Goal: Information Seeking & Learning: Learn about a topic

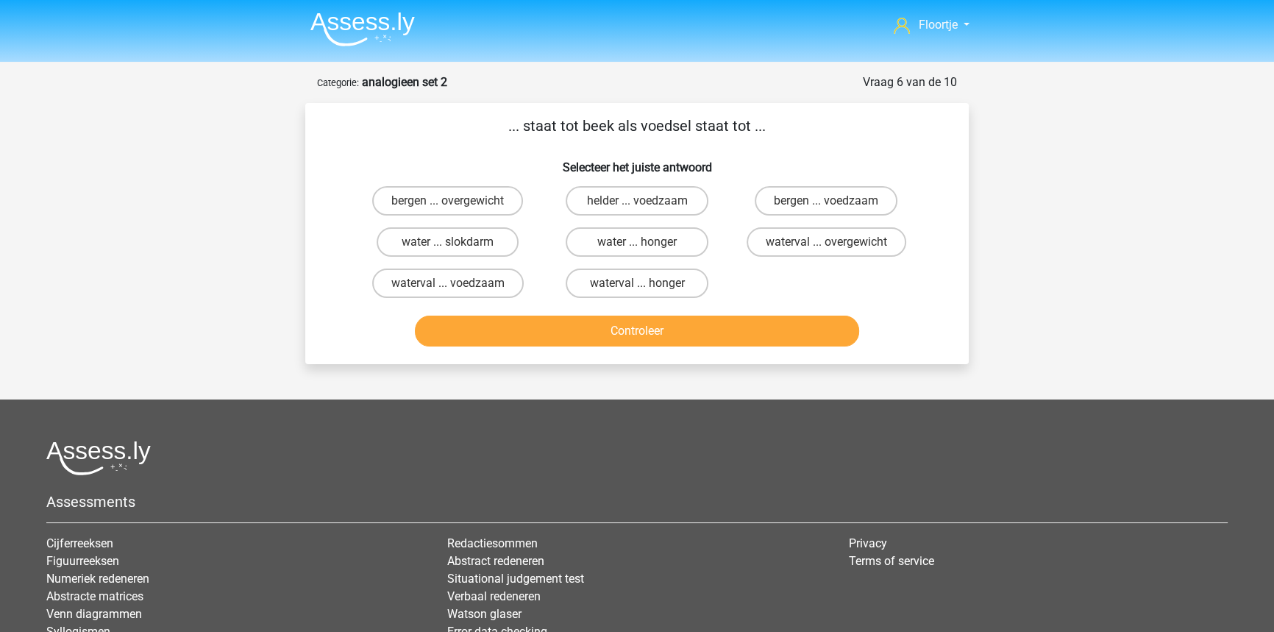
click at [364, 16] on img at bounding box center [362, 29] width 104 height 35
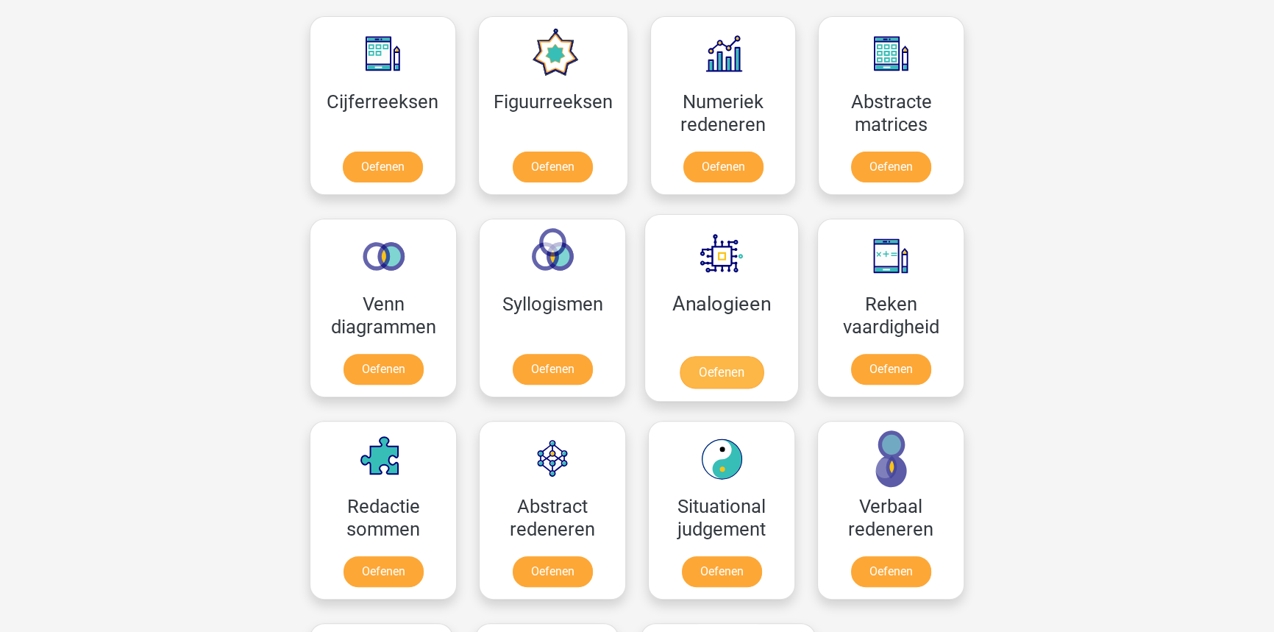
scroll to position [674, 0]
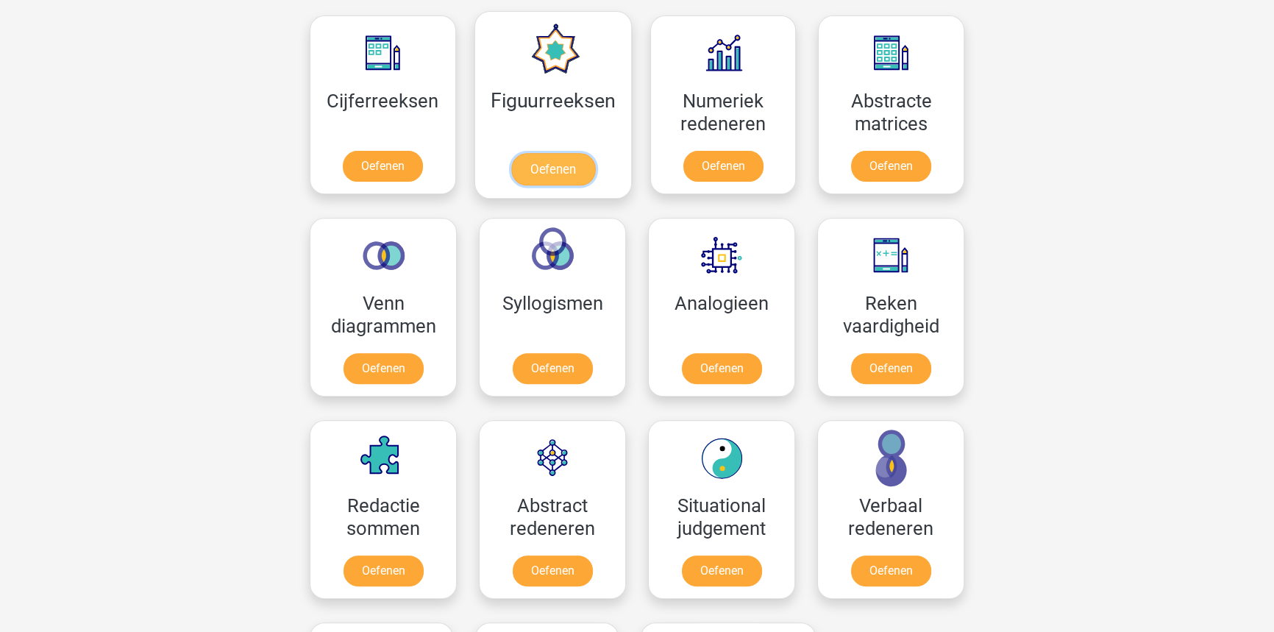
click at [547, 164] on link "Oefenen" at bounding box center [552, 169] width 84 height 32
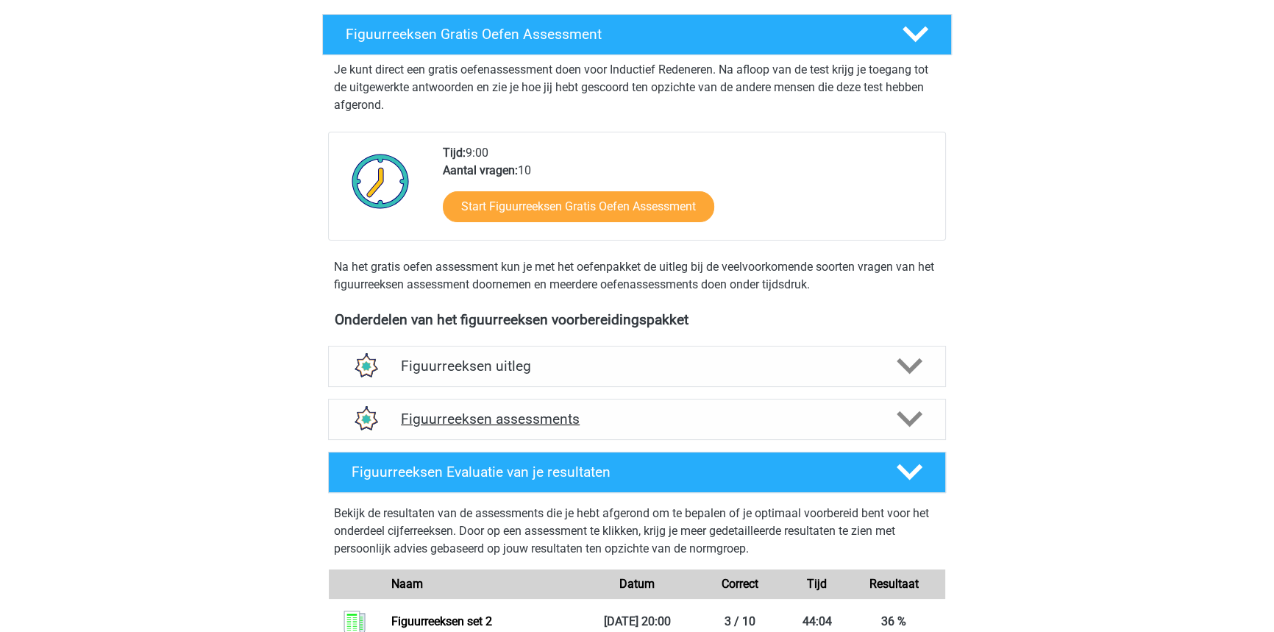
click at [668, 421] on h4 "Figuurreeksen assessments" at bounding box center [637, 418] width 472 height 17
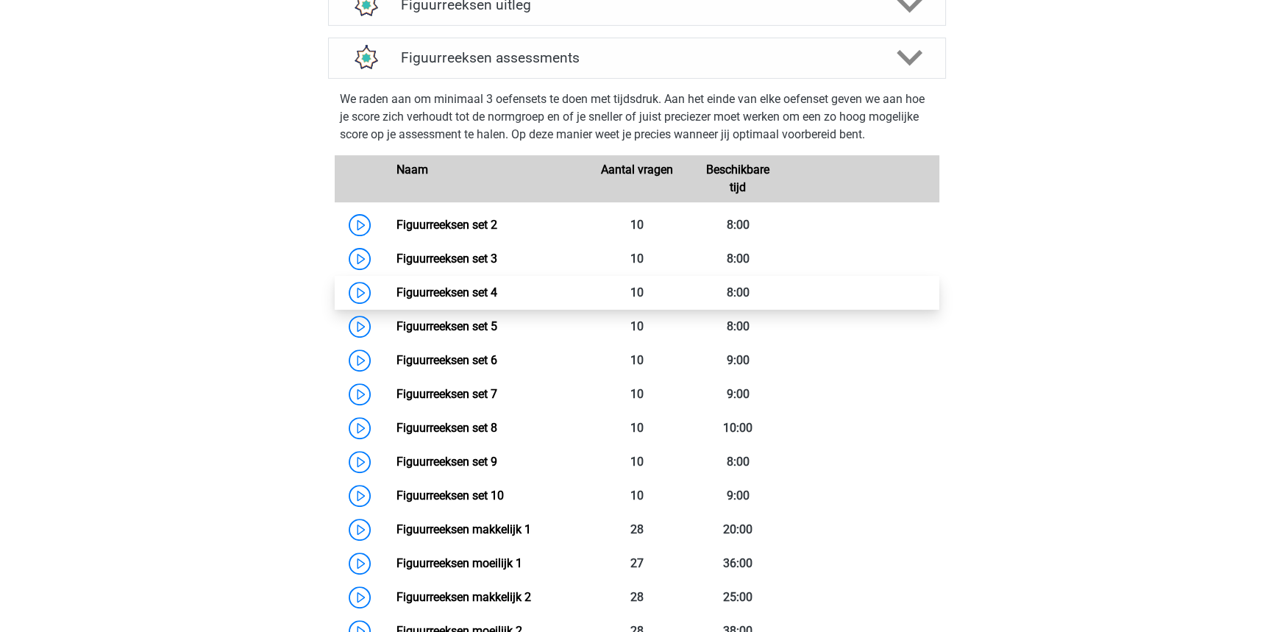
scroll to position [608, 0]
click at [496, 291] on link "Figuurreeksen set 4" at bounding box center [446, 292] width 101 height 14
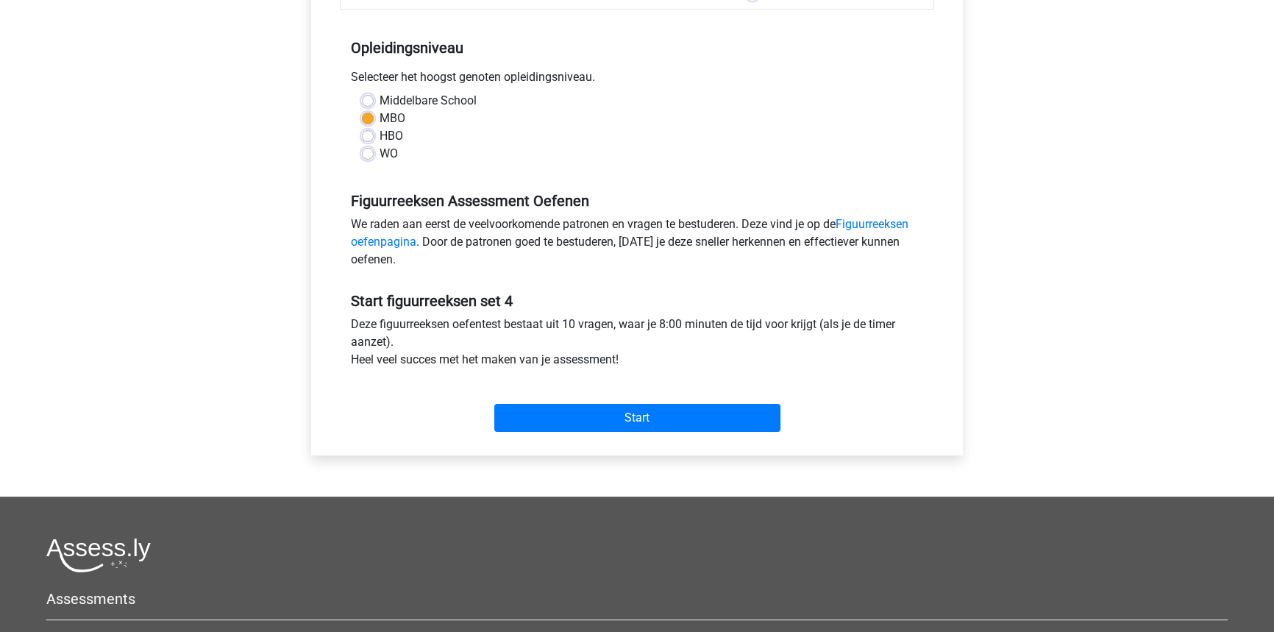
scroll to position [302, 0]
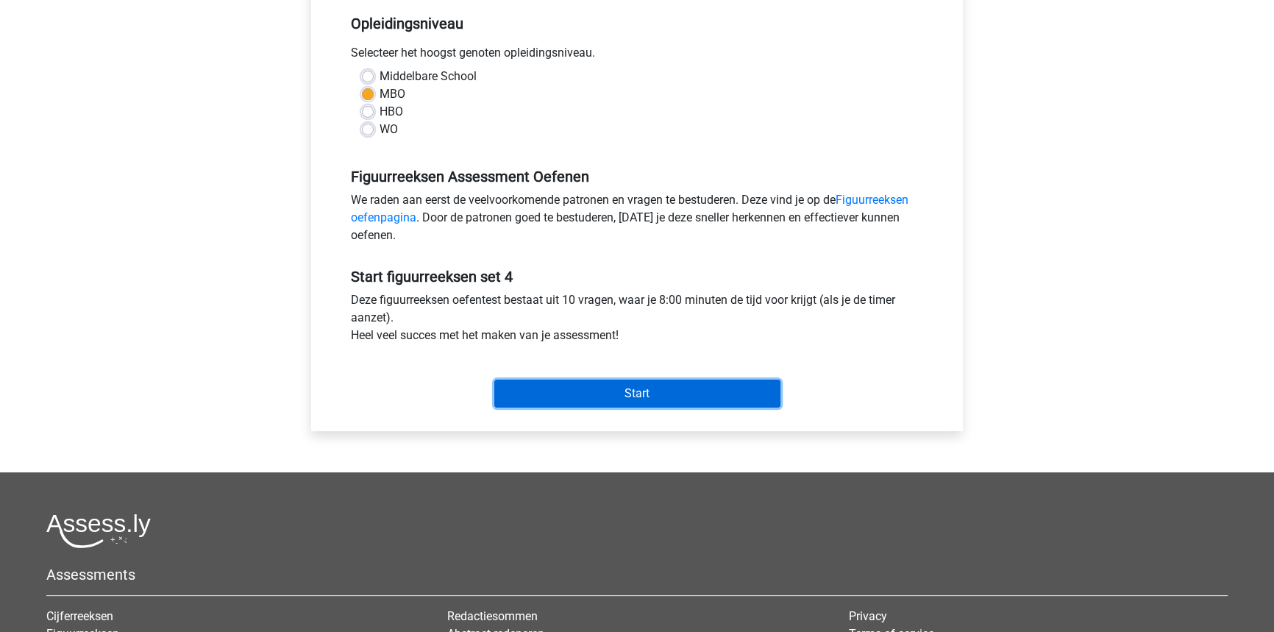
click at [664, 395] on input "Start" at bounding box center [637, 394] width 286 height 28
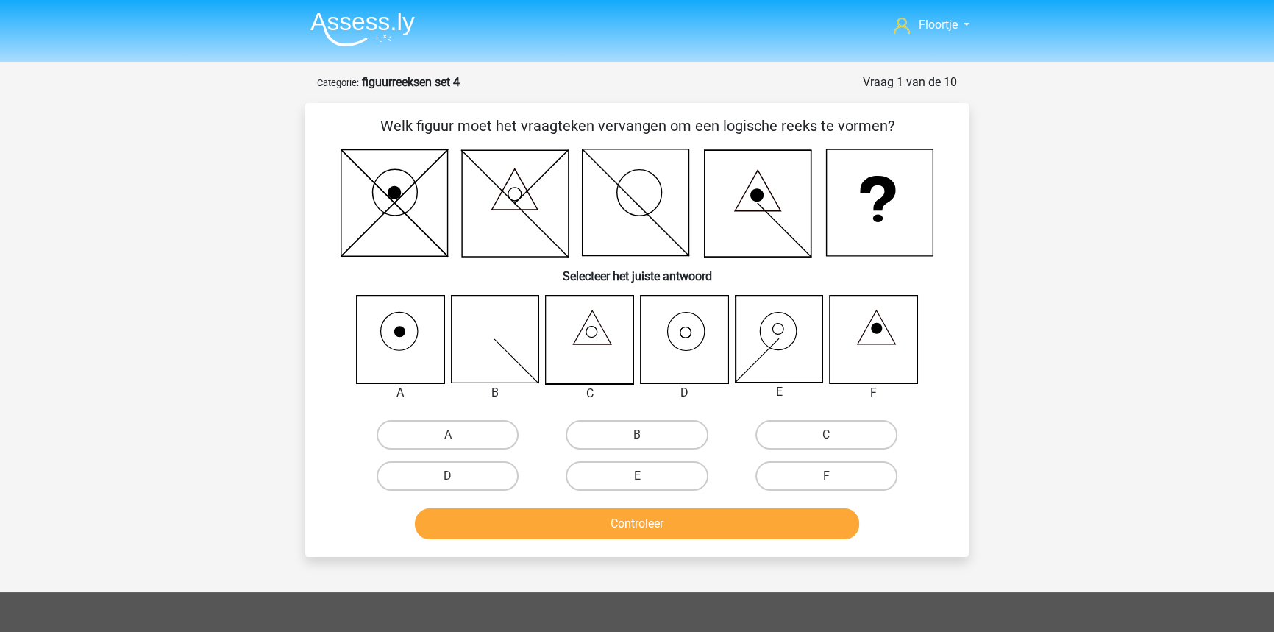
drag, startPoint x: 1194, startPoint y: 491, endPoint x: 997, endPoint y: 96, distance: 442.4
click at [997, 96] on div "Floortje floortjejasmijn11@gmail.com Nederlands English" at bounding box center [637, 490] width 1274 height 980
click at [435, 466] on label "D" at bounding box center [448, 475] width 142 height 29
click at [448, 476] on input "D" at bounding box center [453, 481] width 10 height 10
radio input "true"
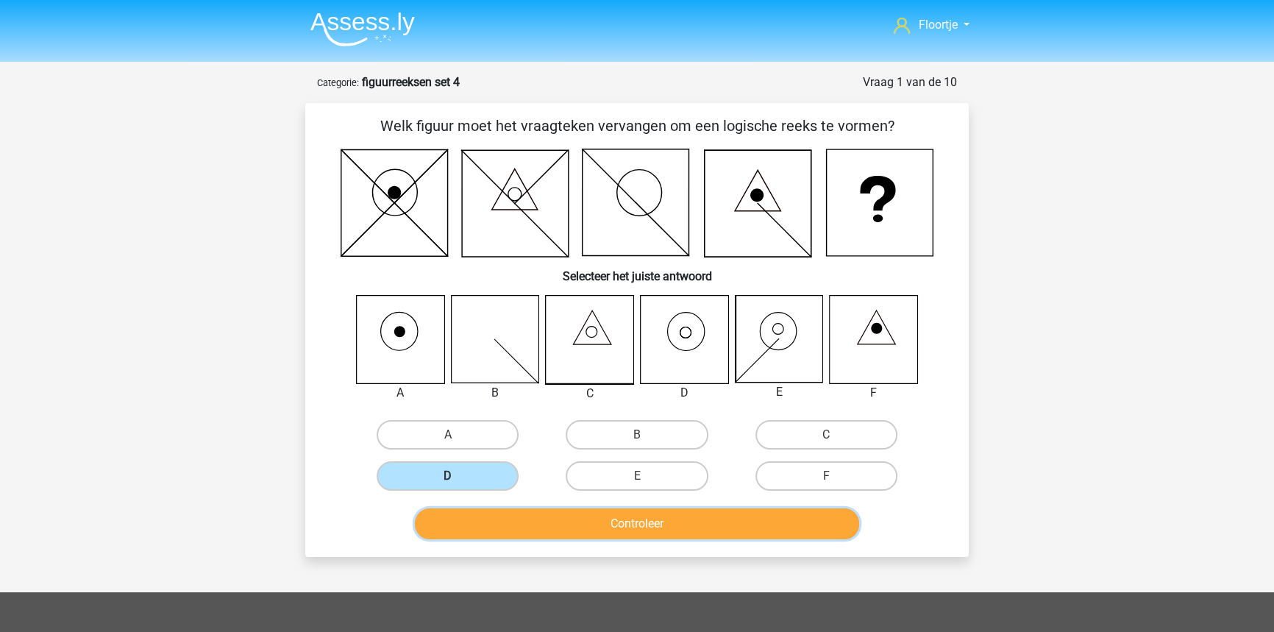
click at [499, 527] on button "Controleer" at bounding box center [637, 523] width 445 height 31
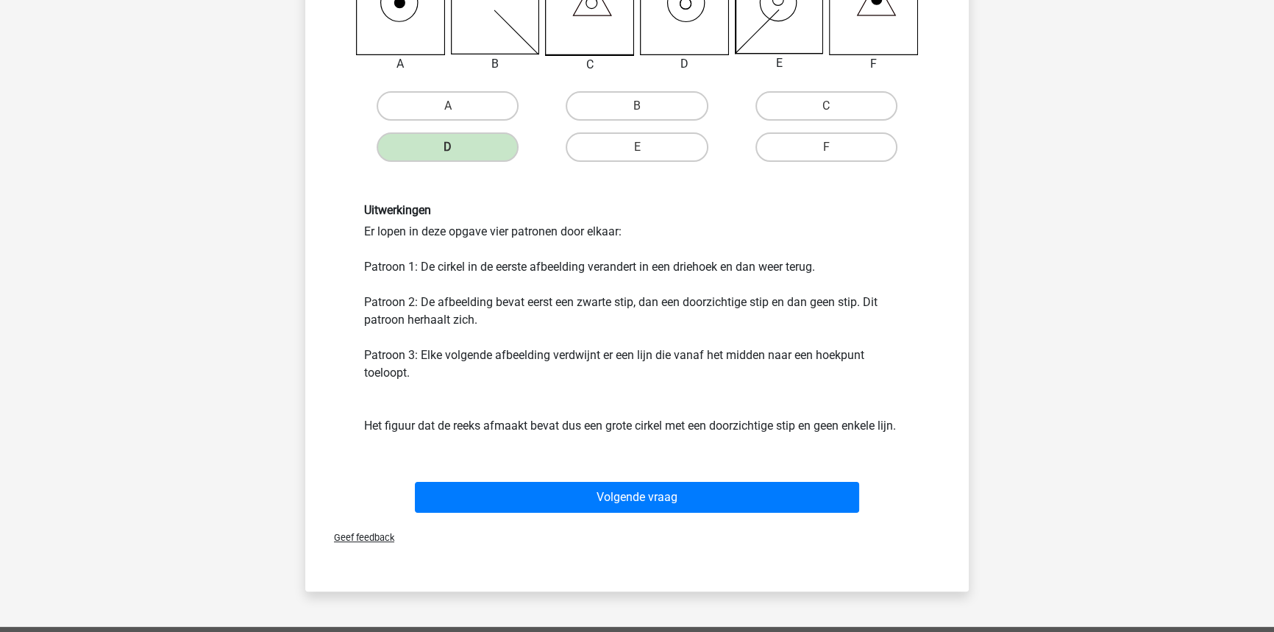
scroll to position [334, 0]
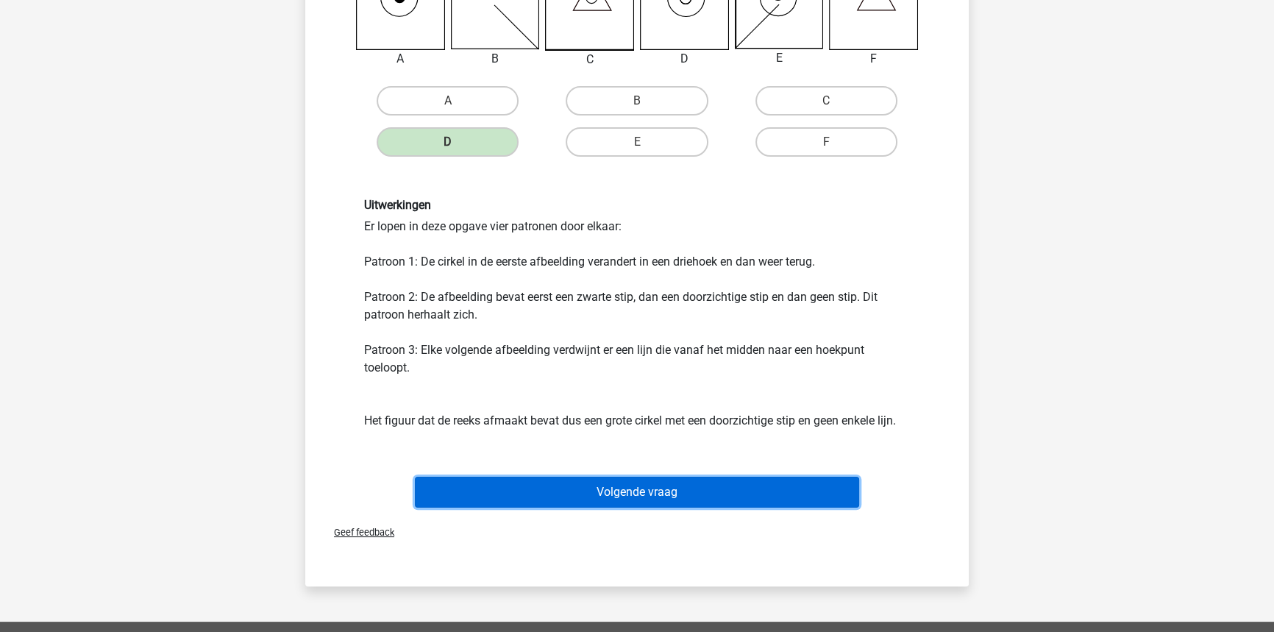
click at [665, 490] on button "Volgende vraag" at bounding box center [637, 492] width 445 height 31
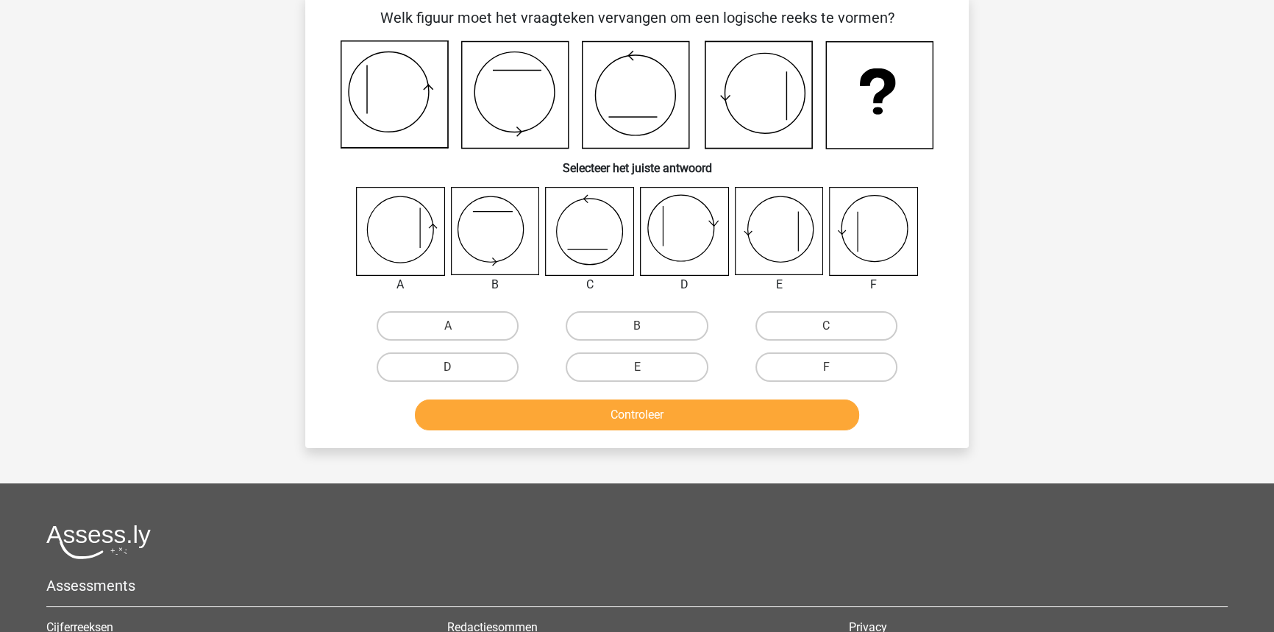
scroll to position [74, 0]
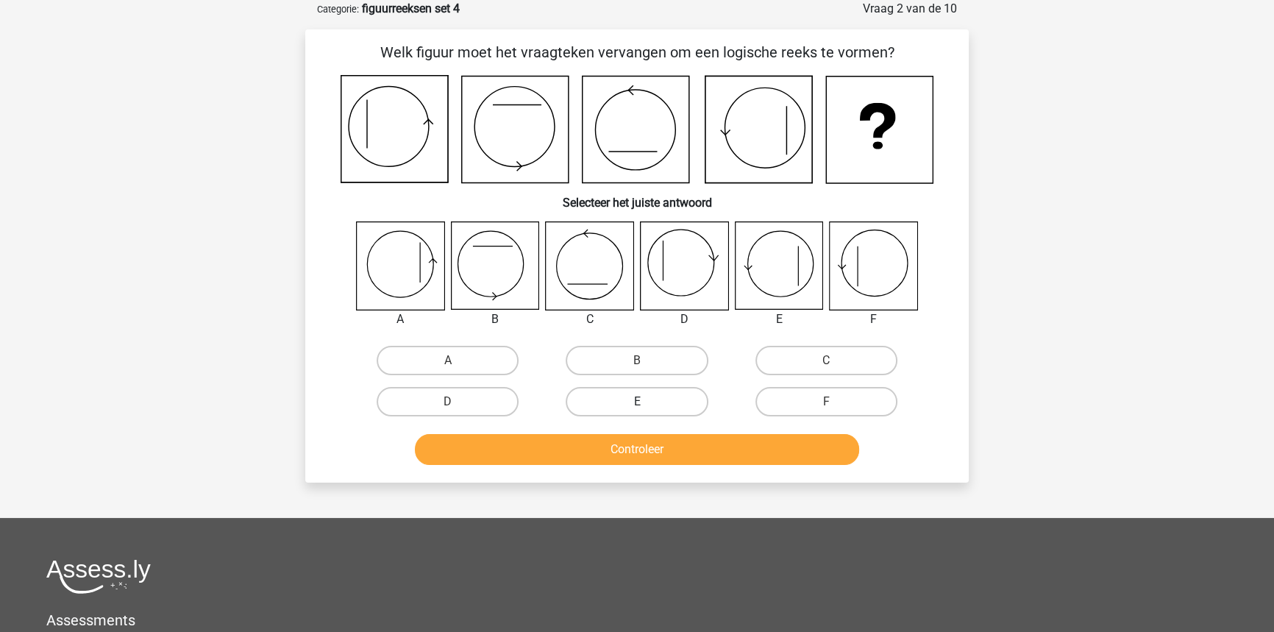
click at [634, 396] on label "E" at bounding box center [637, 401] width 142 height 29
click at [637, 402] on input "E" at bounding box center [642, 407] width 10 height 10
radio input "true"
click at [626, 457] on button "Controleer" at bounding box center [637, 449] width 445 height 31
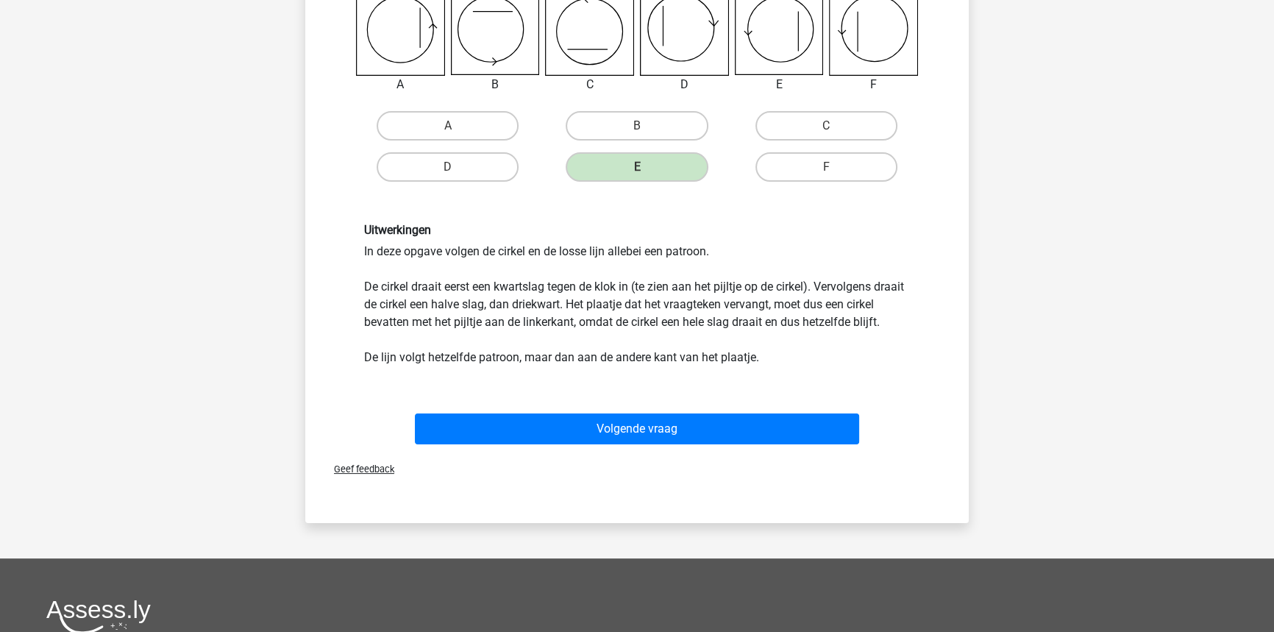
scroll to position [341, 0]
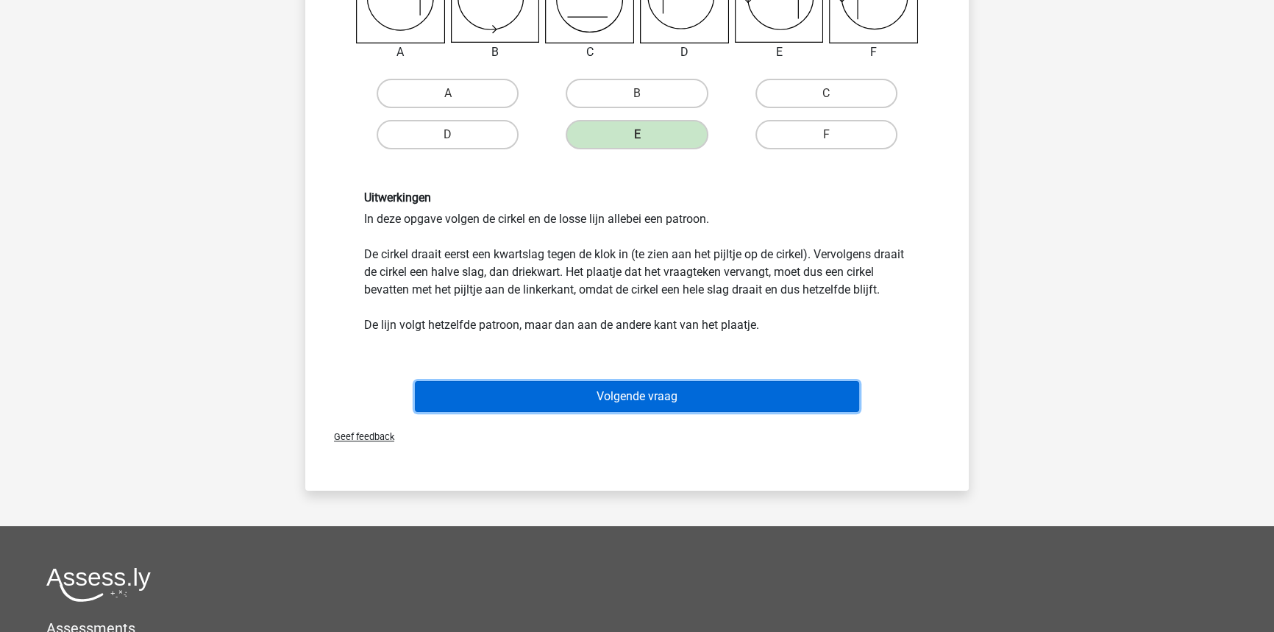
click at [657, 412] on button "Volgende vraag" at bounding box center [637, 396] width 445 height 31
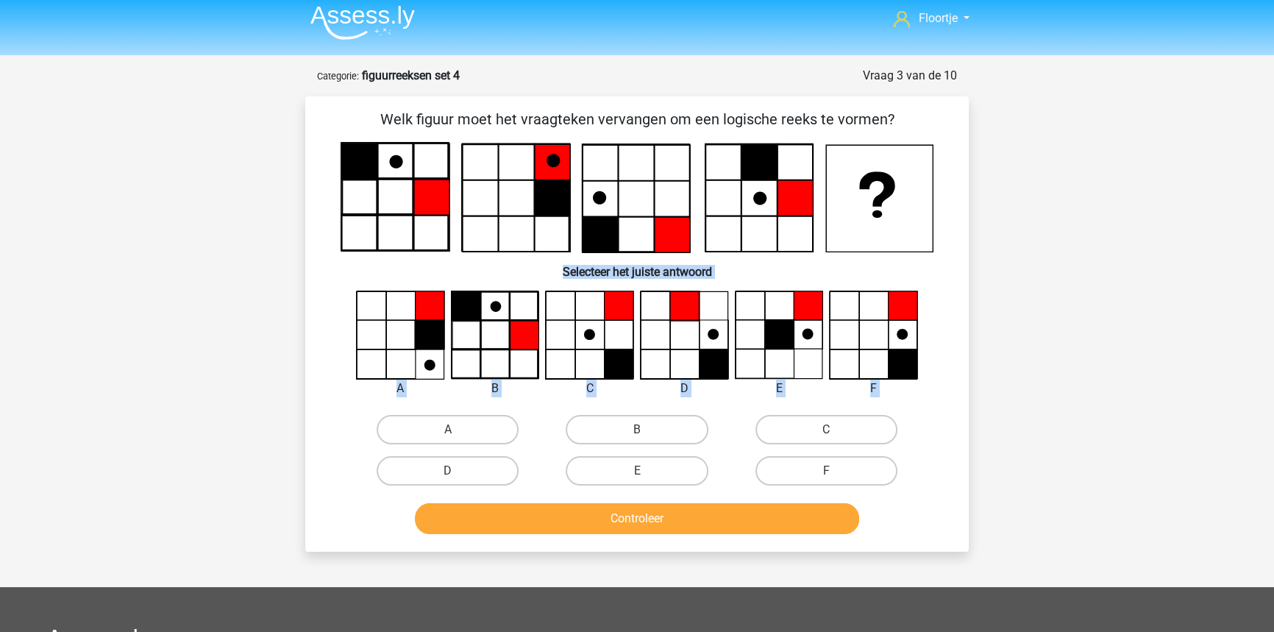
scroll to position [349, 0]
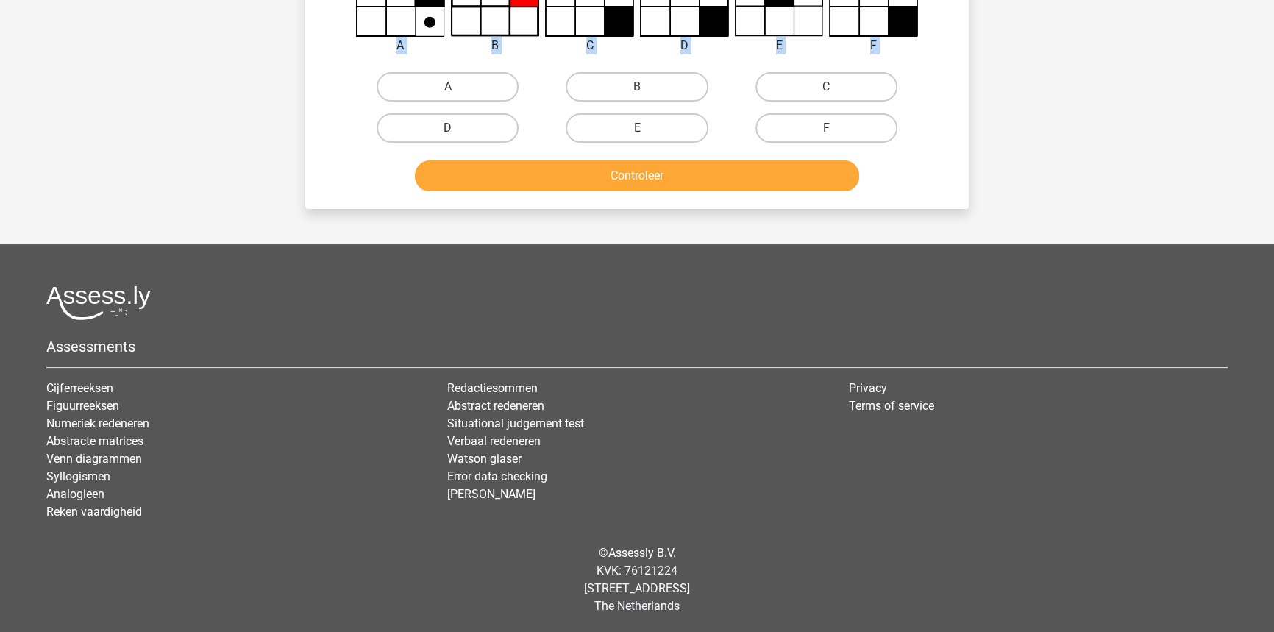
drag, startPoint x: 382, startPoint y: 307, endPoint x: 734, endPoint y: 603, distance: 459.8
click at [734, 603] on div "Floortje floortjejasmijn11@gmail.com Nederlands English" at bounding box center [637, 142] width 1274 height 982
click at [343, 224] on div "Floortje floortjejasmijn11@gmail.com Nederlands English" at bounding box center [637, 142] width 1274 height 982
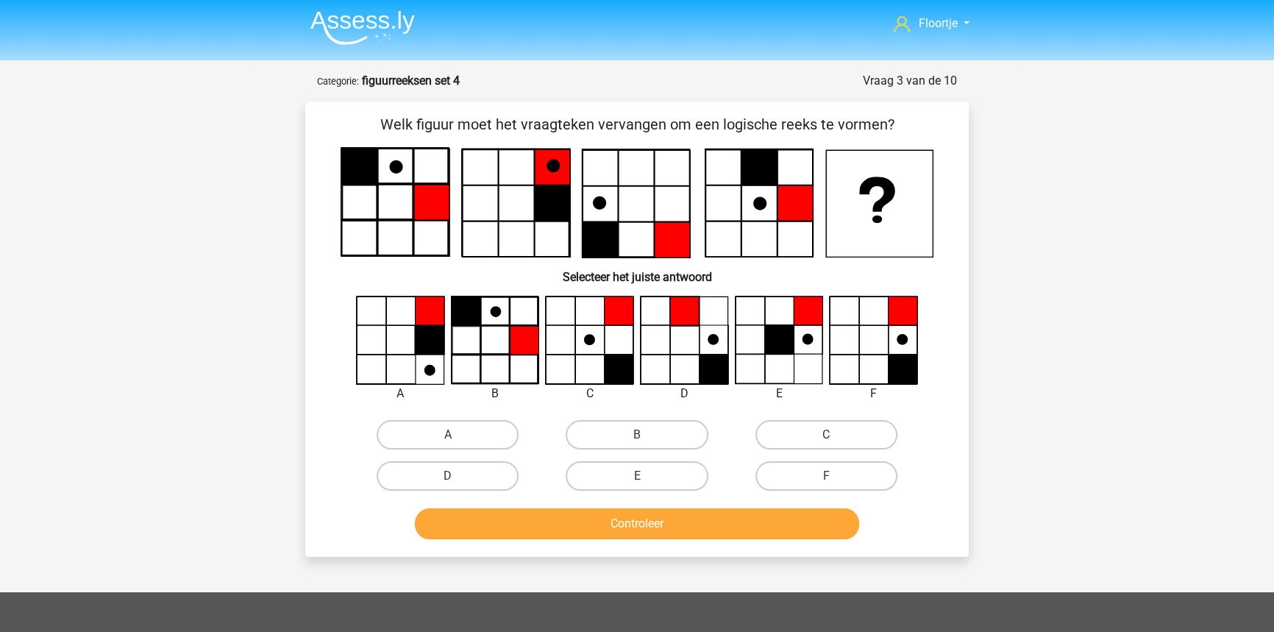
scroll to position [0, 0]
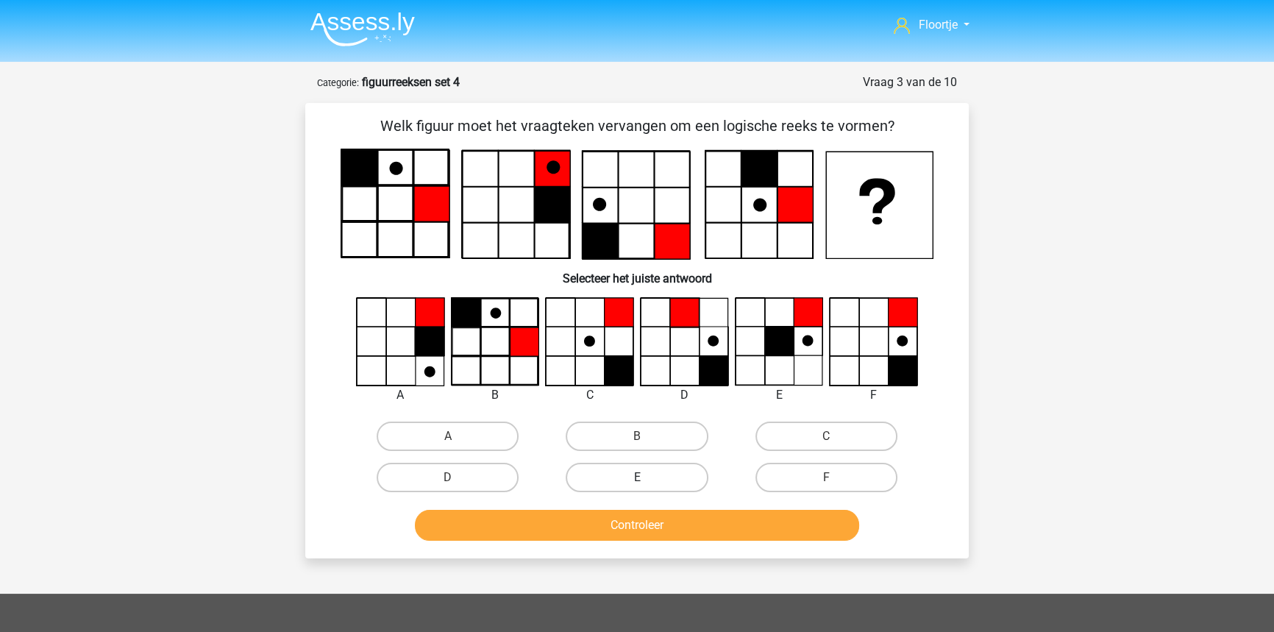
click at [581, 491] on label "E" at bounding box center [637, 477] width 142 height 29
click at [637, 487] on input "E" at bounding box center [642, 482] width 10 height 10
radio input "true"
click at [599, 542] on div "Controleer" at bounding box center [637, 528] width 568 height 37
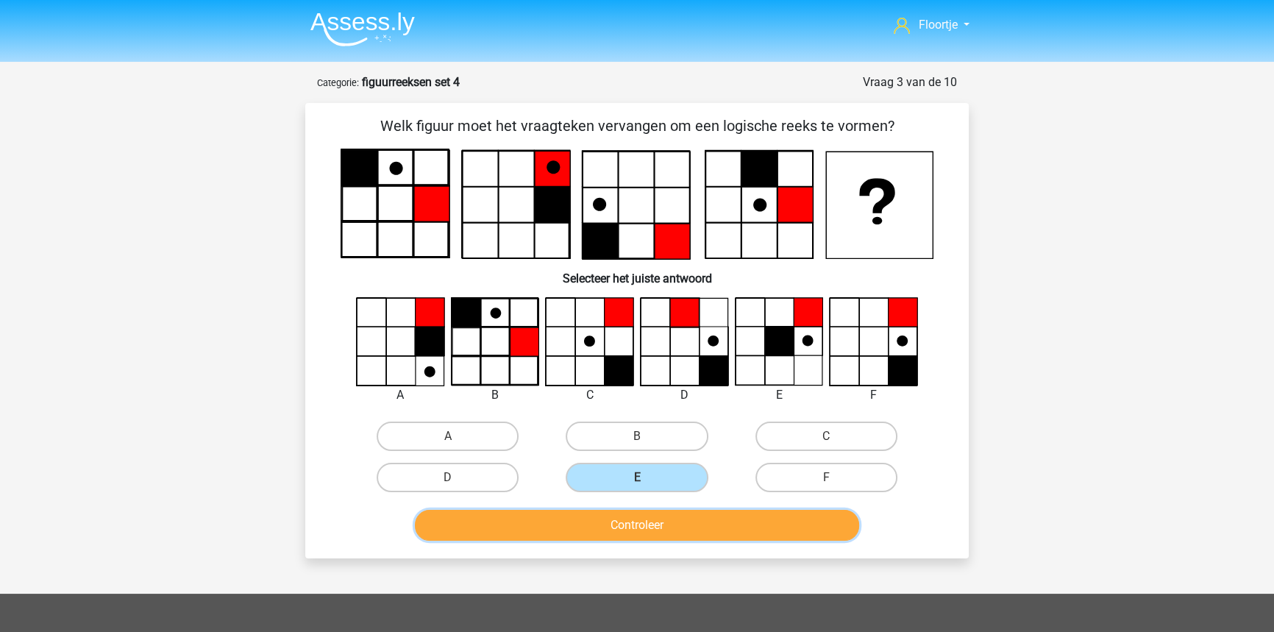
click at [591, 530] on button "Controleer" at bounding box center [637, 525] width 445 height 31
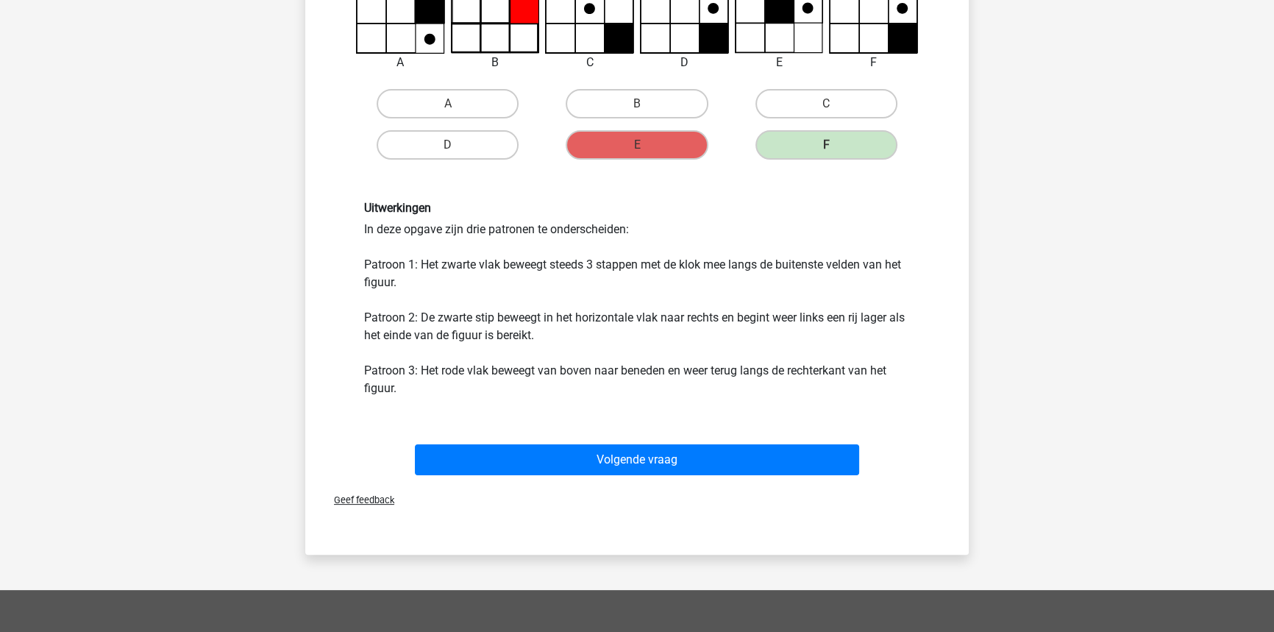
scroll to position [334, 0]
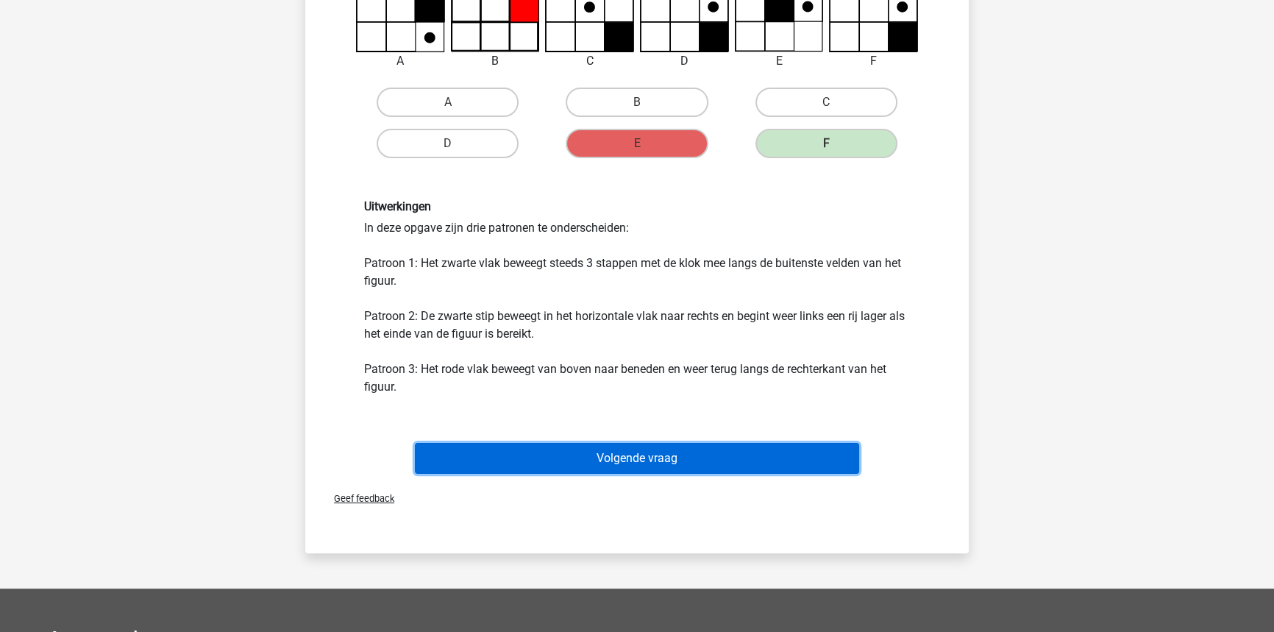
click at [561, 444] on button "Volgende vraag" at bounding box center [637, 458] width 445 height 31
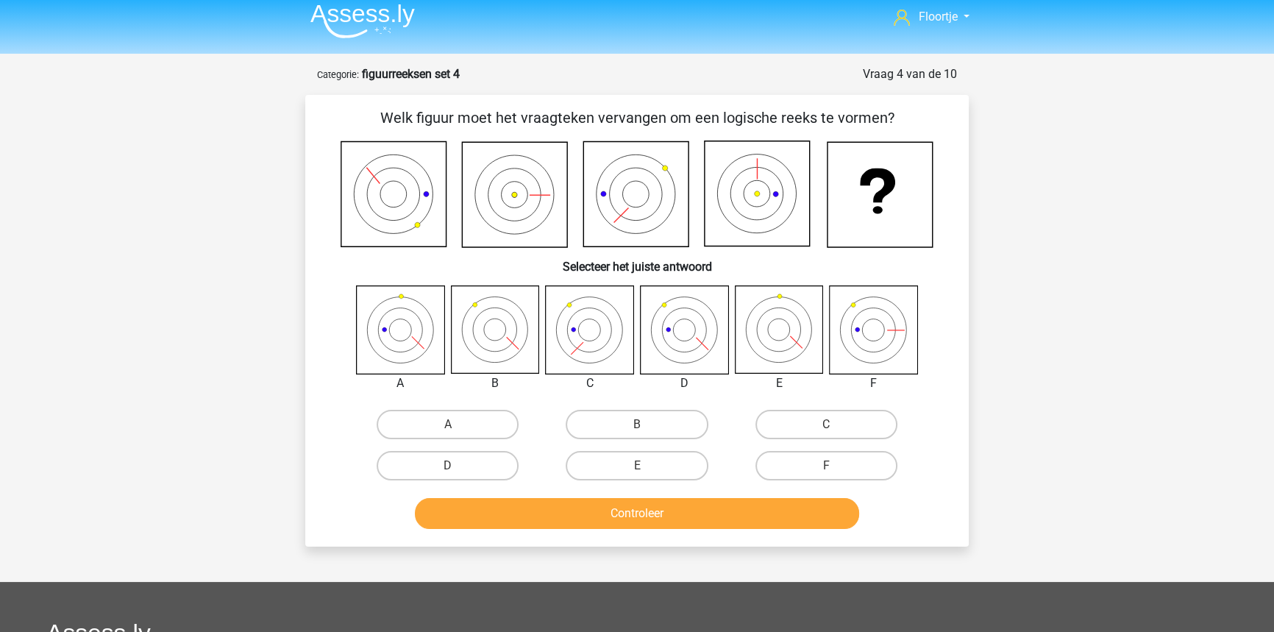
scroll to position [7, 0]
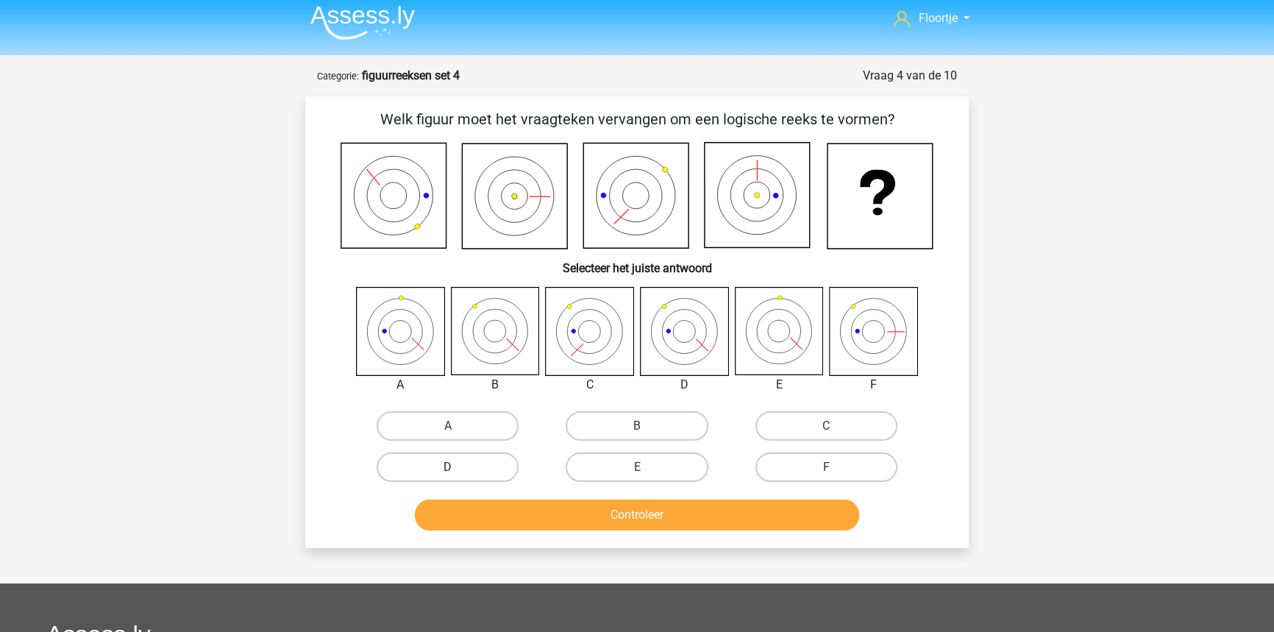
click at [429, 471] on label "D" at bounding box center [448, 466] width 142 height 29
click at [448, 471] on input "D" at bounding box center [453, 472] width 10 height 10
radio input "true"
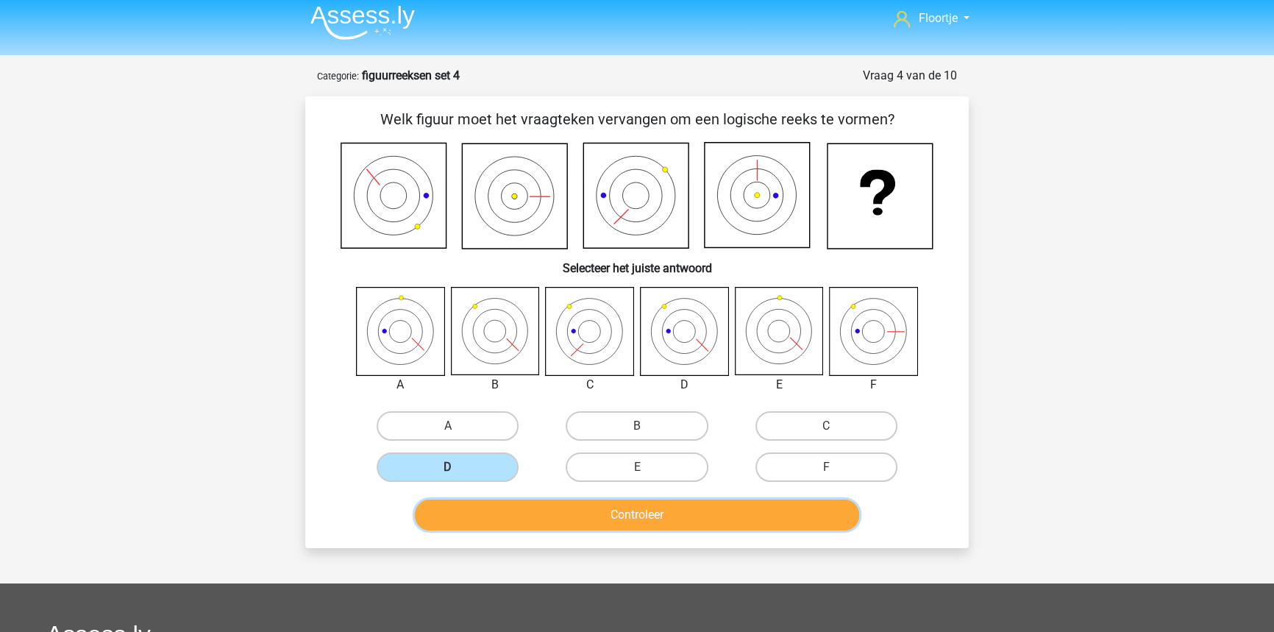
click at [627, 508] on button "Controleer" at bounding box center [637, 514] width 445 height 31
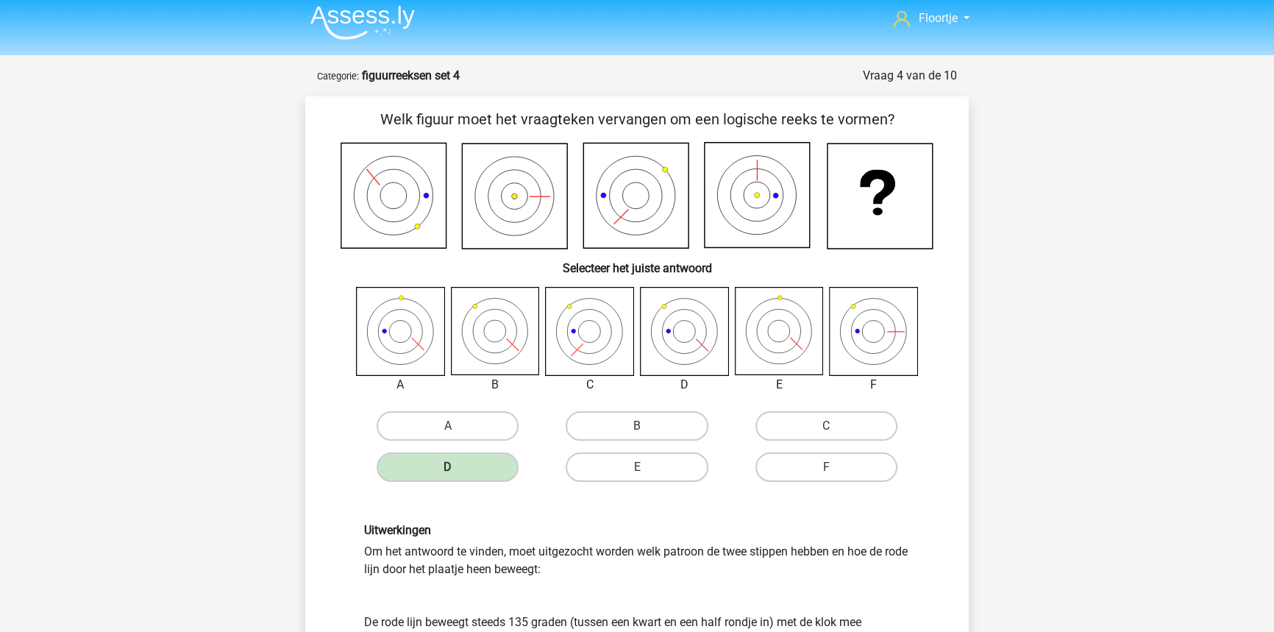
drag, startPoint x: 663, startPoint y: 171, endPoint x: 530, endPoint y: 218, distance: 141.2
click at [614, 225] on icon at bounding box center [637, 195] width 593 height 107
drag, startPoint x: 512, startPoint y: 196, endPoint x: 452, endPoint y: 207, distance: 61.2
click at [452, 206] on icon at bounding box center [637, 195] width 593 height 107
drag, startPoint x: 377, startPoint y: 176, endPoint x: 563, endPoint y: 203, distance: 188.1
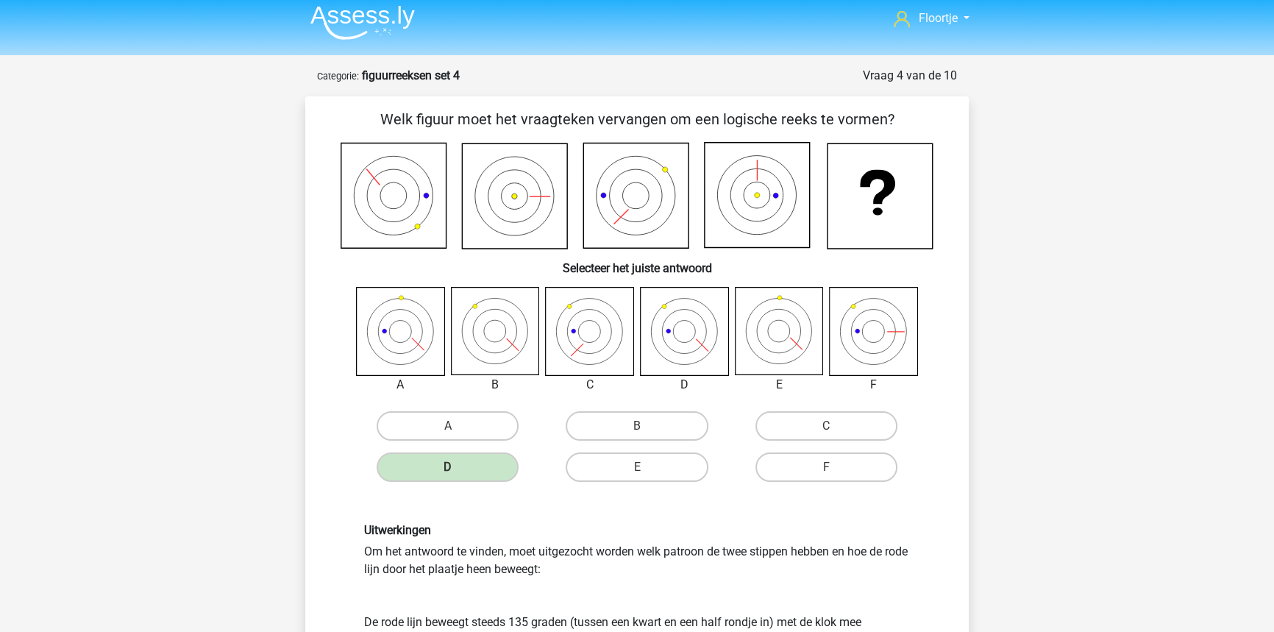
click at [468, 232] on icon at bounding box center [637, 195] width 593 height 107
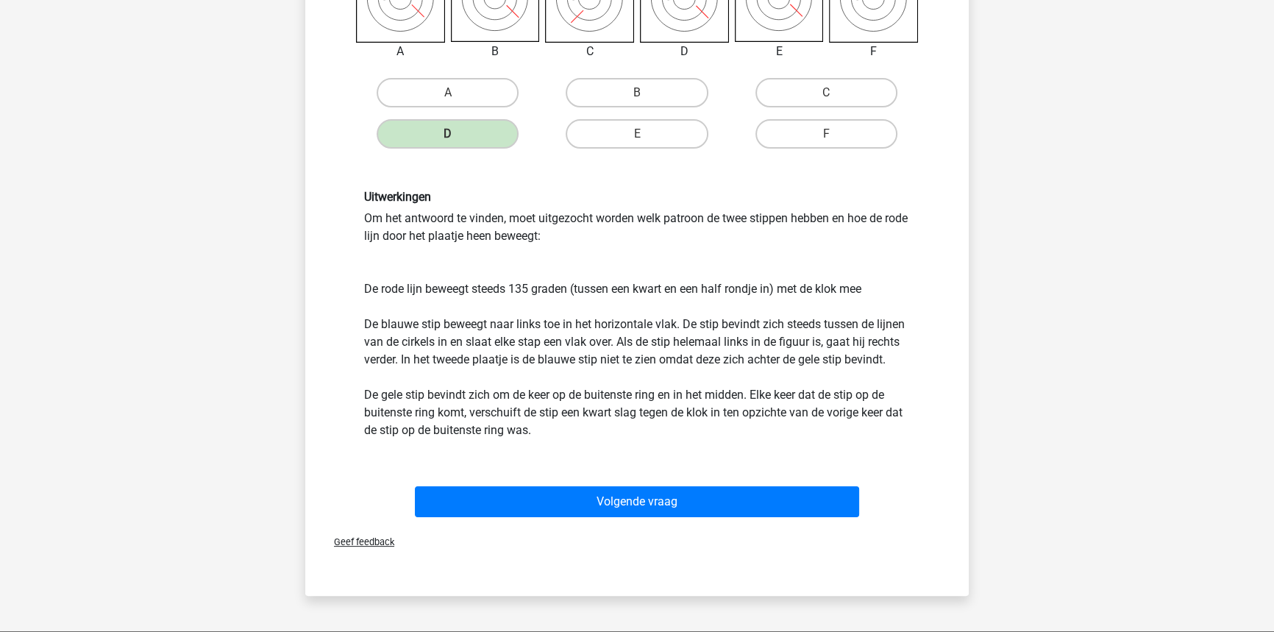
scroll to position [341, 0]
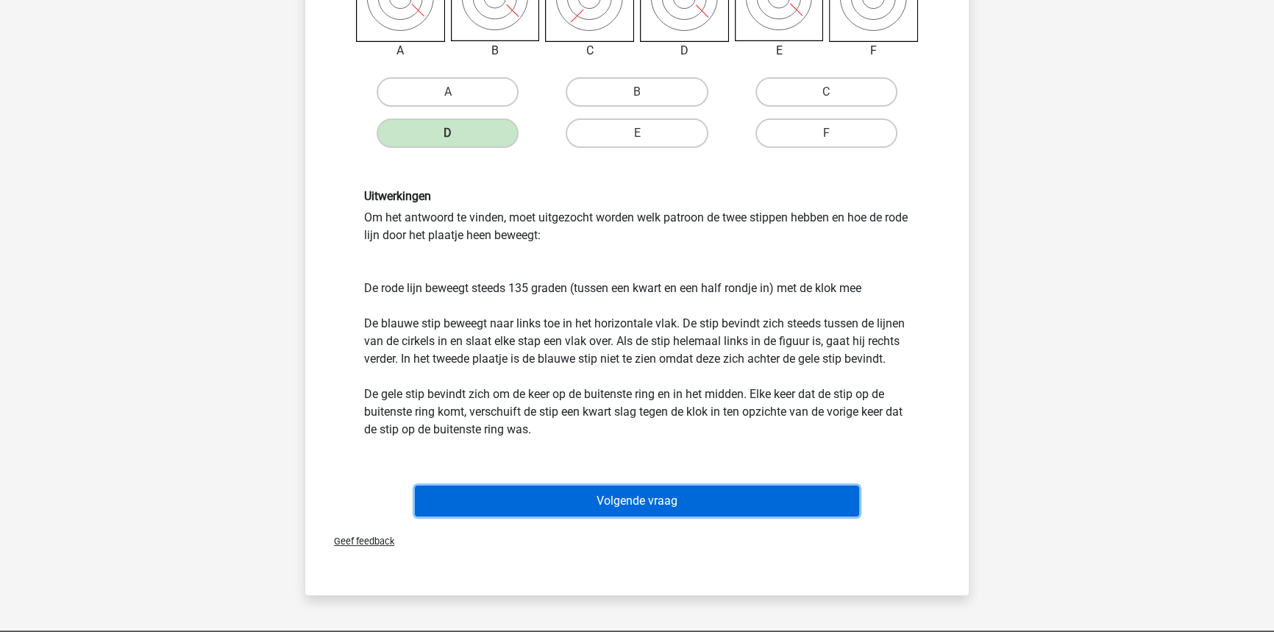
click at [596, 503] on button "Volgende vraag" at bounding box center [637, 500] width 445 height 31
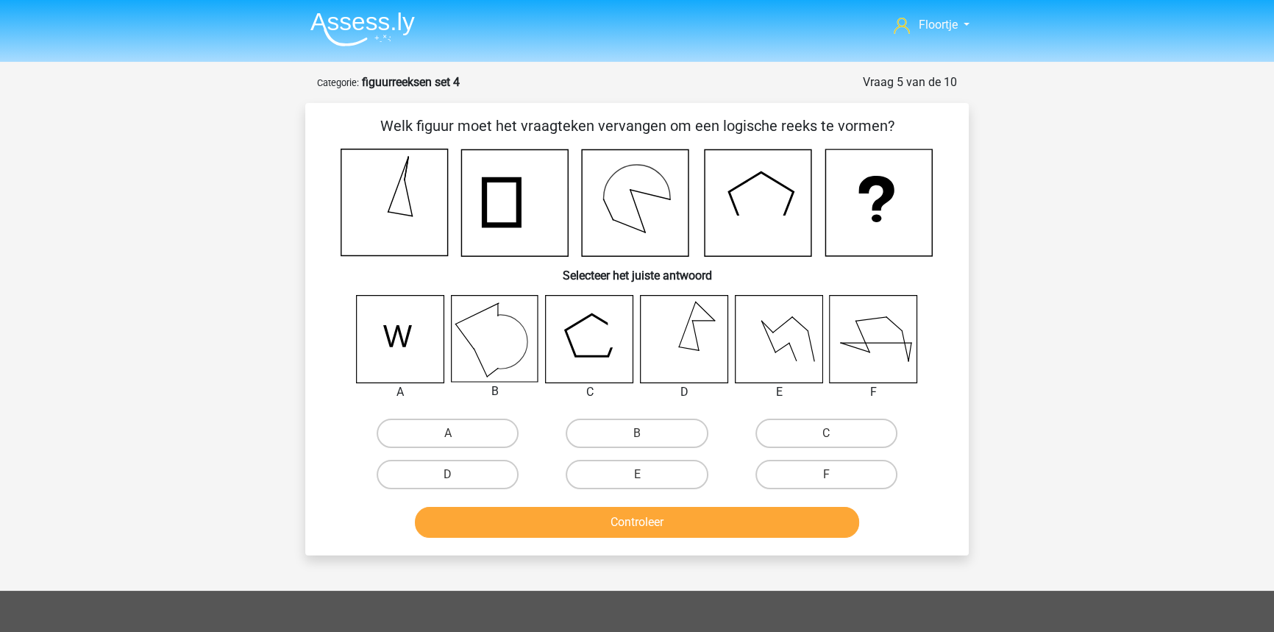
scroll to position [0, 0]
click at [610, 425] on label "B" at bounding box center [637, 433] width 142 height 29
click at [637, 433] on input "B" at bounding box center [642, 438] width 10 height 10
radio input "true"
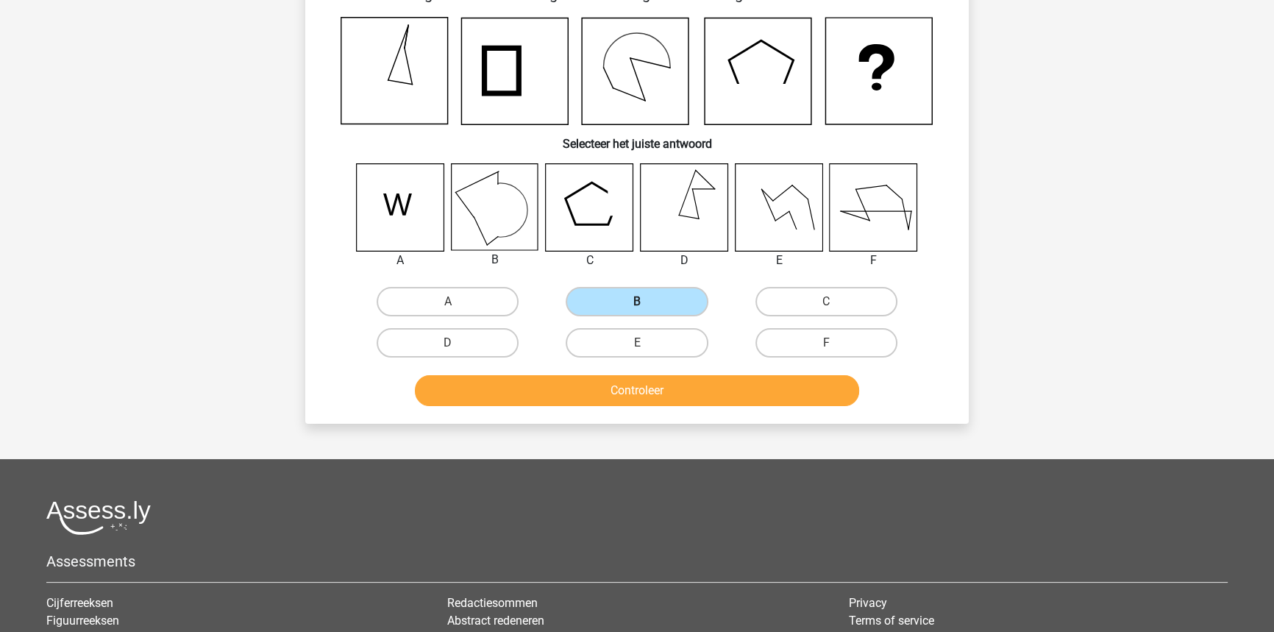
scroll to position [133, 0]
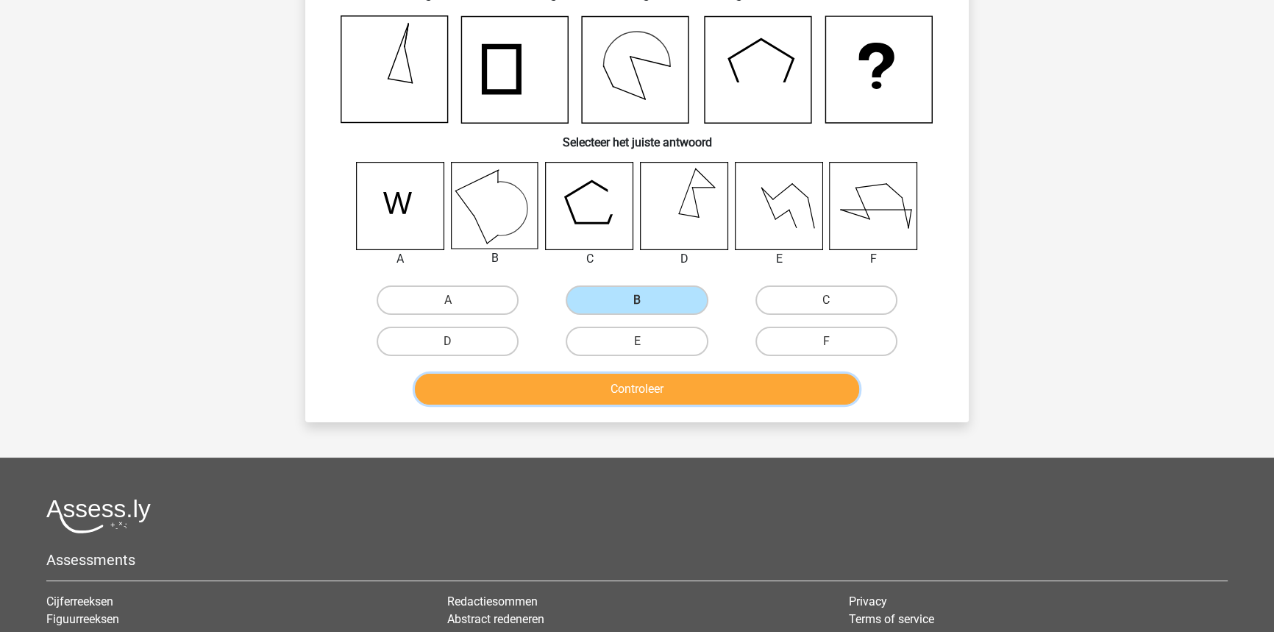
click at [618, 398] on button "Controleer" at bounding box center [637, 389] width 445 height 31
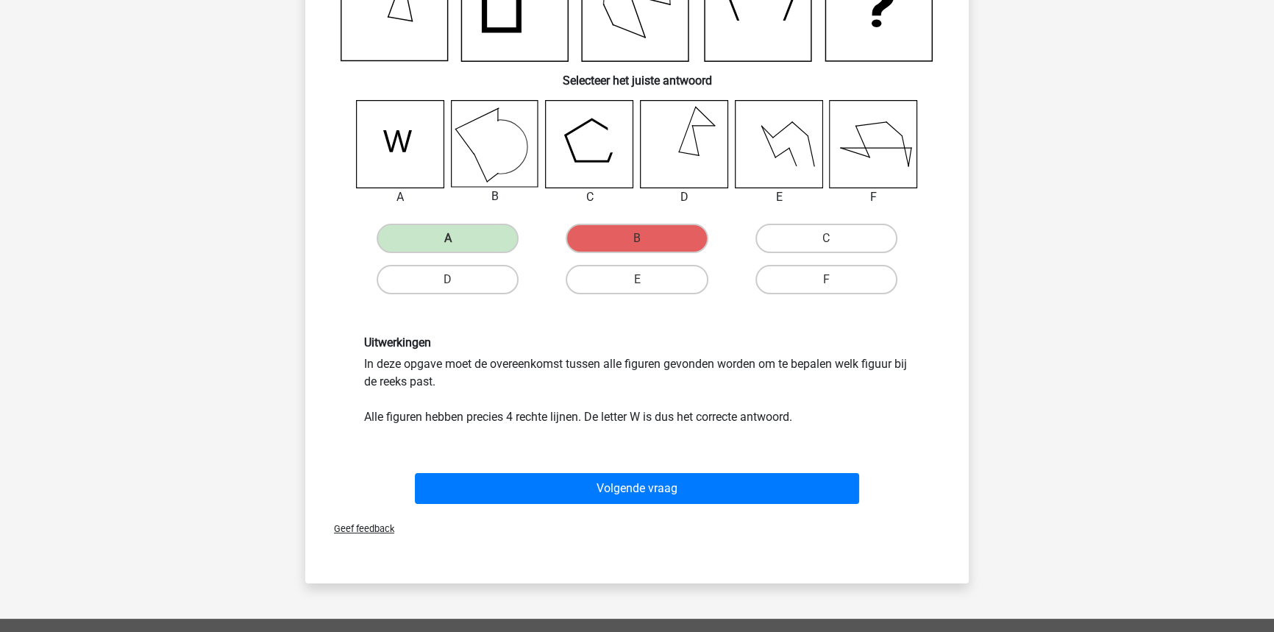
scroll to position [200, 0]
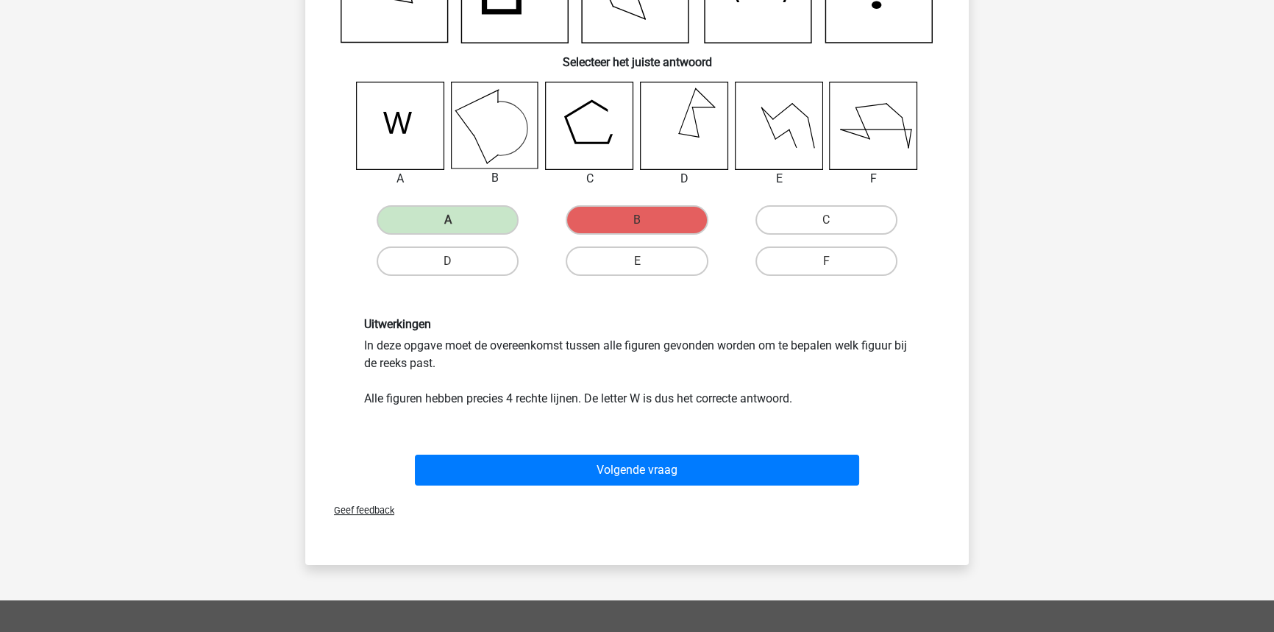
drag, startPoint x: 656, startPoint y: 414, endPoint x: 658, endPoint y: 435, distance: 20.6
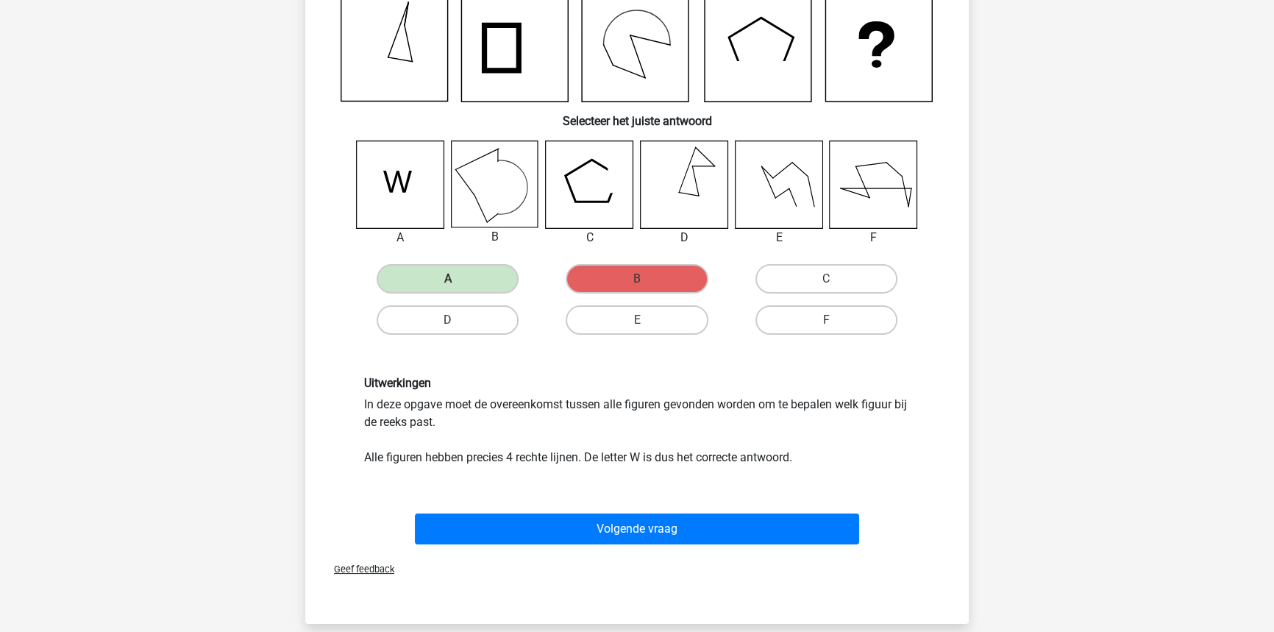
drag, startPoint x: 658, startPoint y: 435, endPoint x: 655, endPoint y: 419, distance: 15.6
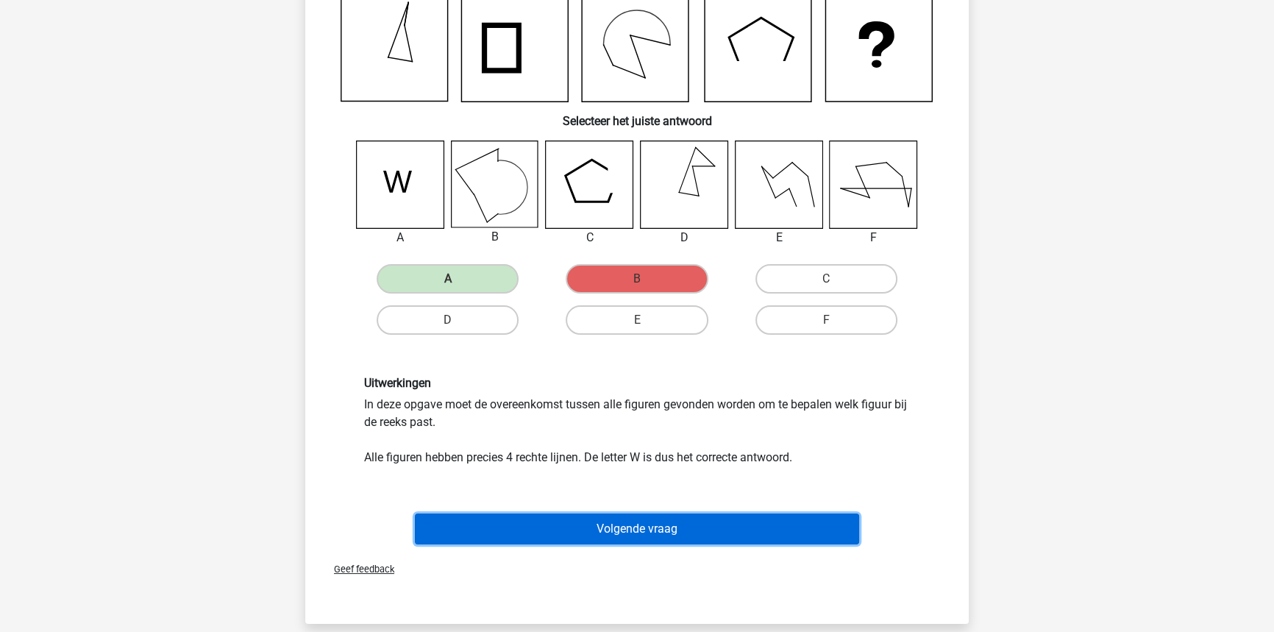
click at [592, 513] on button "Volgende vraag" at bounding box center [637, 528] width 445 height 31
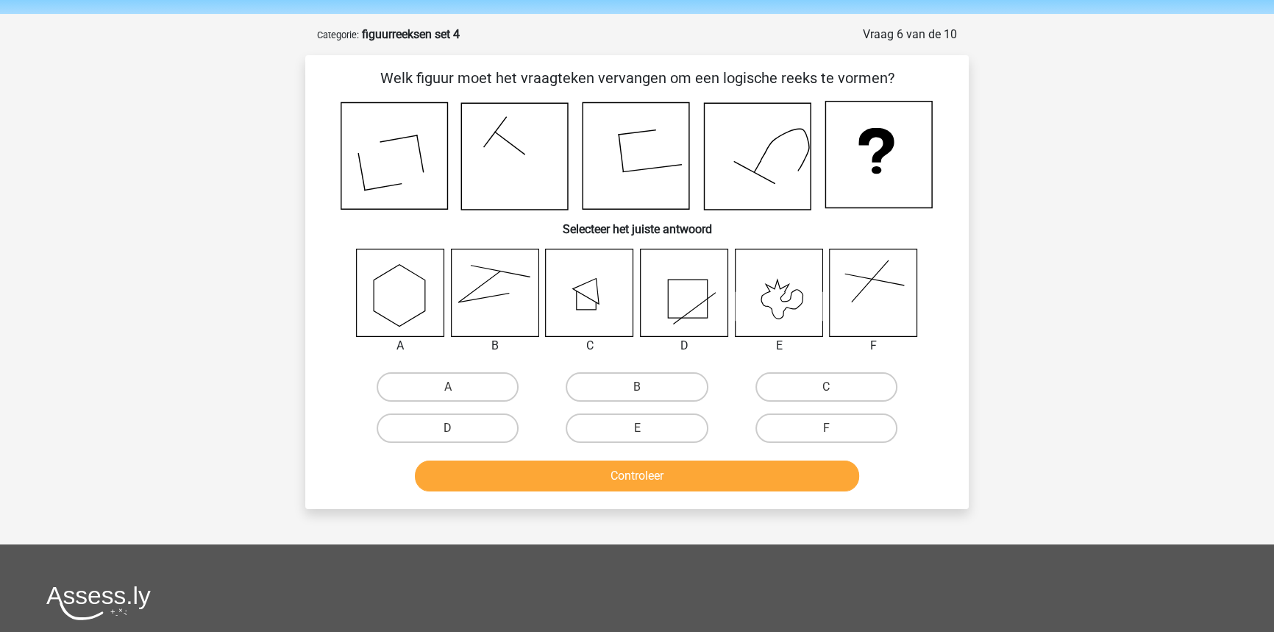
scroll to position [0, 0]
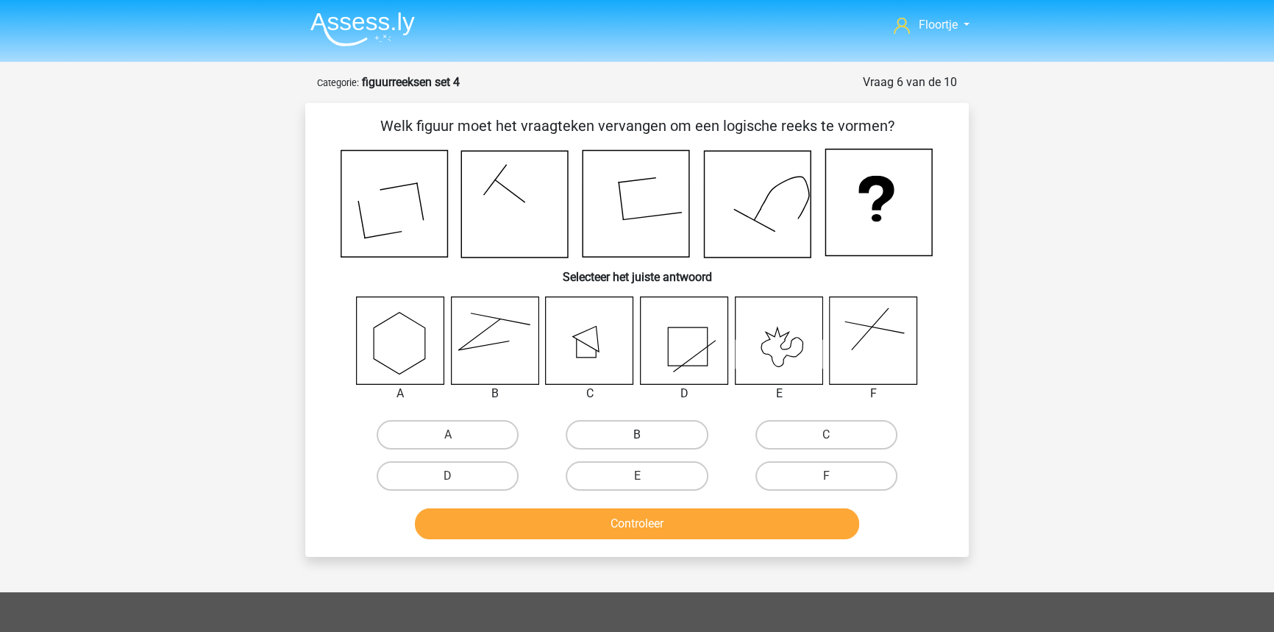
click at [661, 427] on label "B" at bounding box center [637, 434] width 142 height 29
click at [647, 435] on input "B" at bounding box center [642, 440] width 10 height 10
radio input "true"
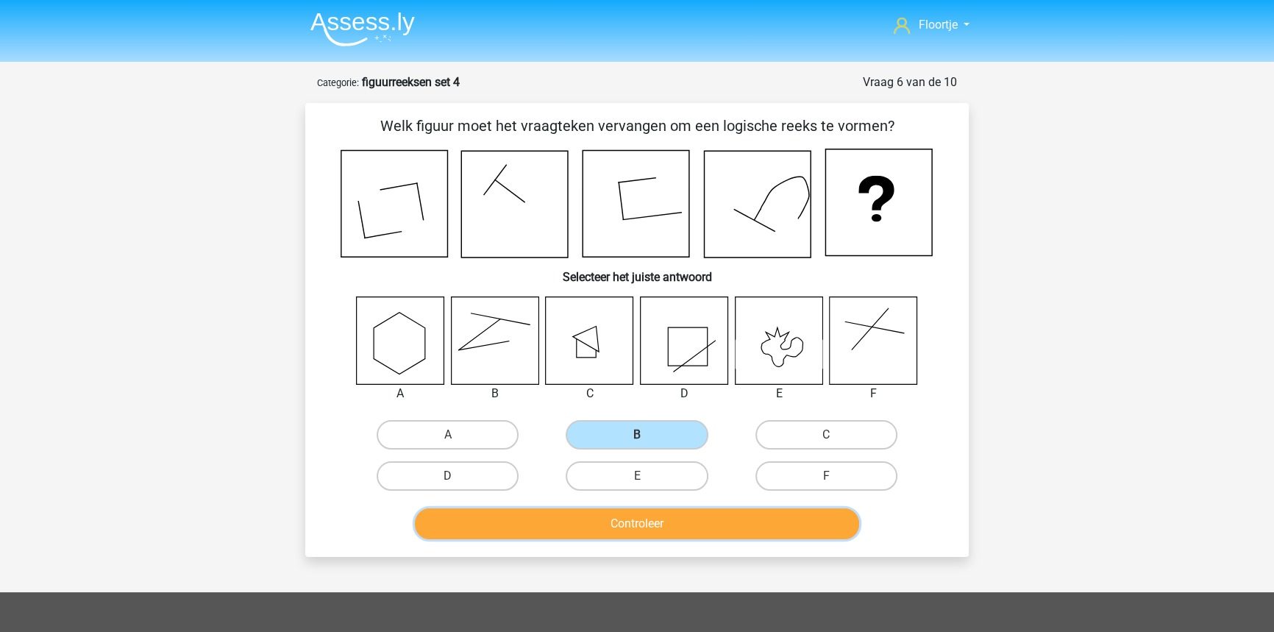
click at [664, 519] on button "Controleer" at bounding box center [637, 523] width 445 height 31
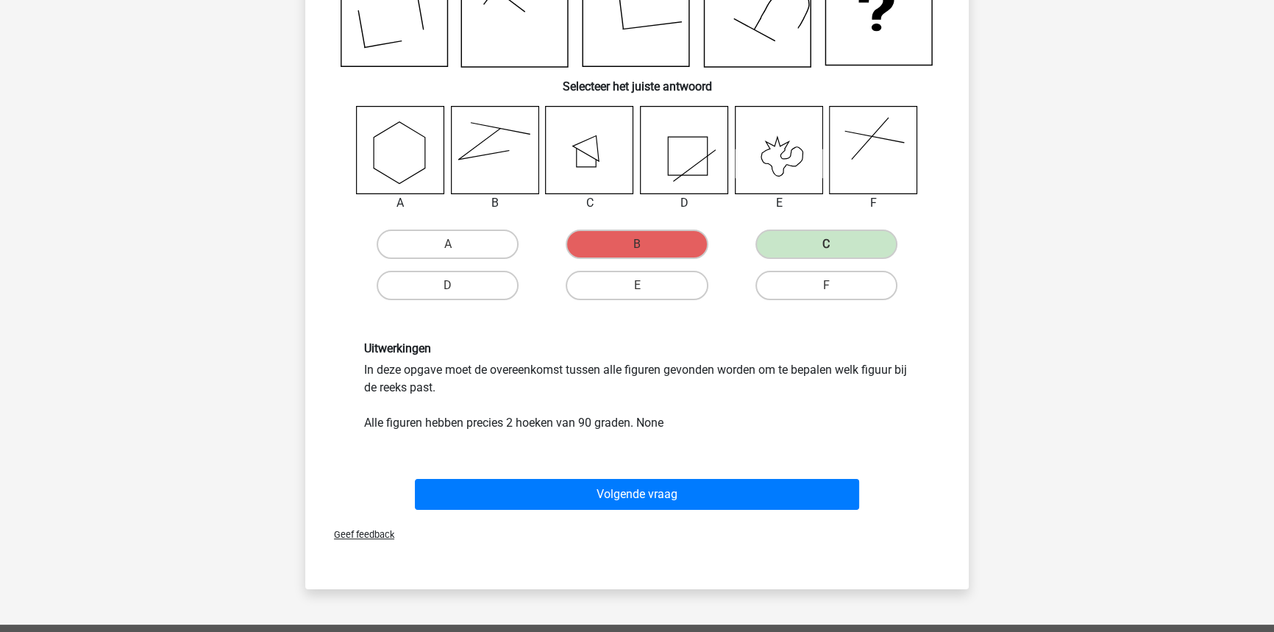
scroll to position [200, 0]
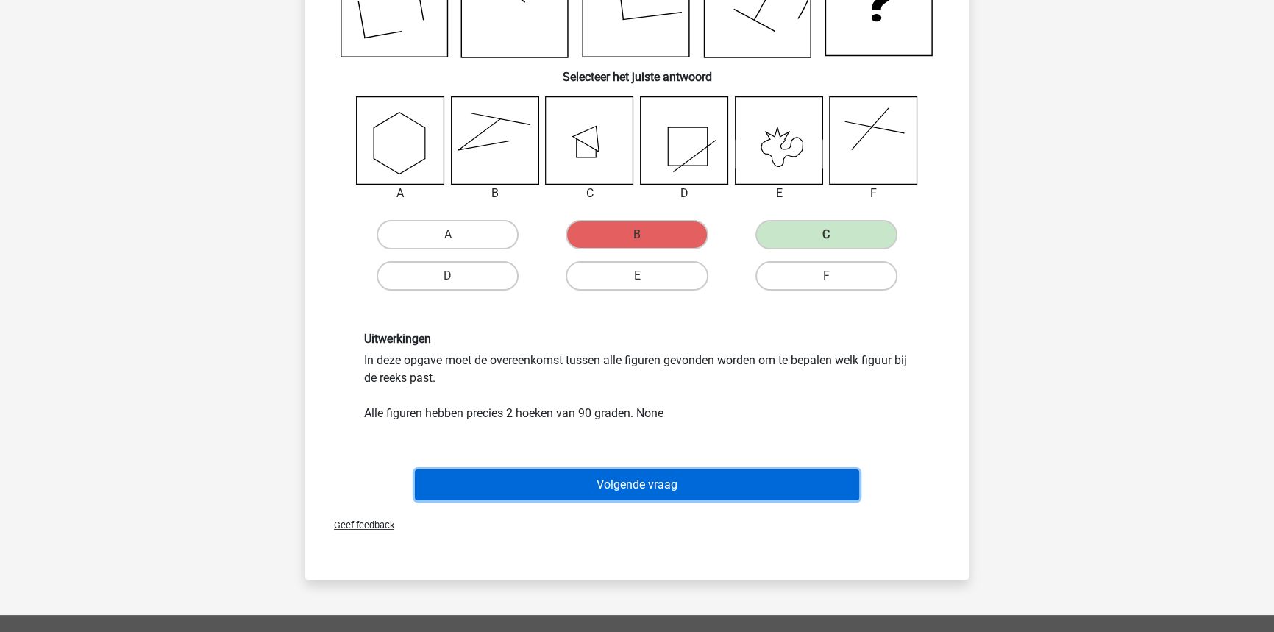
click at [696, 473] on button "Volgende vraag" at bounding box center [637, 484] width 445 height 31
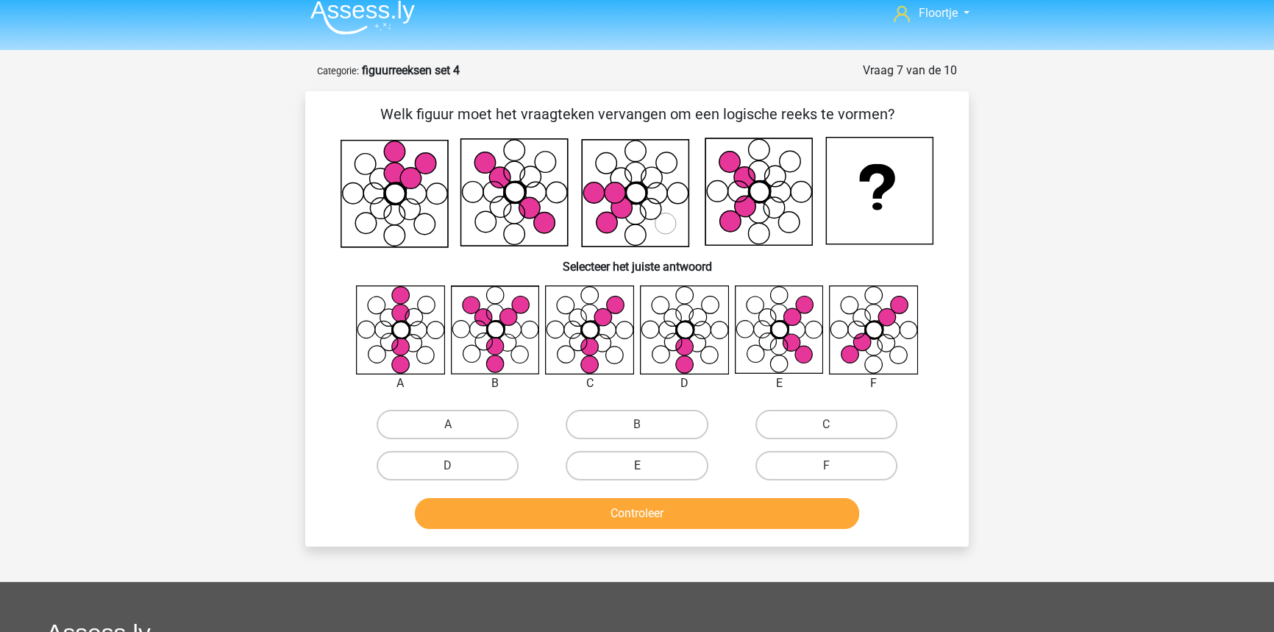
scroll to position [7, 0]
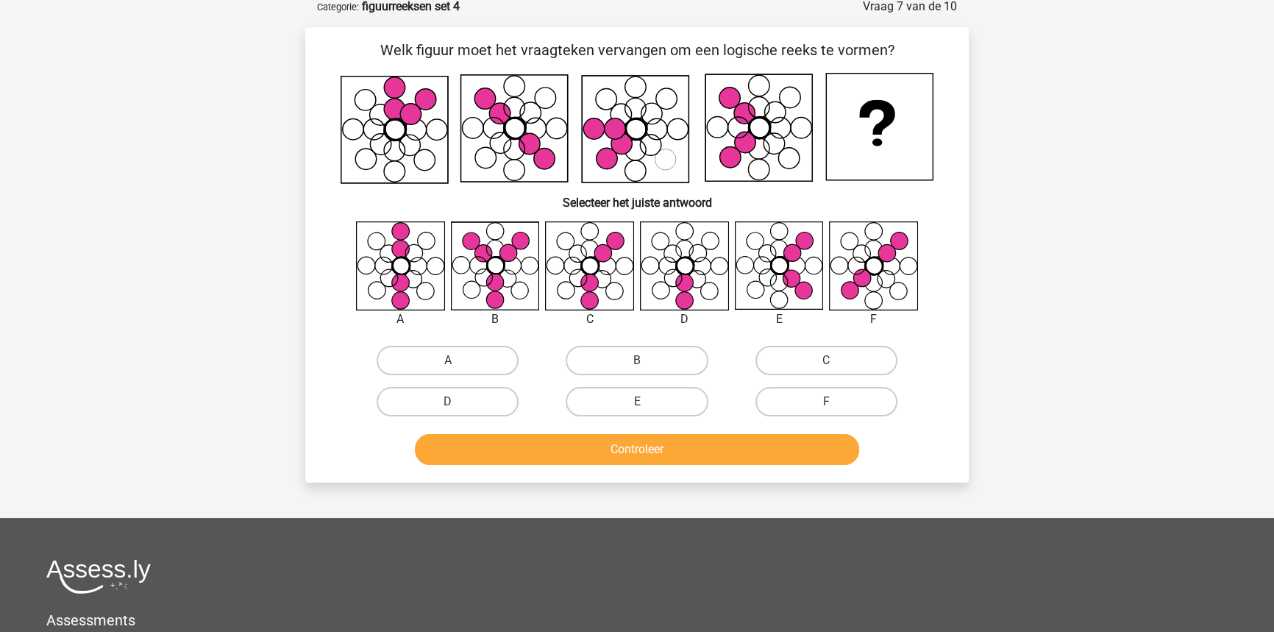
drag, startPoint x: 1012, startPoint y: 193, endPoint x: 997, endPoint y: 221, distance: 31.9
drag, startPoint x: 994, startPoint y: 218, endPoint x: 984, endPoint y: 199, distance: 22.0
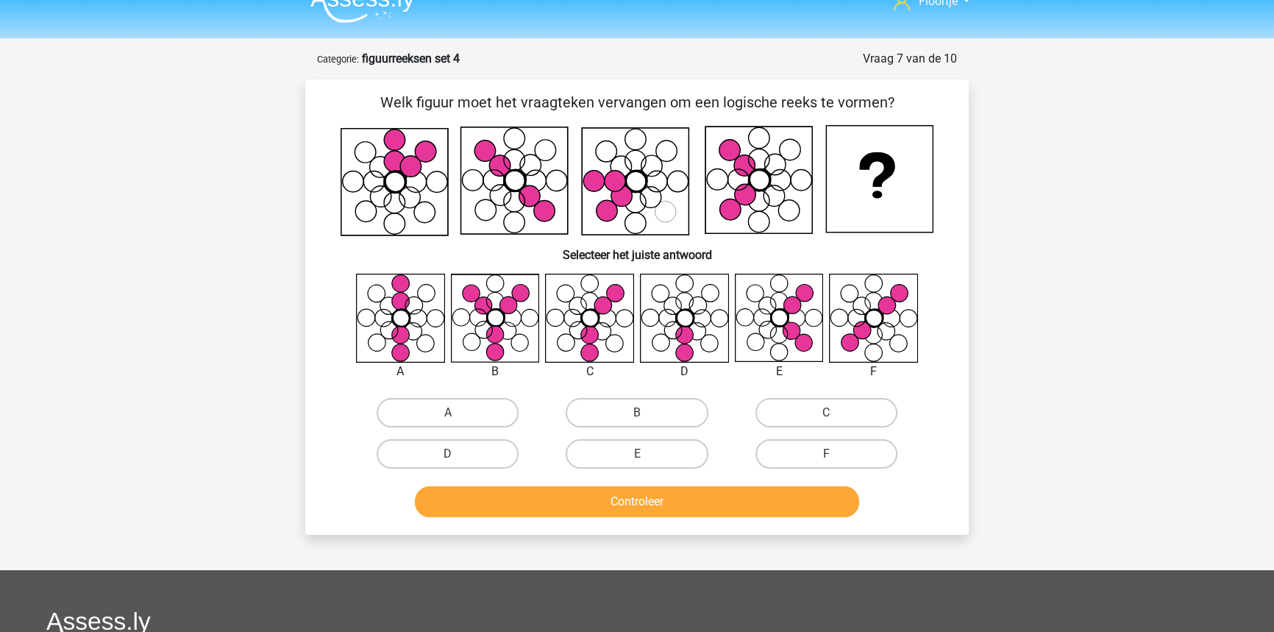
drag, startPoint x: 984, startPoint y: 199, endPoint x: 981, endPoint y: 160, distance: 38.4
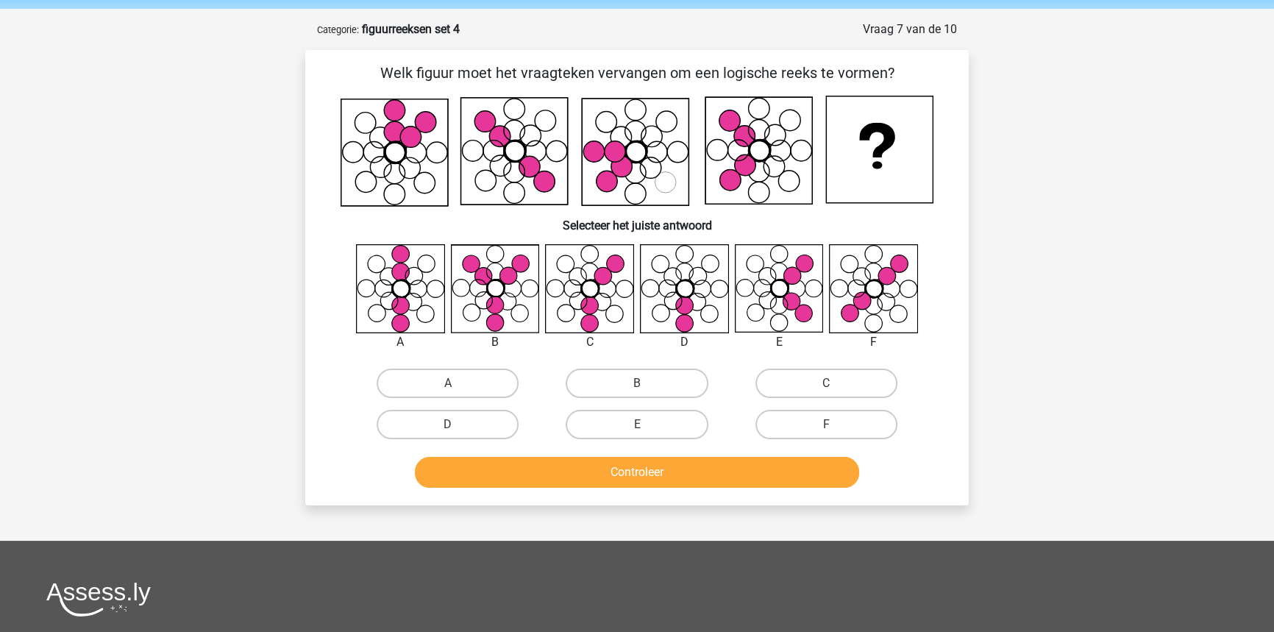
drag, startPoint x: 982, startPoint y: 167, endPoint x: 986, endPoint y: 148, distance: 19.5
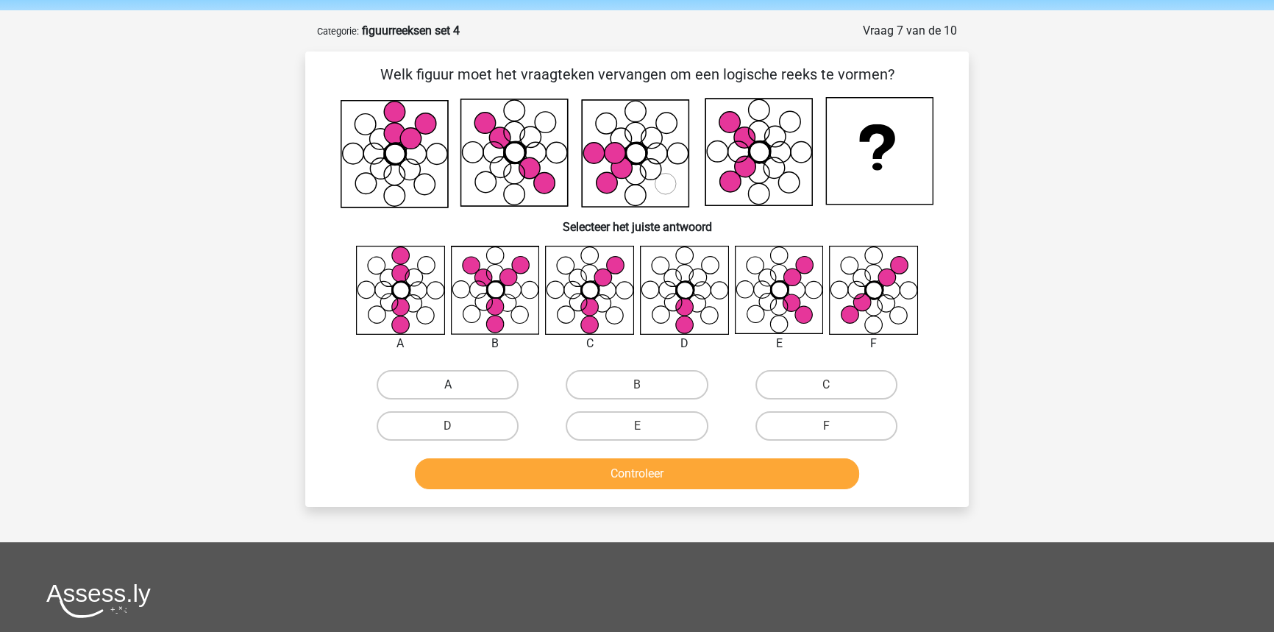
click at [499, 378] on label "A" at bounding box center [448, 384] width 142 height 29
click at [457, 385] on input "A" at bounding box center [453, 390] width 10 height 10
radio input "true"
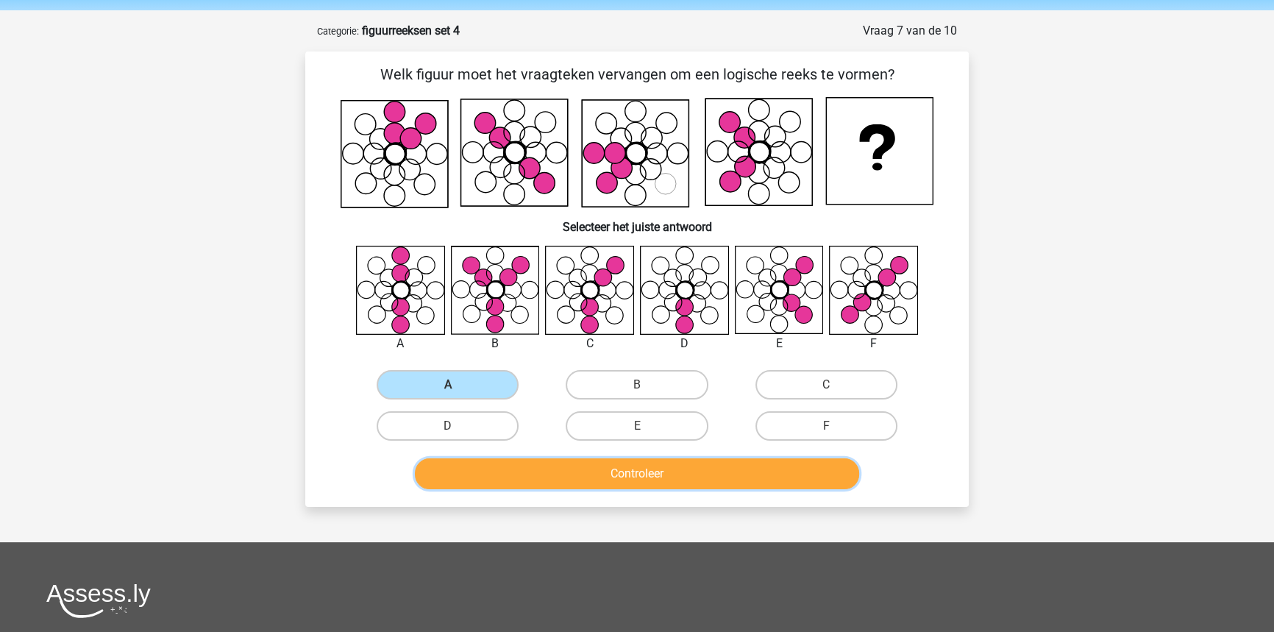
click at [586, 477] on button "Controleer" at bounding box center [637, 473] width 445 height 31
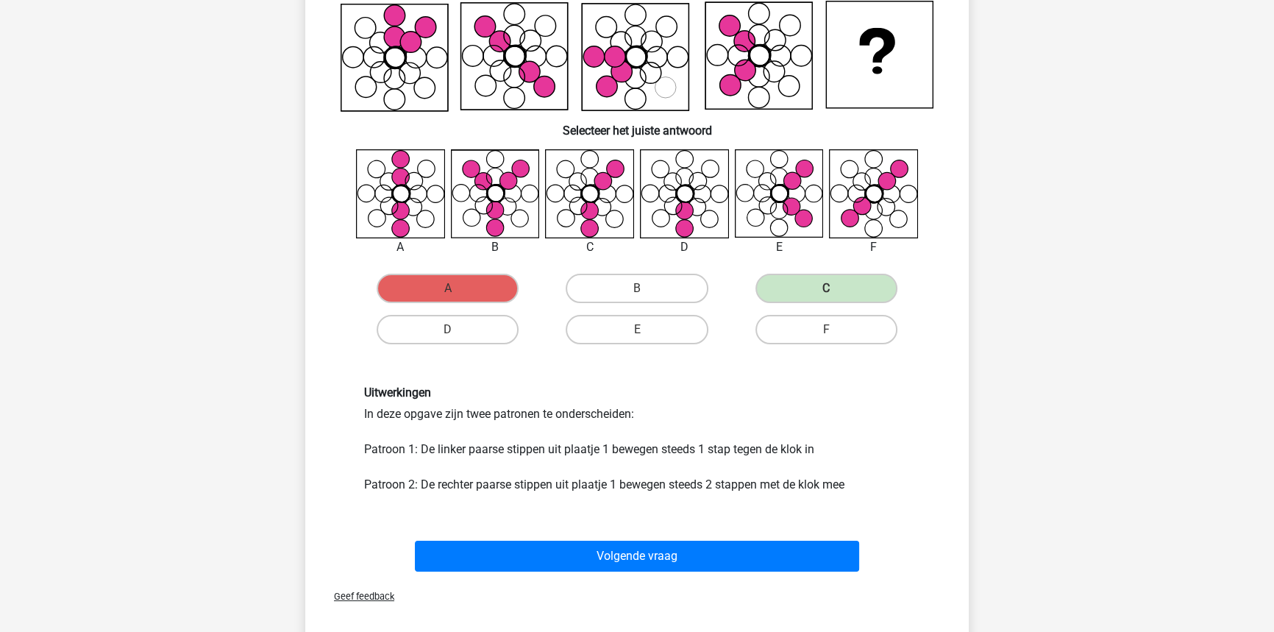
scroll to position [185, 0]
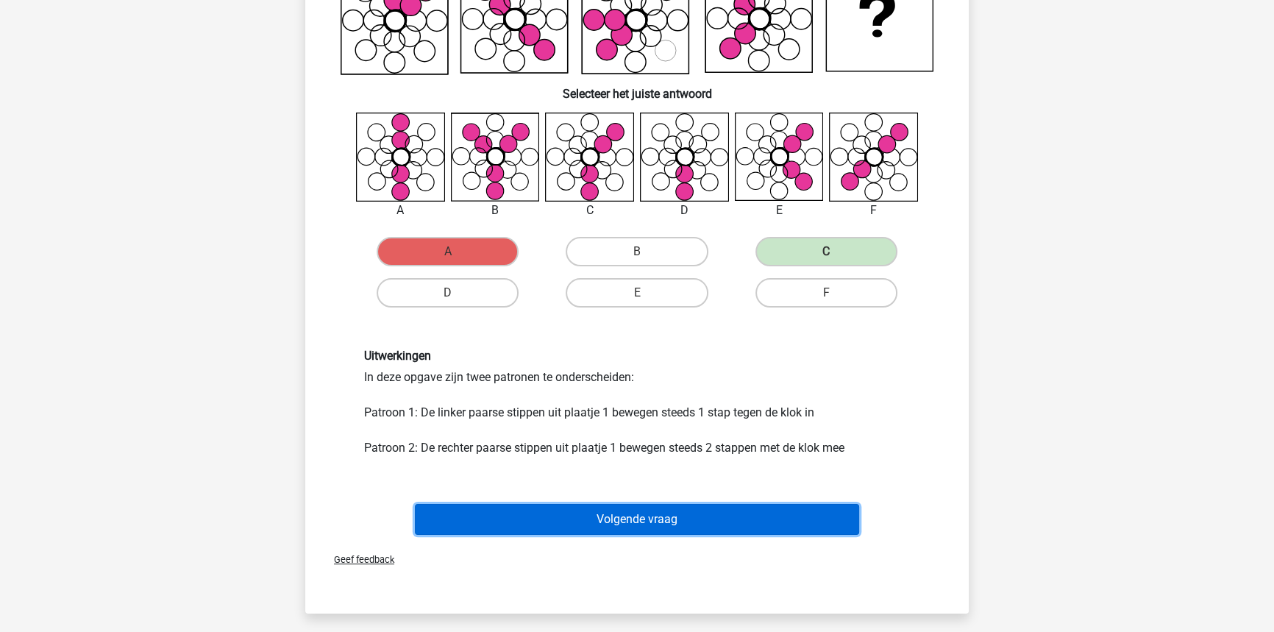
click at [633, 515] on button "Volgende vraag" at bounding box center [637, 519] width 445 height 31
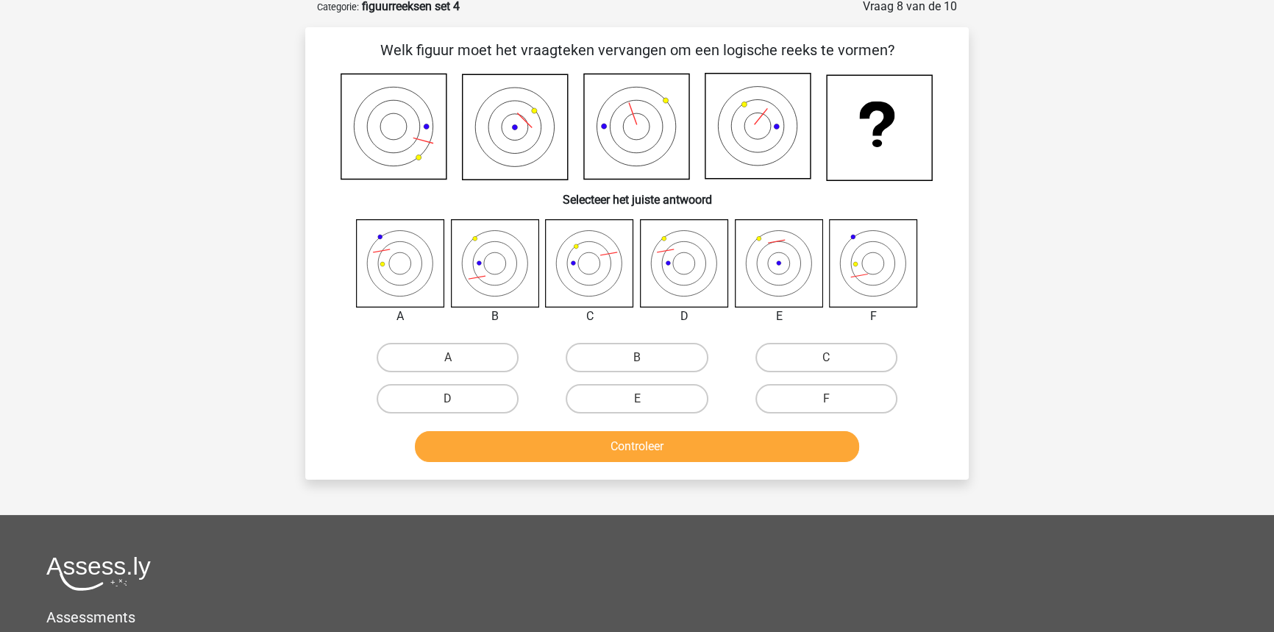
scroll to position [74, 0]
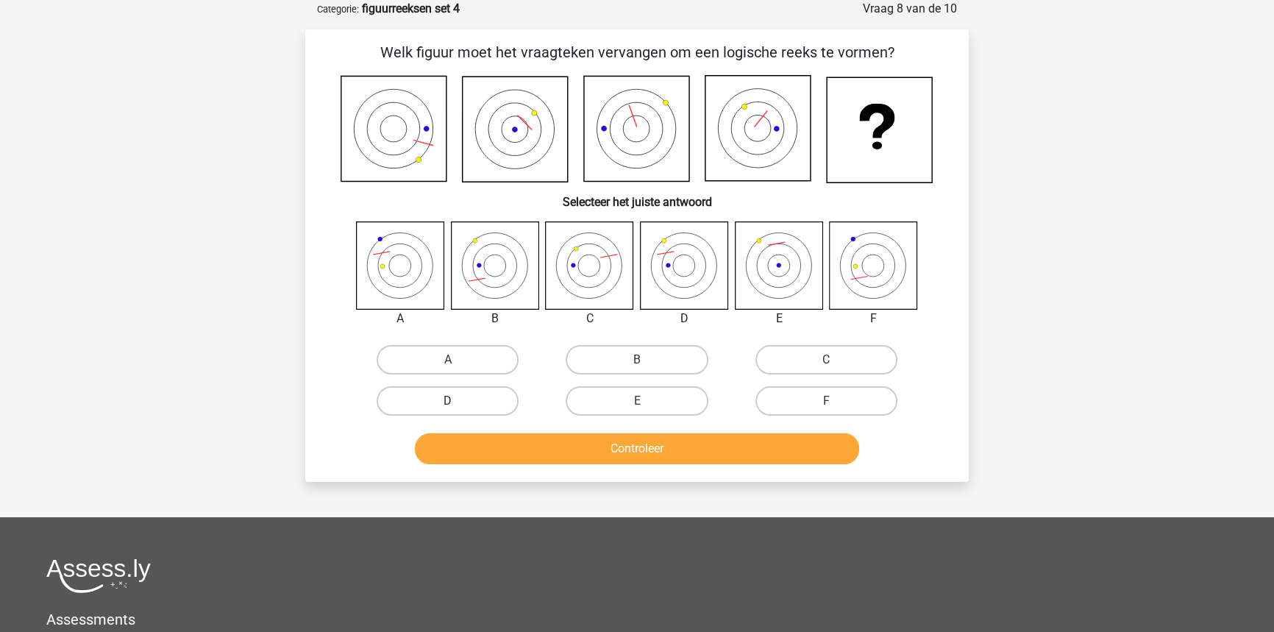
click at [446, 393] on label "D" at bounding box center [448, 400] width 142 height 29
click at [448, 401] on input "D" at bounding box center [453, 406] width 10 height 10
radio input "true"
click at [545, 449] on button "Controleer" at bounding box center [637, 448] width 445 height 31
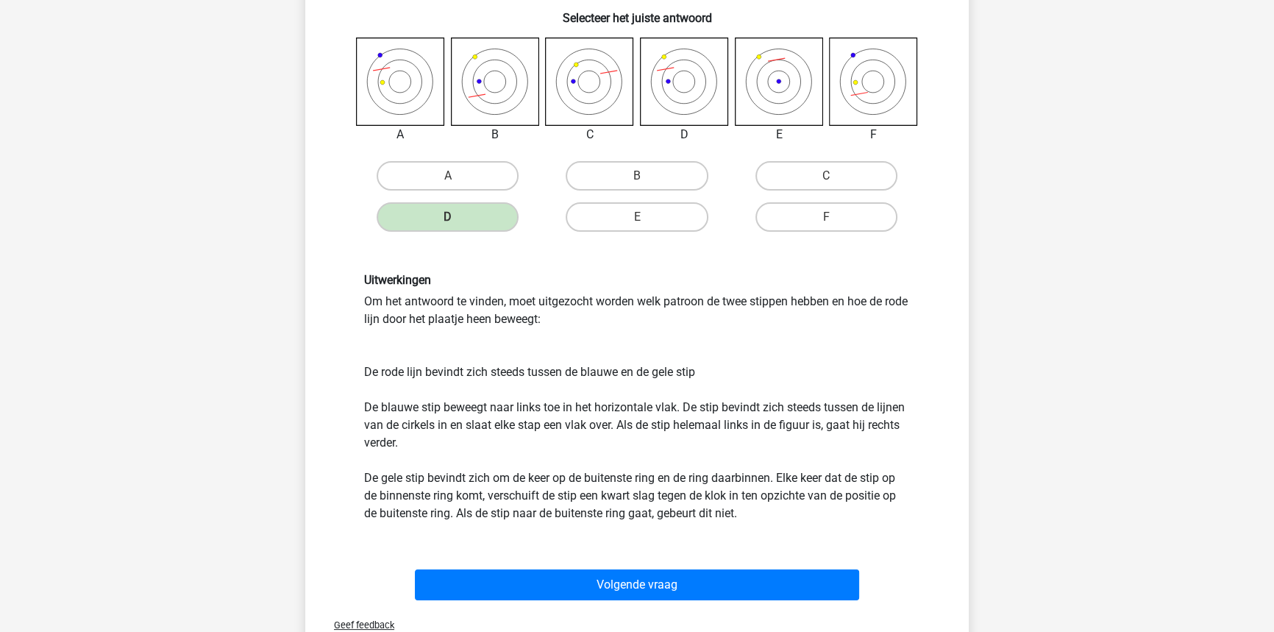
scroll to position [407, 0]
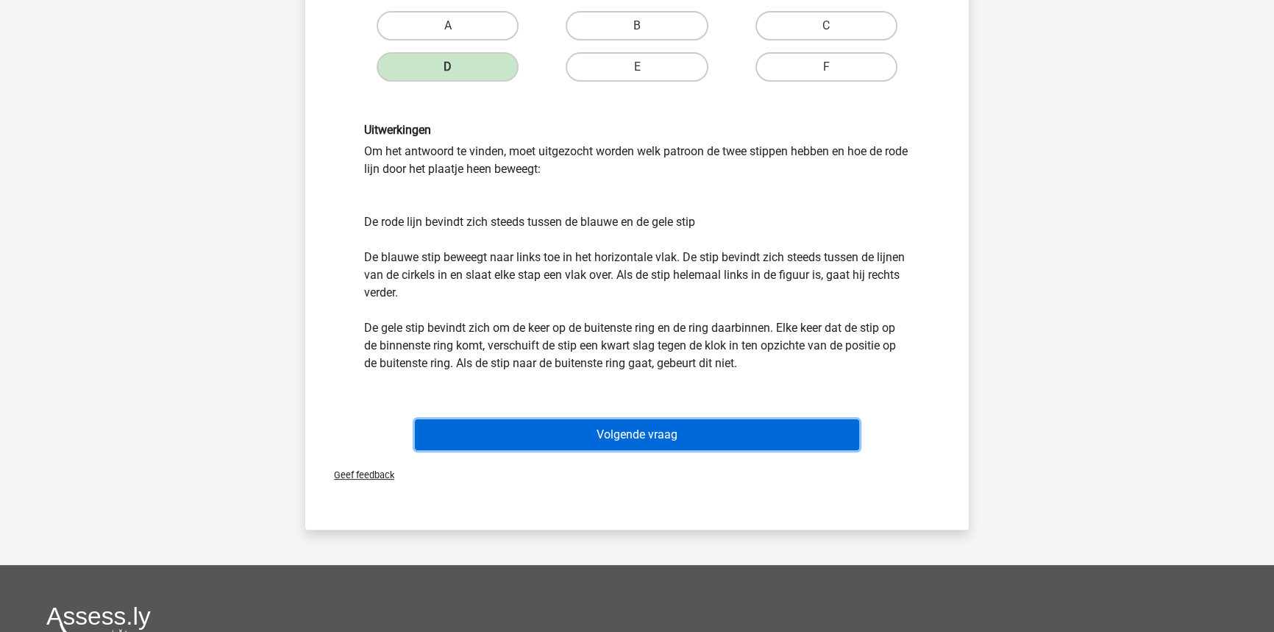
click at [733, 431] on button "Volgende vraag" at bounding box center [637, 434] width 445 height 31
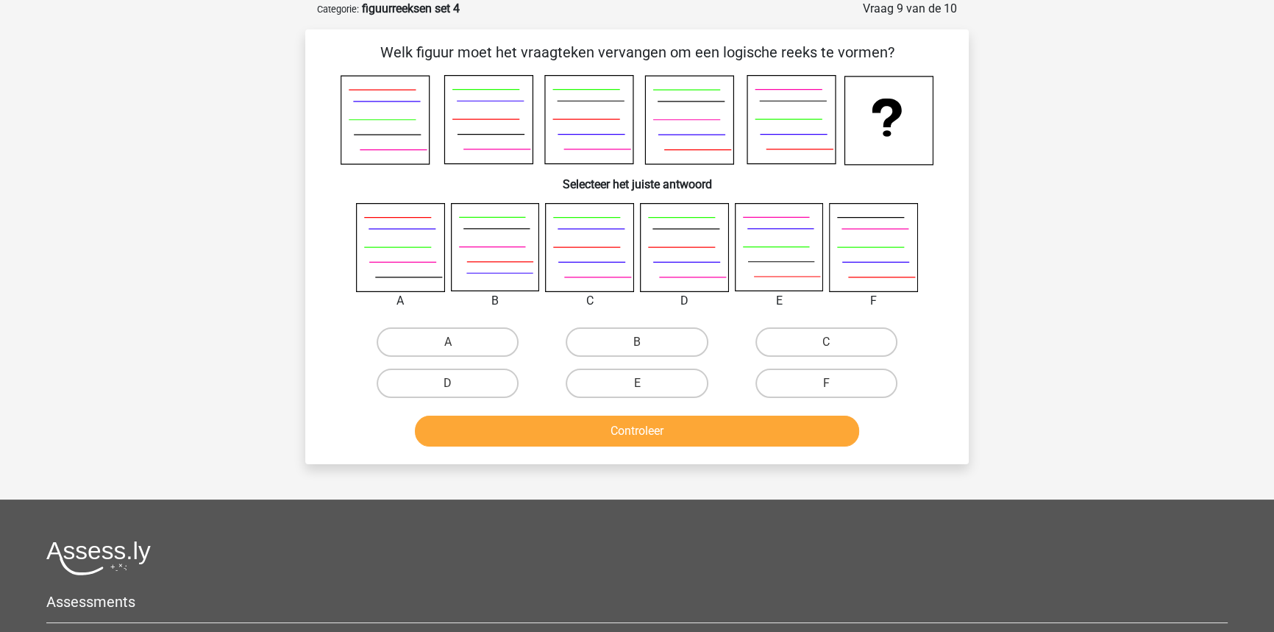
scroll to position [74, 0]
click at [673, 378] on label "E" at bounding box center [637, 382] width 142 height 29
click at [647, 383] on input "E" at bounding box center [642, 388] width 10 height 10
radio input "true"
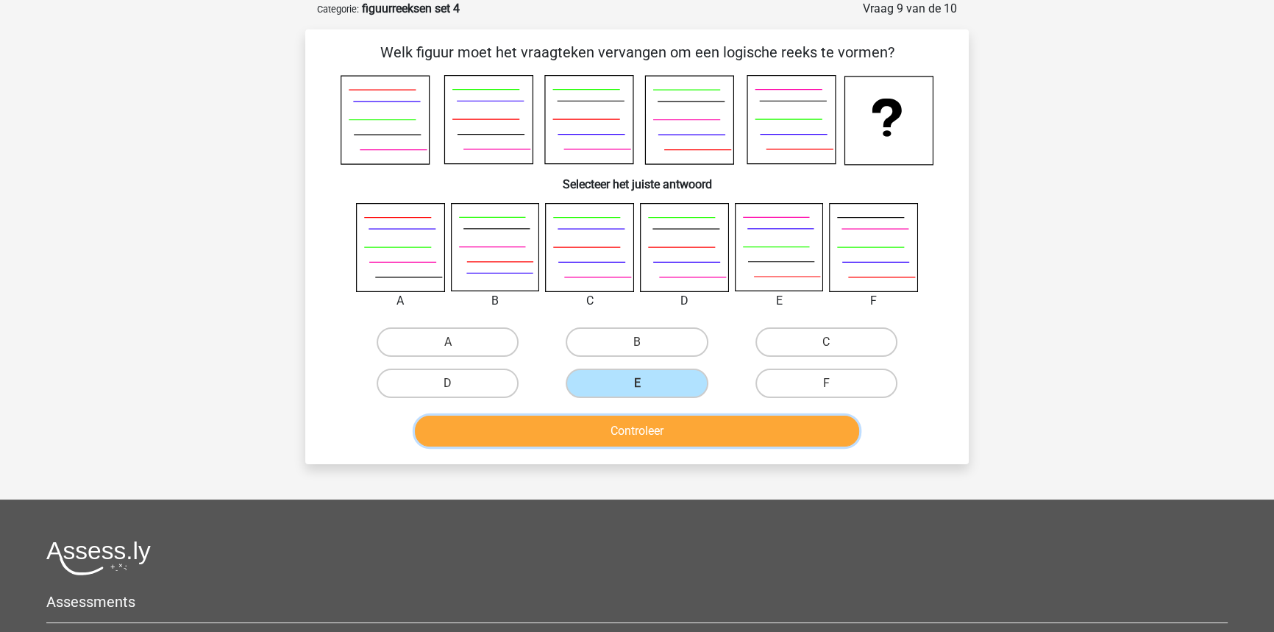
click at [816, 441] on button "Controleer" at bounding box center [637, 431] width 445 height 31
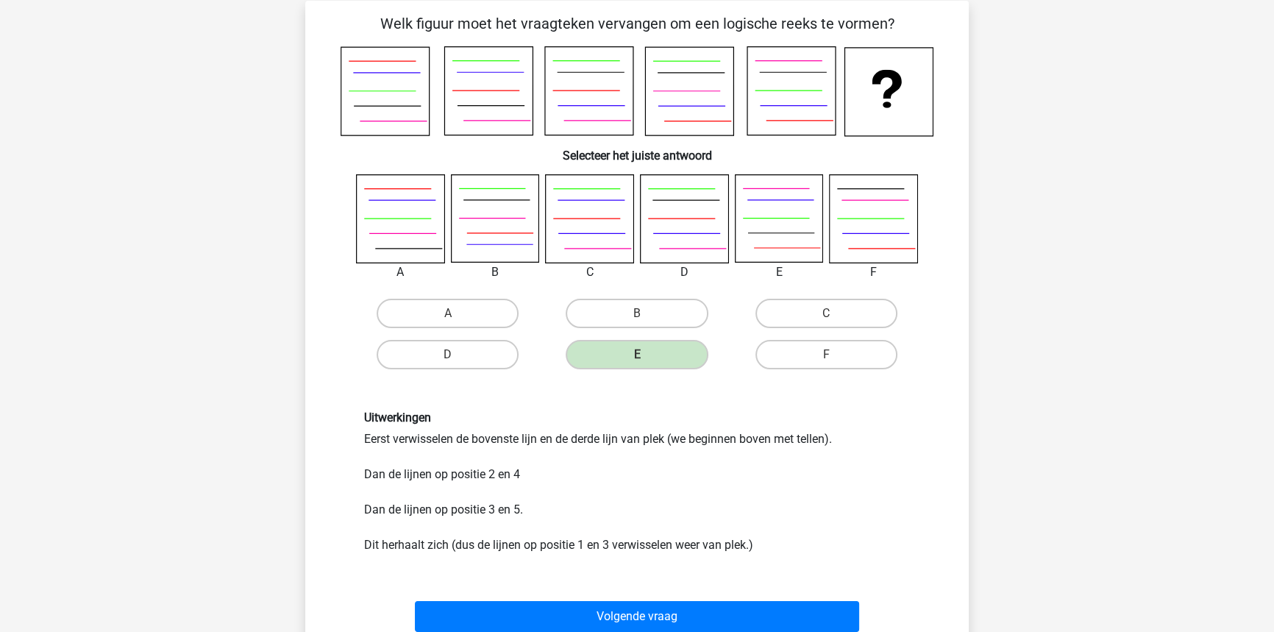
scroll to position [140, 0]
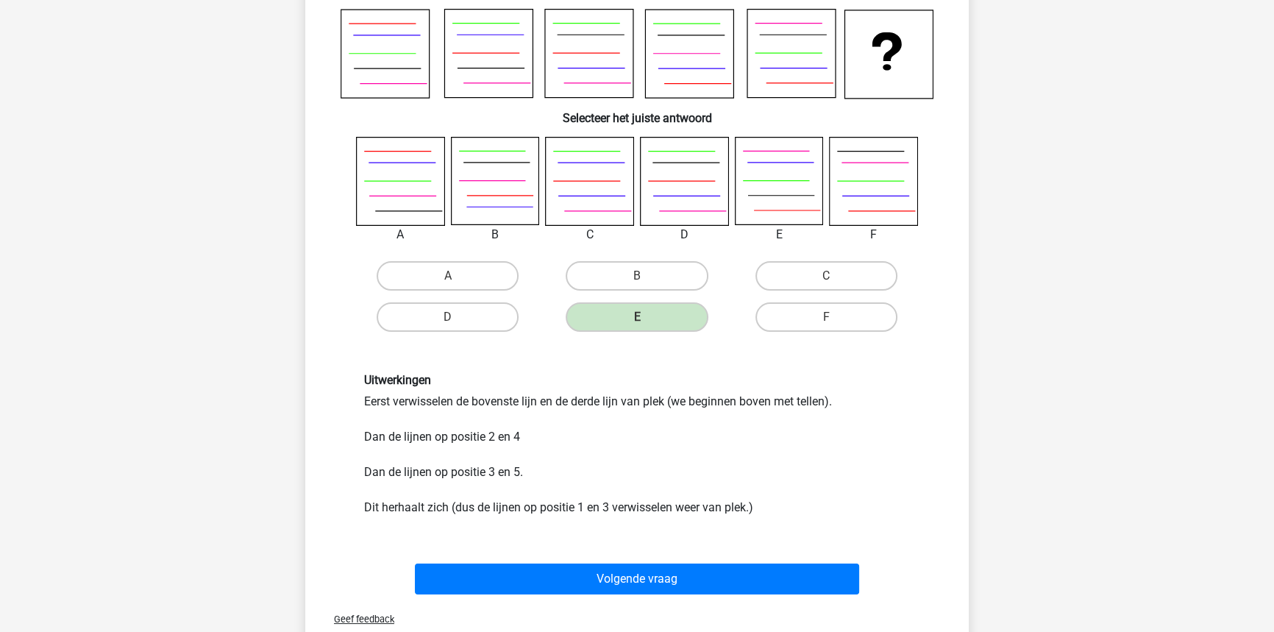
click at [811, 593] on div "Volgende vraag" at bounding box center [637, 581] width 568 height 37
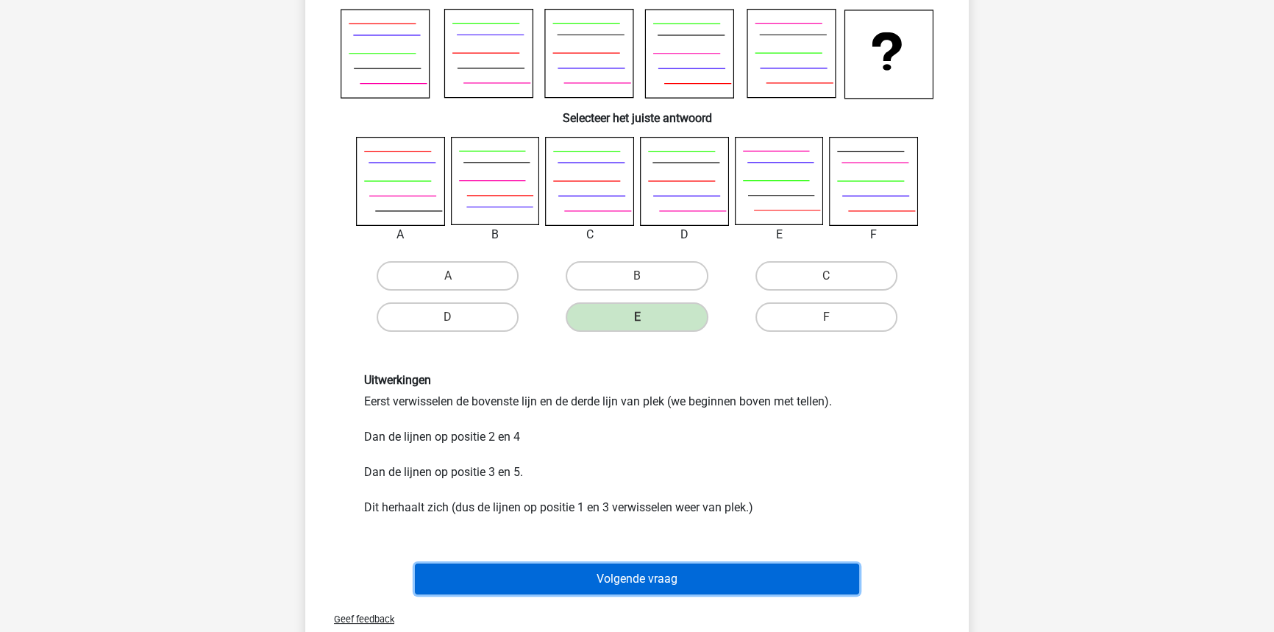
click at [589, 577] on button "Volgende vraag" at bounding box center [637, 578] width 445 height 31
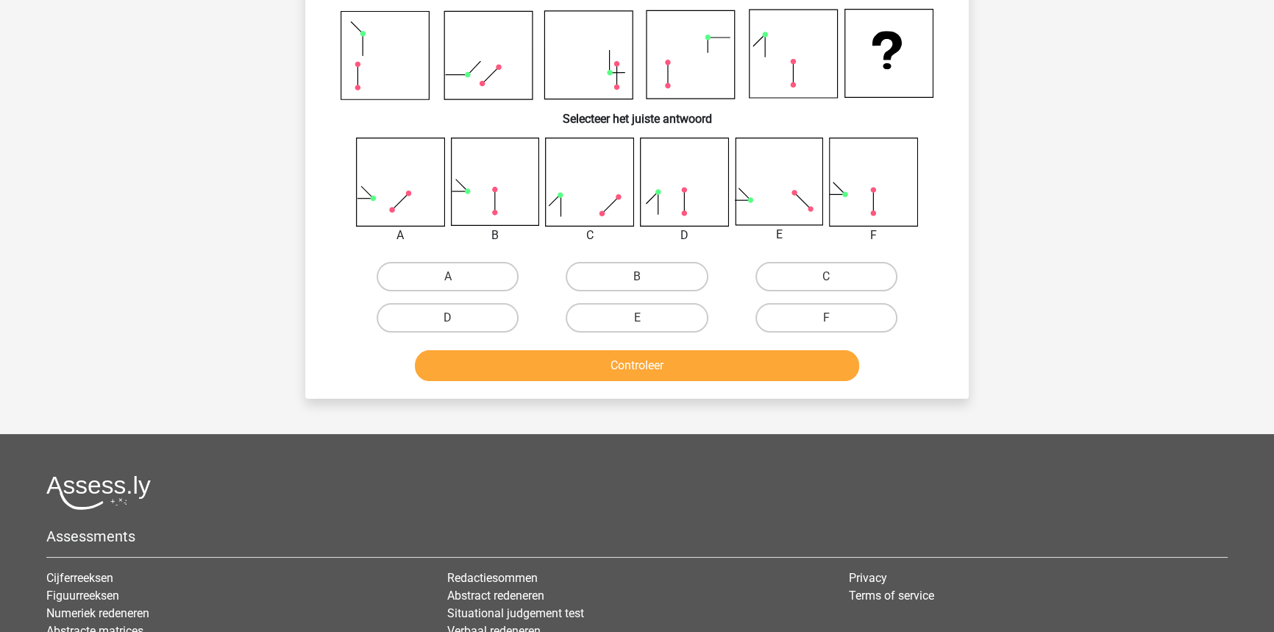
scroll to position [74, 0]
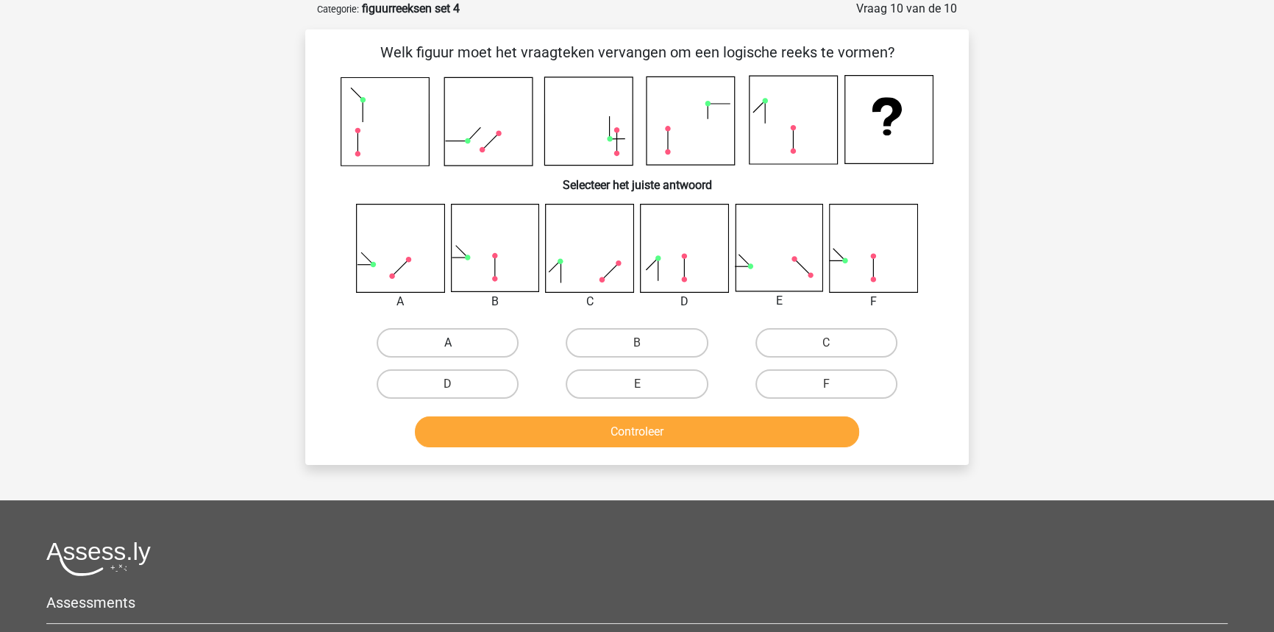
click at [443, 343] on label "A" at bounding box center [448, 342] width 142 height 29
click at [448, 343] on input "A" at bounding box center [453, 348] width 10 height 10
radio input "true"
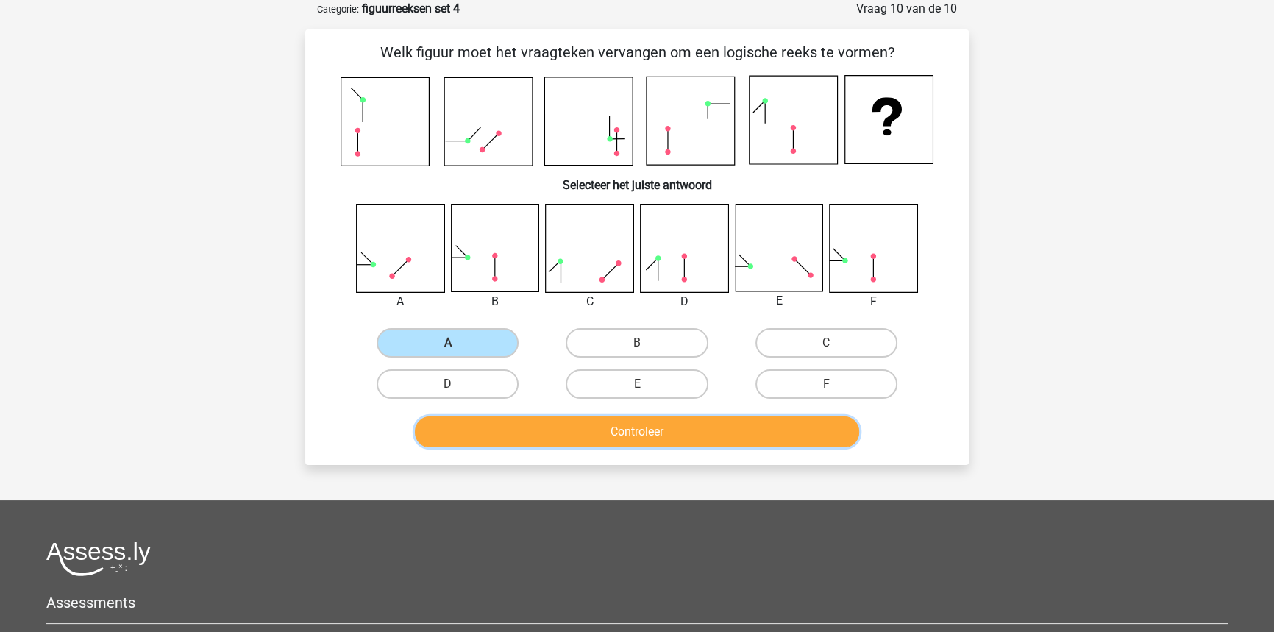
click at [526, 435] on button "Controleer" at bounding box center [637, 431] width 445 height 31
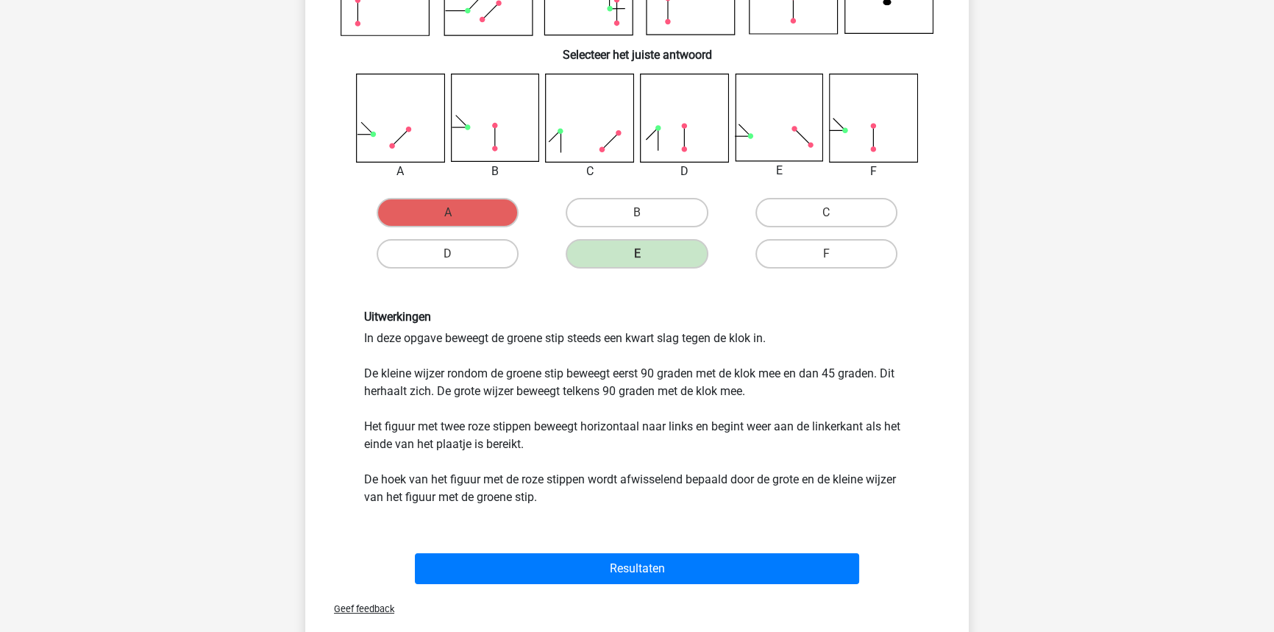
scroll to position [207, 0]
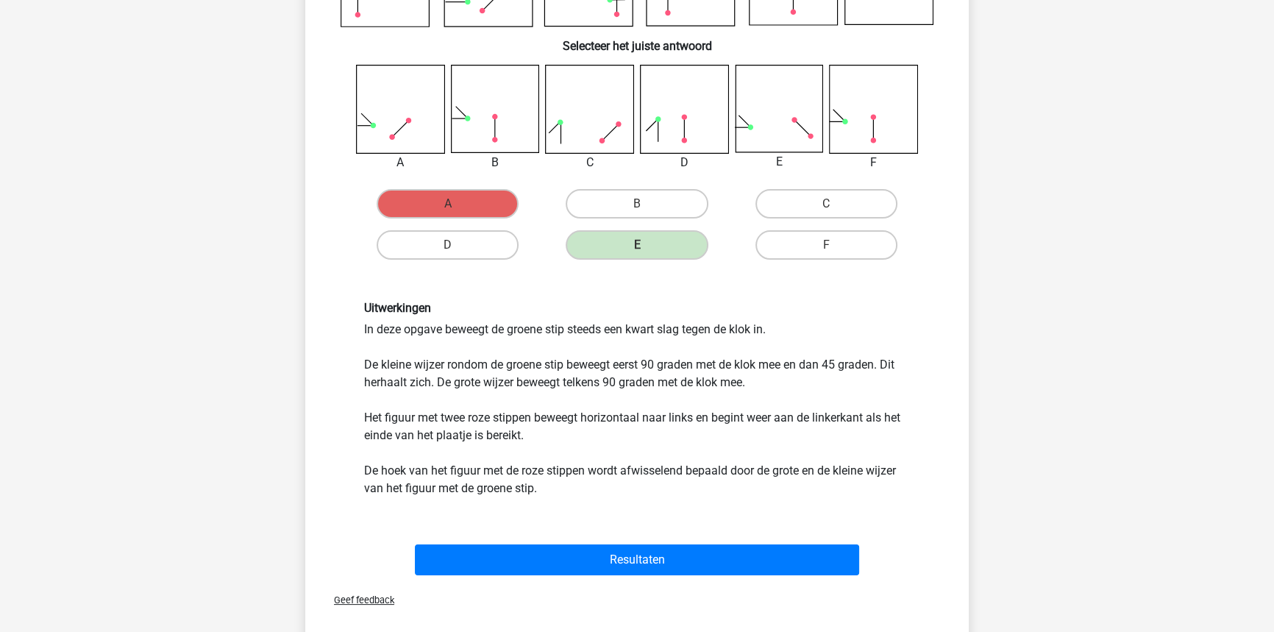
drag, startPoint x: 522, startPoint y: 417, endPoint x: 524, endPoint y: 429, distance: 12.0
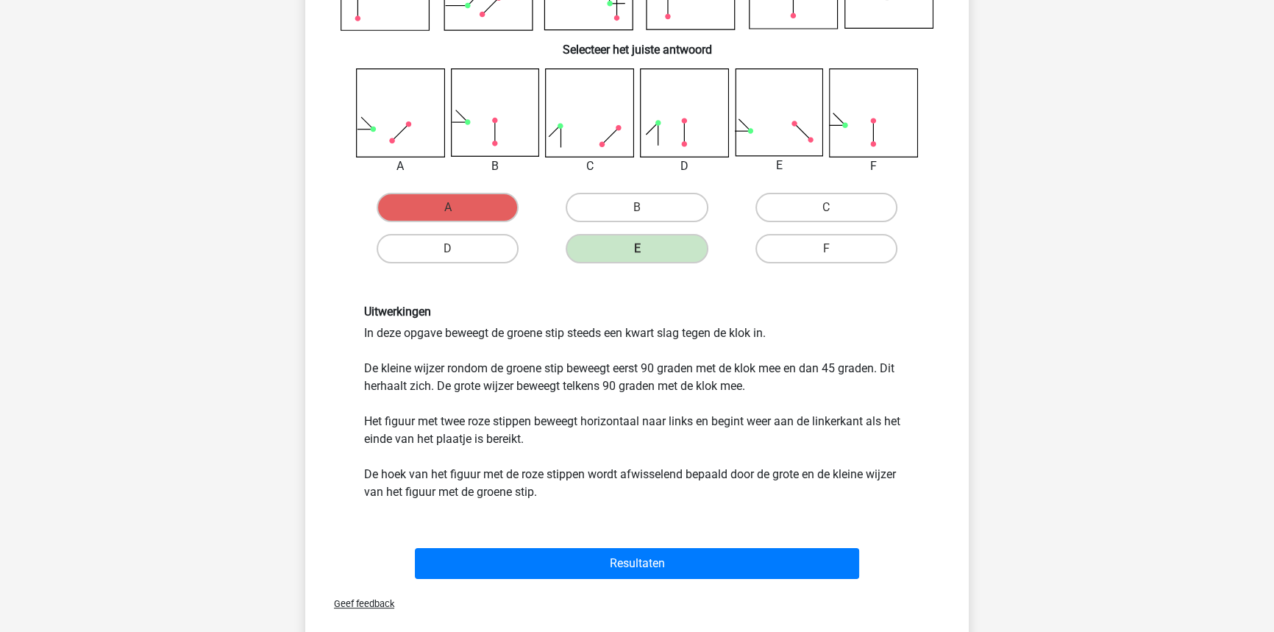
scroll to position [213, 0]
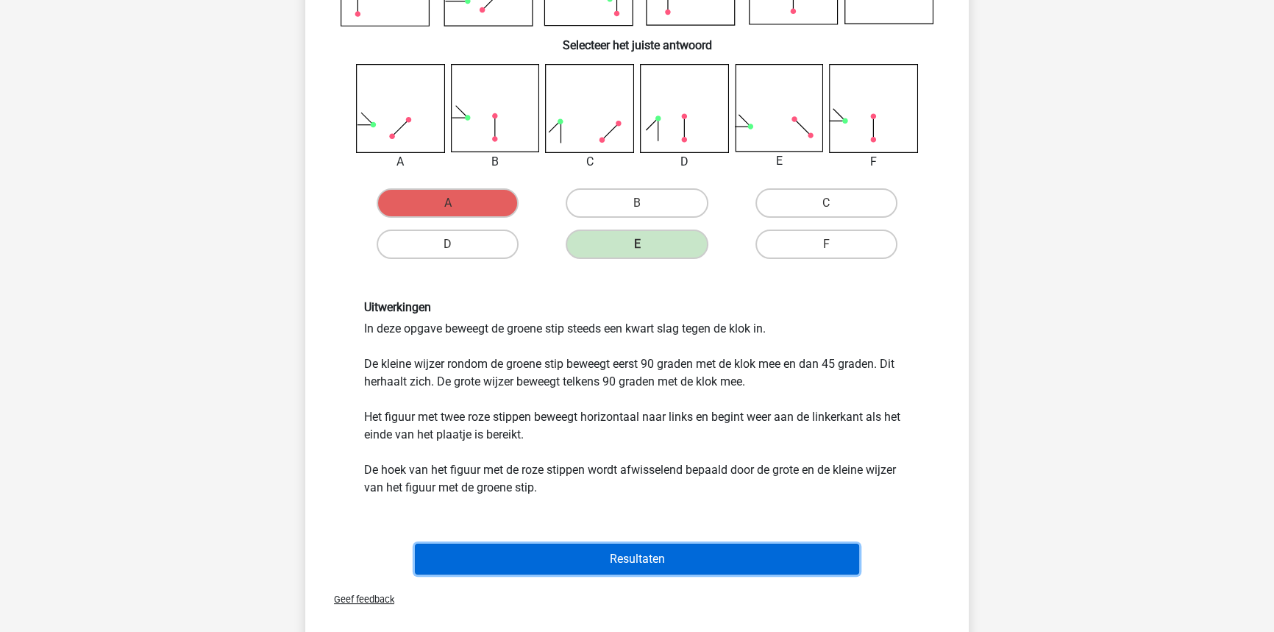
click at [616, 552] on button "Resultaten" at bounding box center [637, 559] width 445 height 31
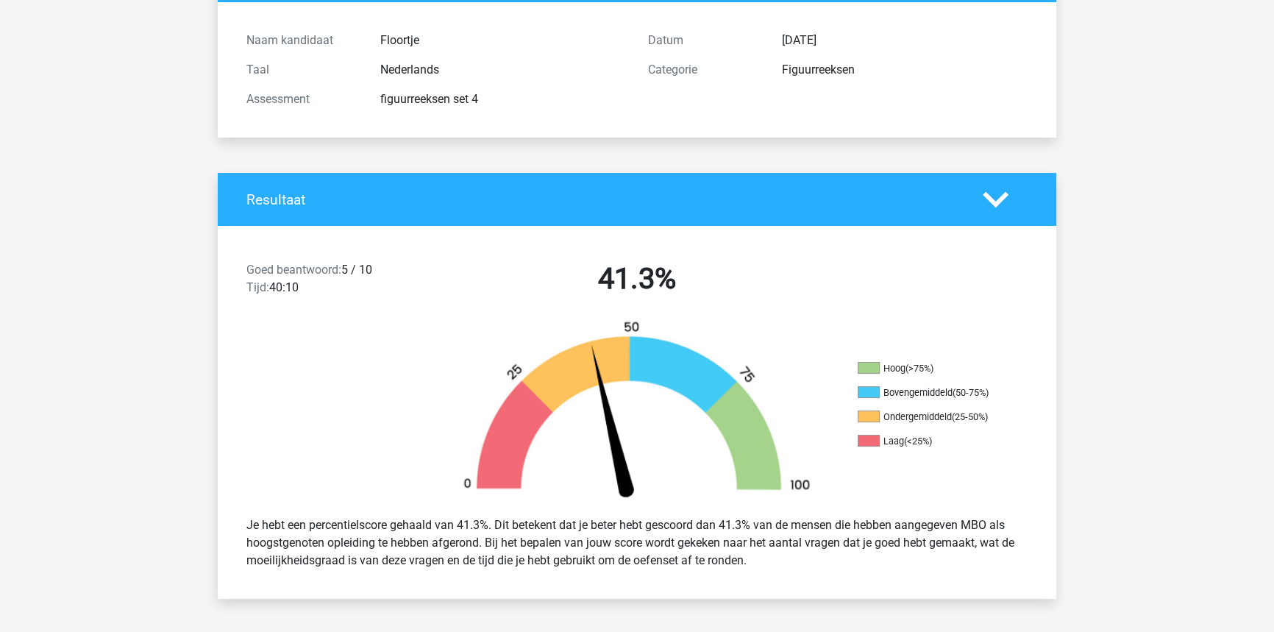
scroll to position [157, 0]
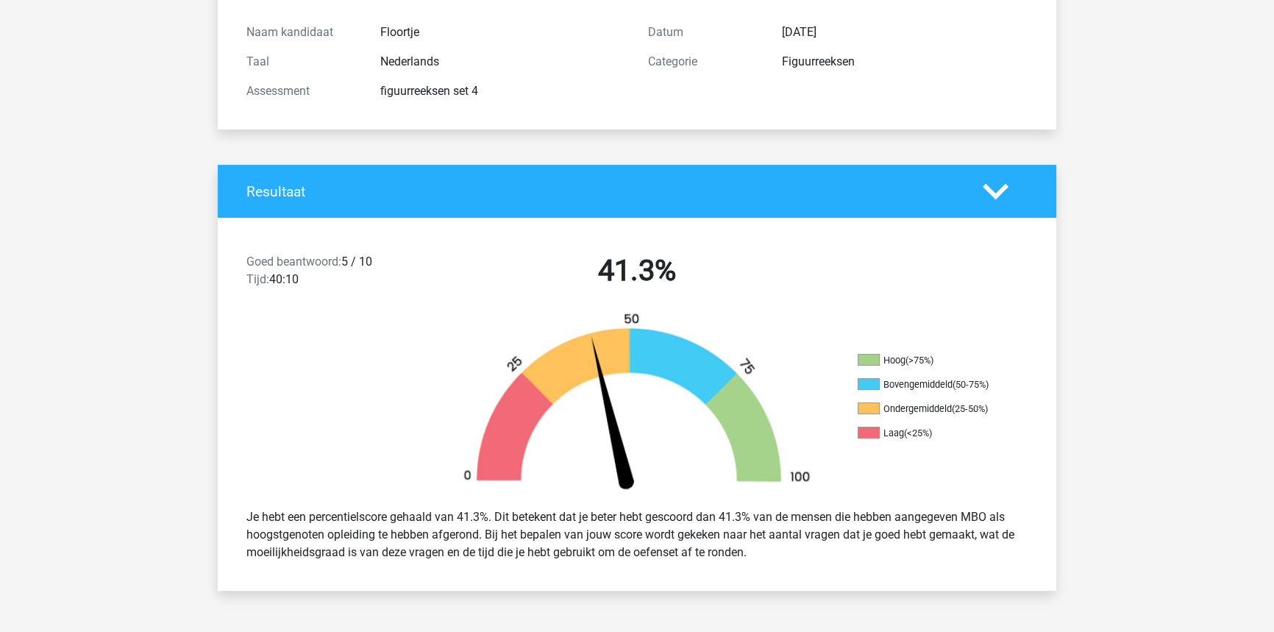
drag, startPoint x: 601, startPoint y: 527, endPoint x: 598, endPoint y: 552, distance: 25.2
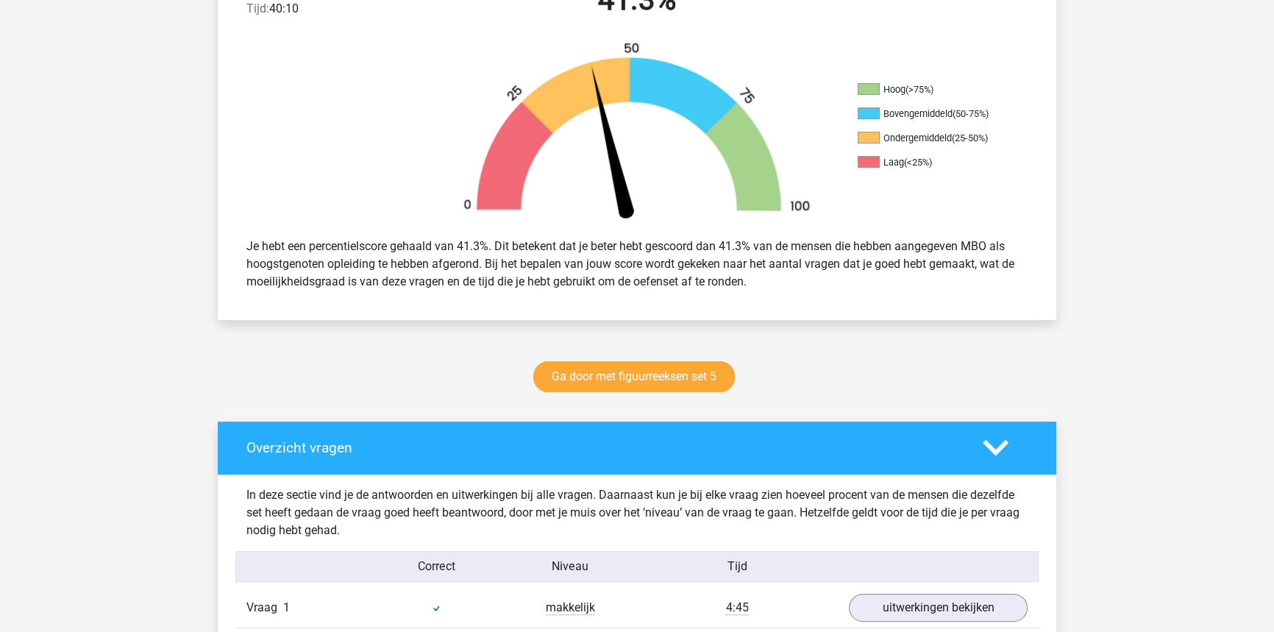
scroll to position [468, 0]
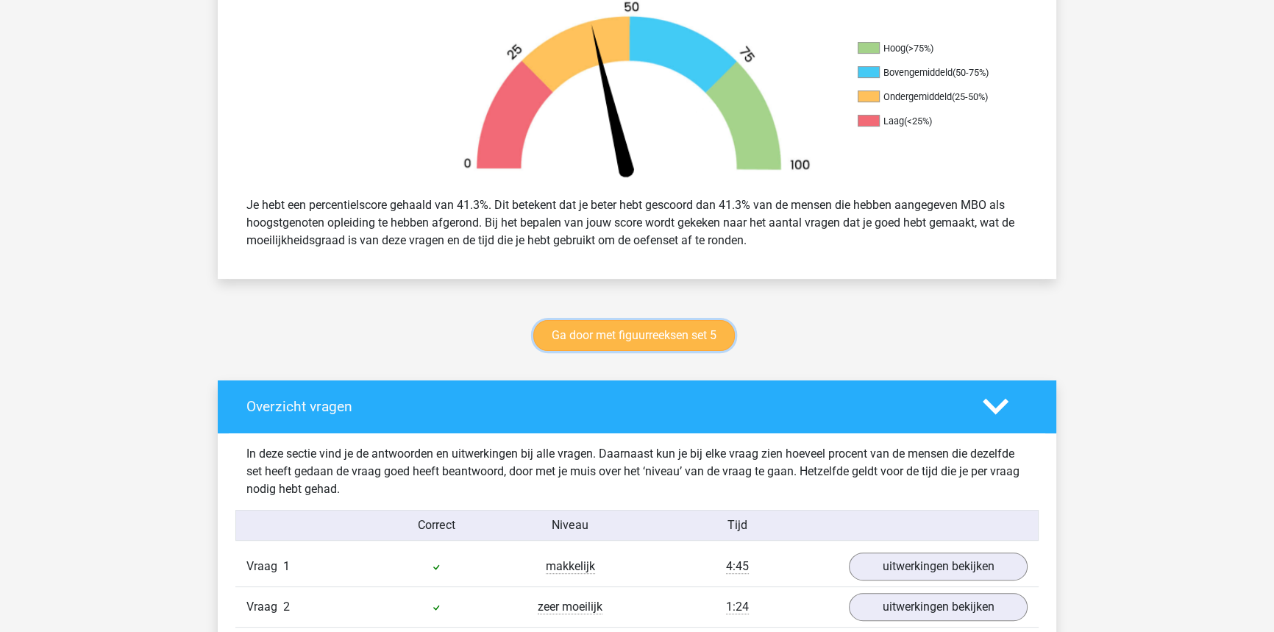
click at [655, 343] on link "Ga door met figuurreeksen set 5" at bounding box center [634, 335] width 202 height 31
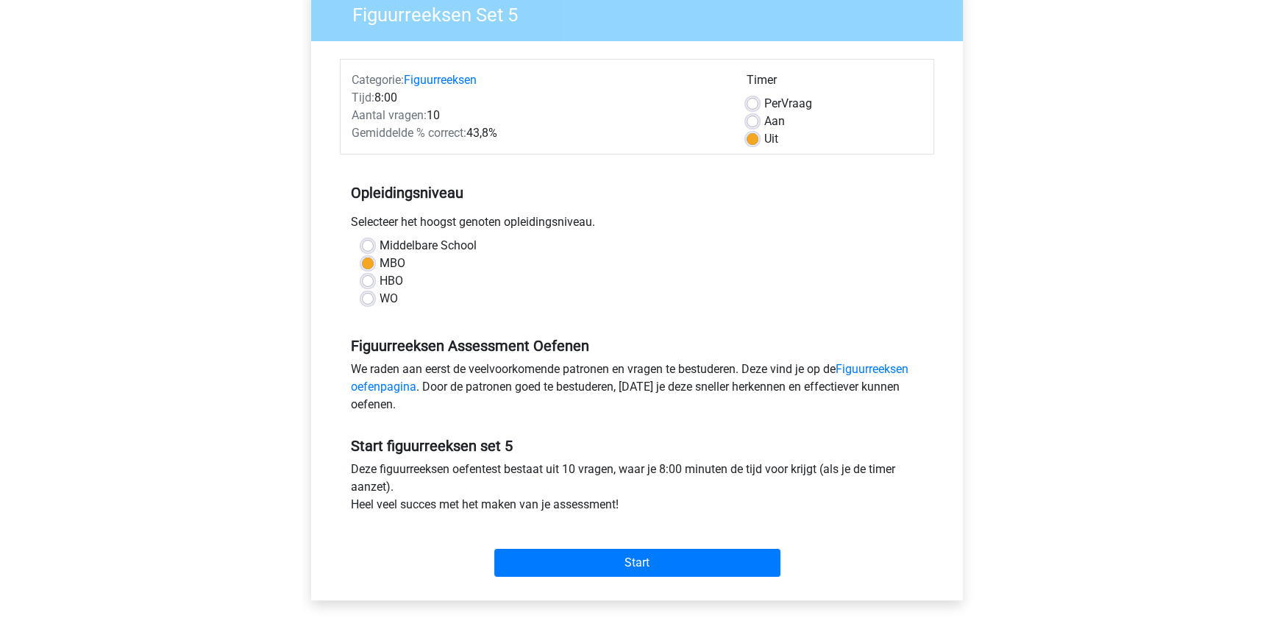
scroll to position [133, 0]
click at [672, 559] on input "Start" at bounding box center [637, 562] width 286 height 28
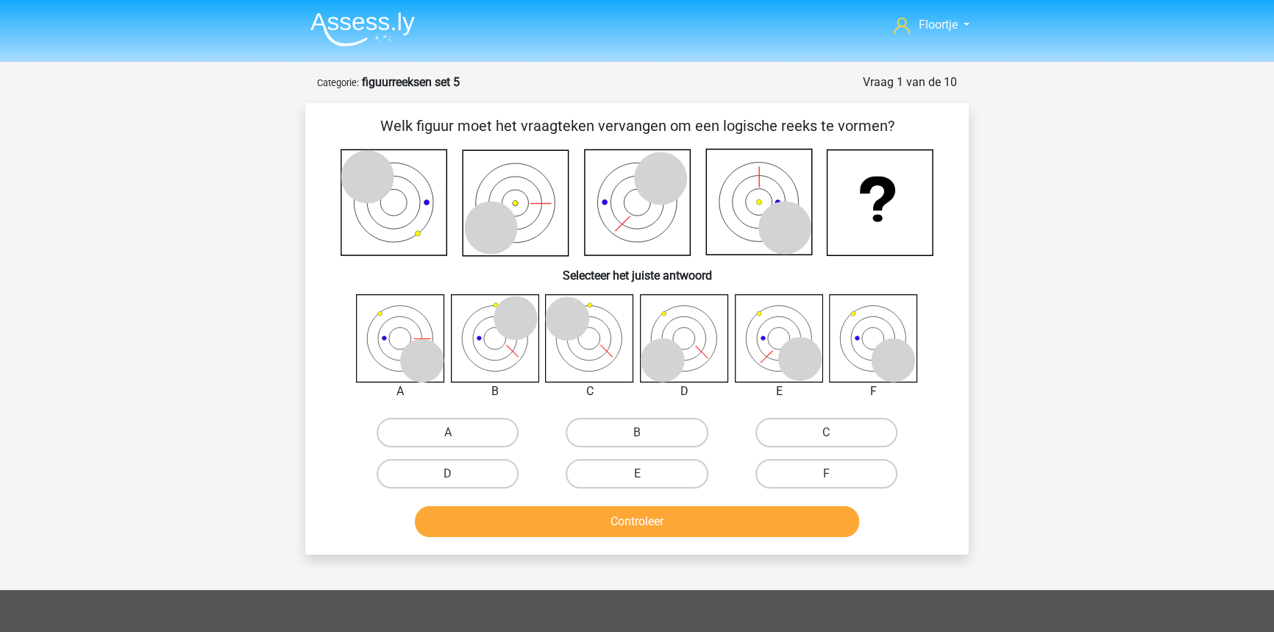
click at [513, 201] on icon at bounding box center [515, 202] width 105 height 105
click at [870, 476] on label "F" at bounding box center [826, 473] width 142 height 29
click at [836, 476] on input "F" at bounding box center [831, 479] width 10 height 10
radio input "true"
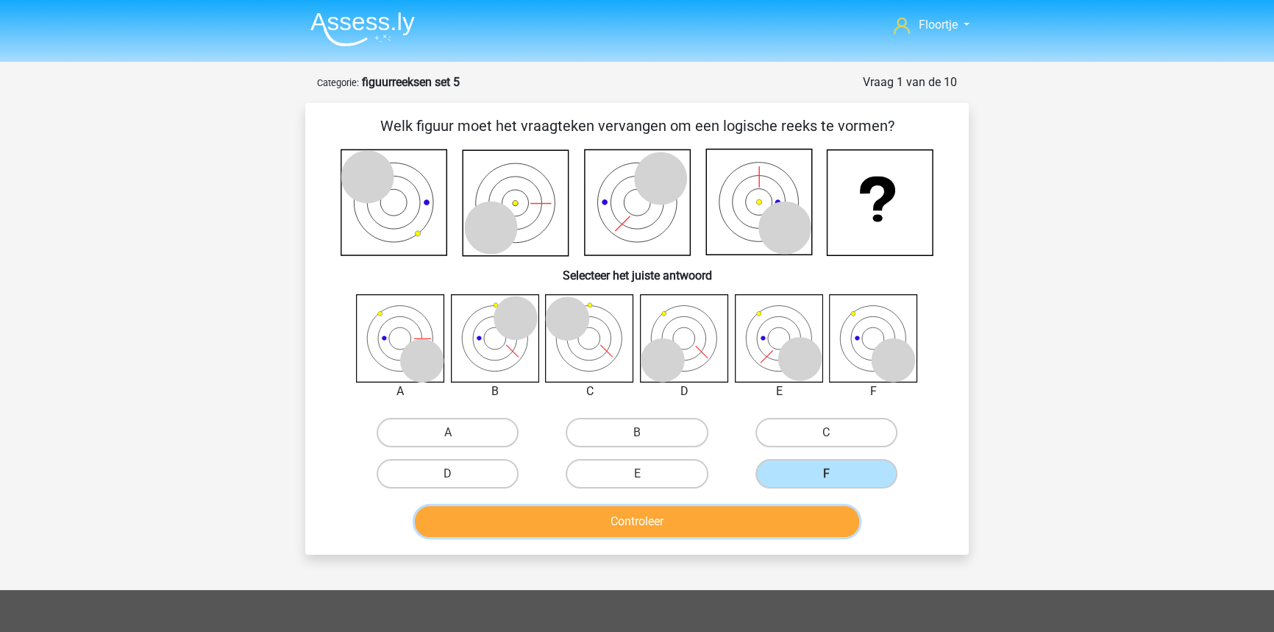
click at [794, 514] on button "Controleer" at bounding box center [637, 521] width 445 height 31
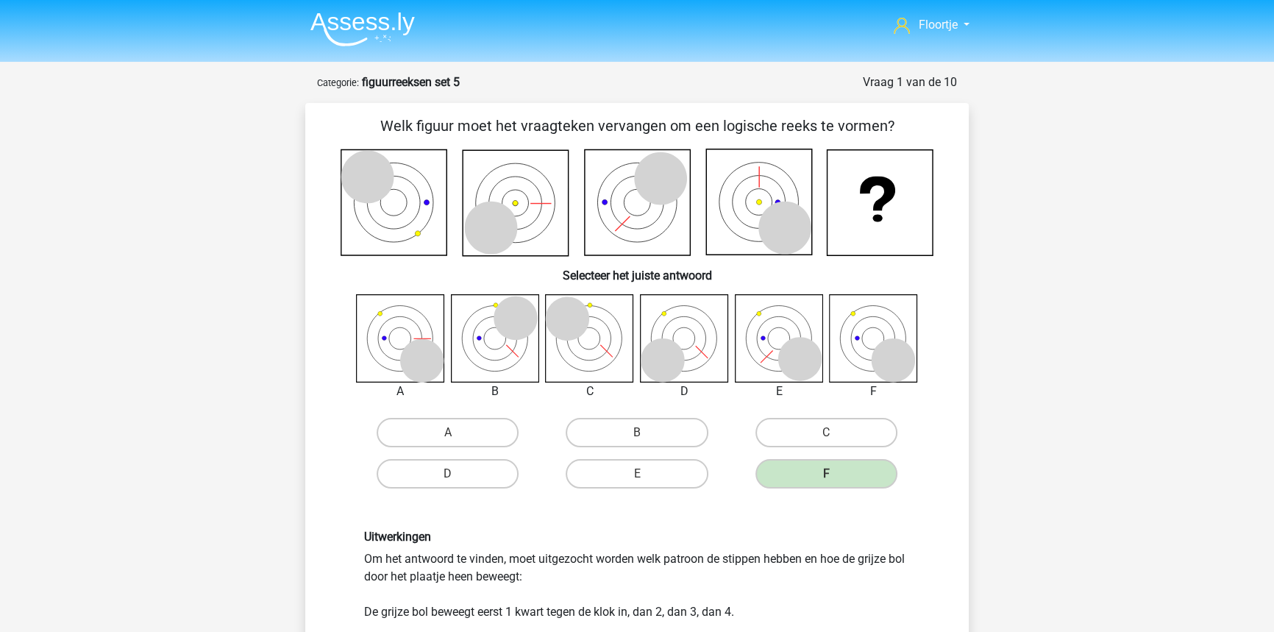
drag, startPoint x: 755, startPoint y: 207, endPoint x: 757, endPoint y: 118, distance: 89.8
click at [757, 118] on div "Welk figuur moet het vraagteken vervangen om een logische reeks te vormen? Sele…" at bounding box center [637, 506] width 652 height 783
click at [756, 221] on icon at bounding box center [758, 201] width 105 height 105
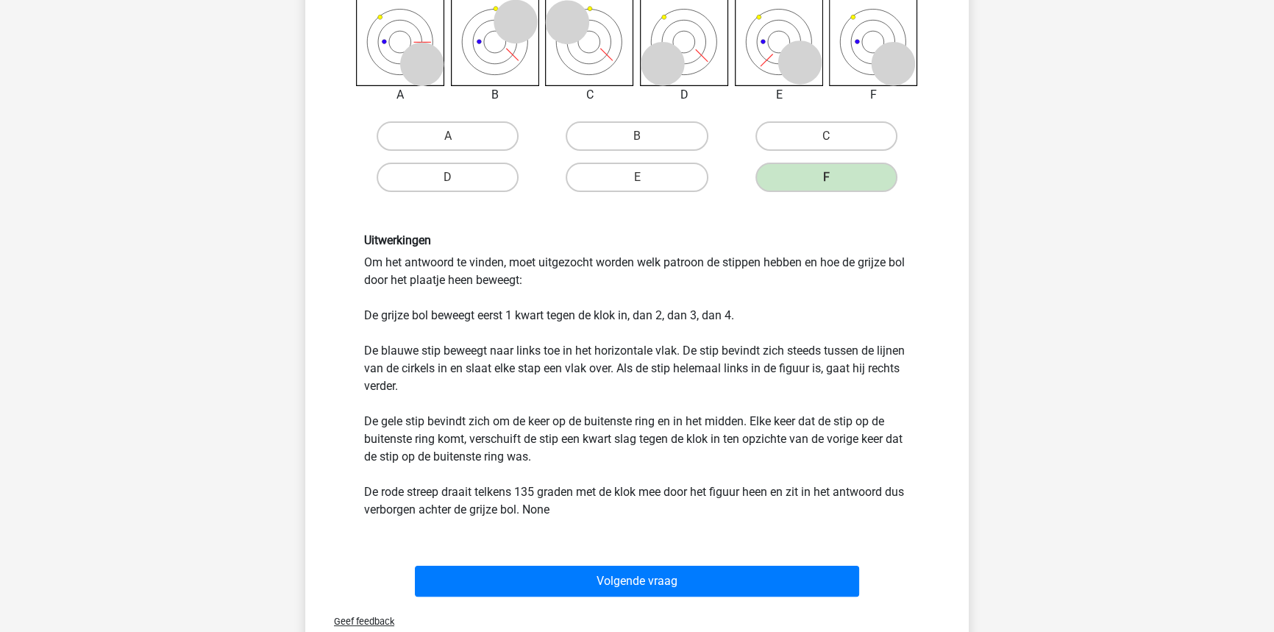
scroll to position [334, 0]
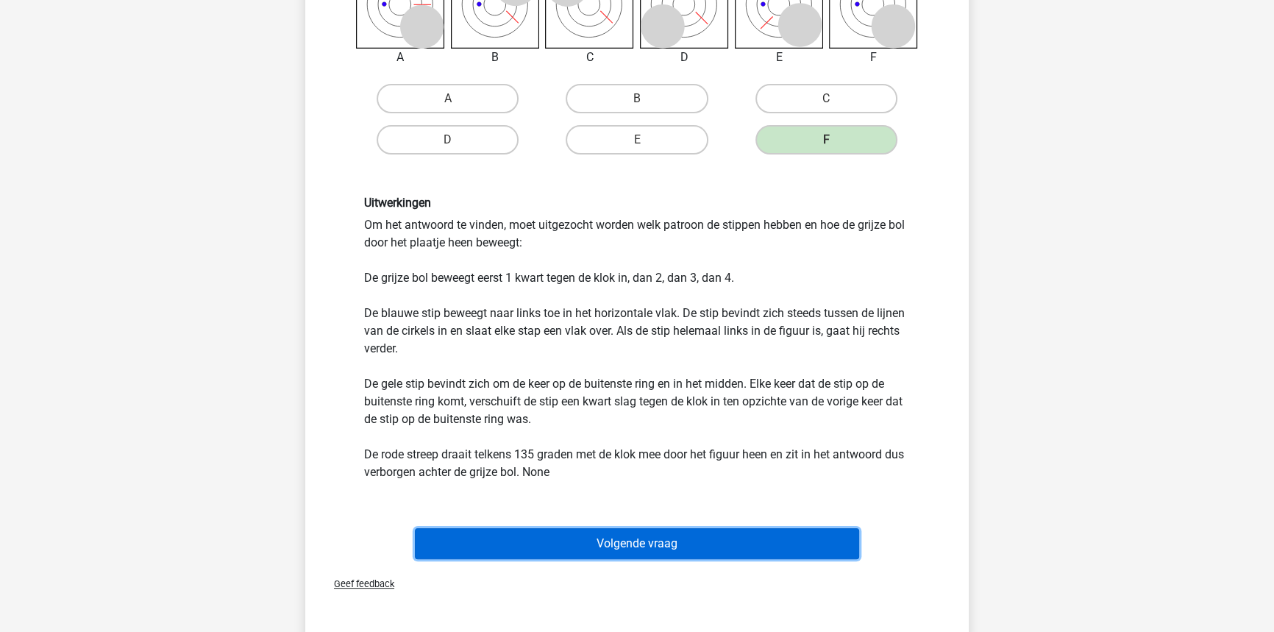
click at [742, 538] on button "Volgende vraag" at bounding box center [637, 543] width 445 height 31
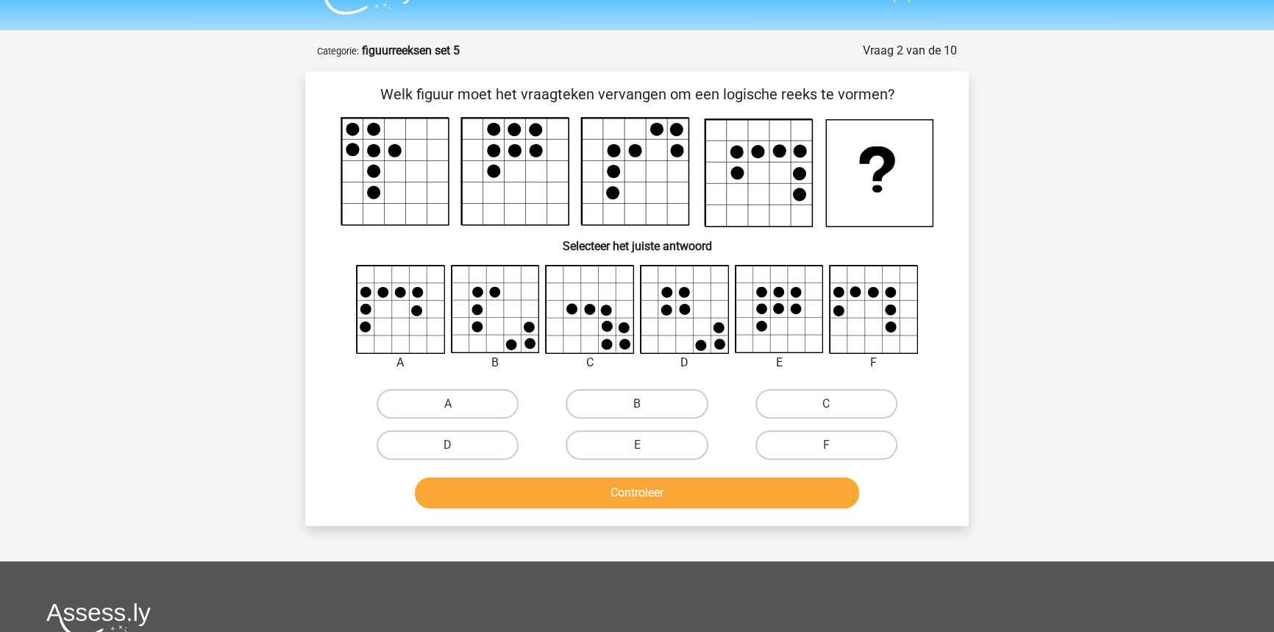
scroll to position [0, 0]
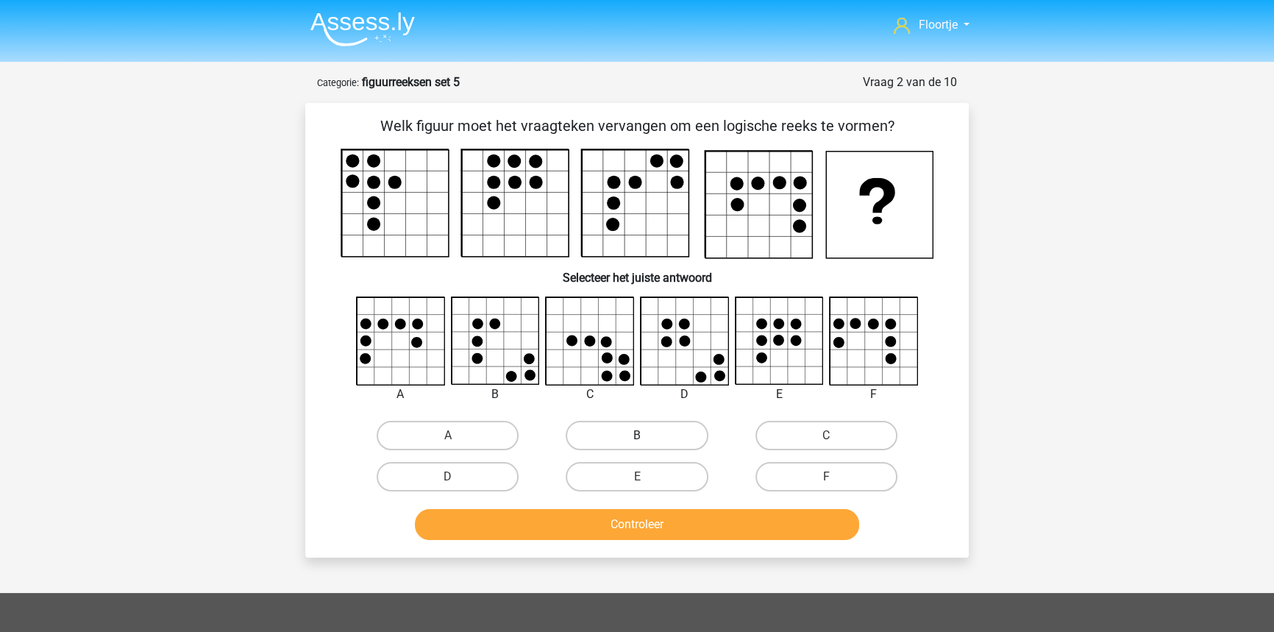
click at [616, 427] on label "B" at bounding box center [637, 435] width 142 height 29
click at [637, 435] on input "B" at bounding box center [642, 440] width 10 height 10
radio input "true"
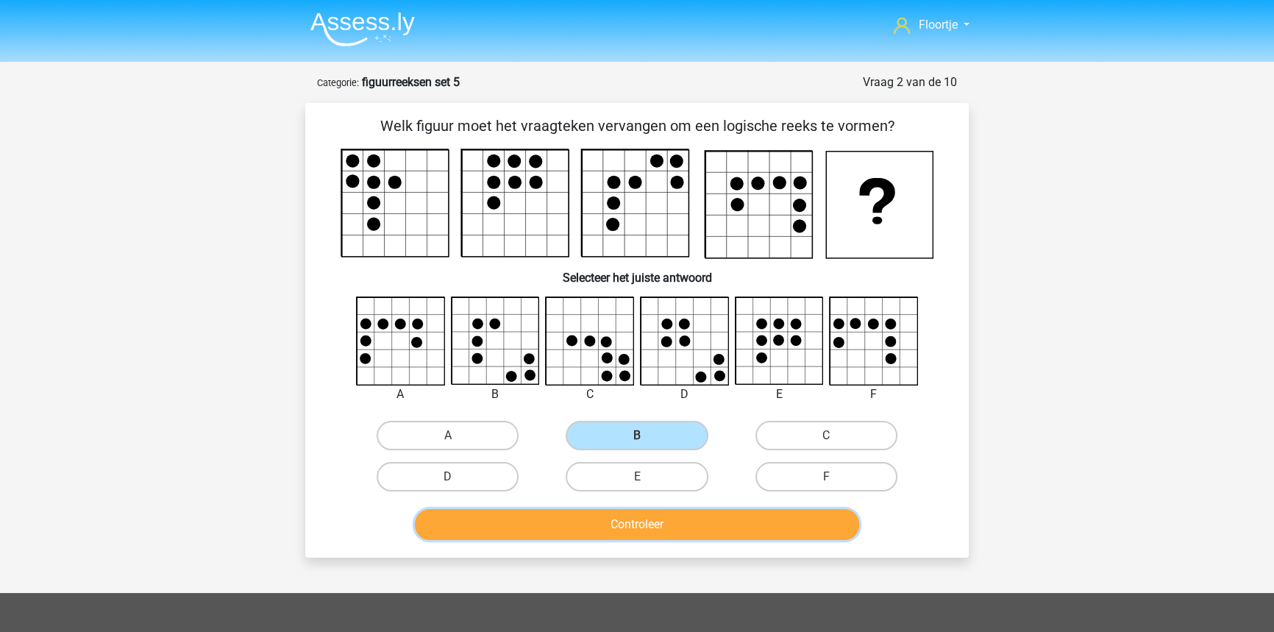
click at [735, 516] on button "Controleer" at bounding box center [637, 524] width 445 height 31
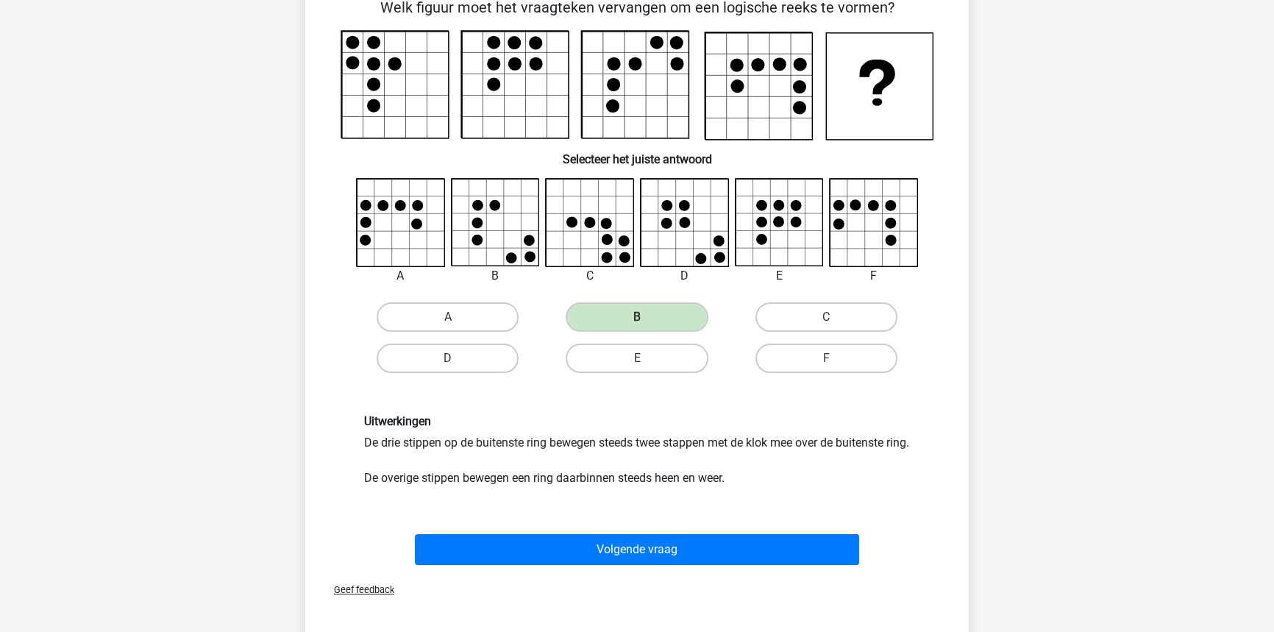
scroll to position [133, 0]
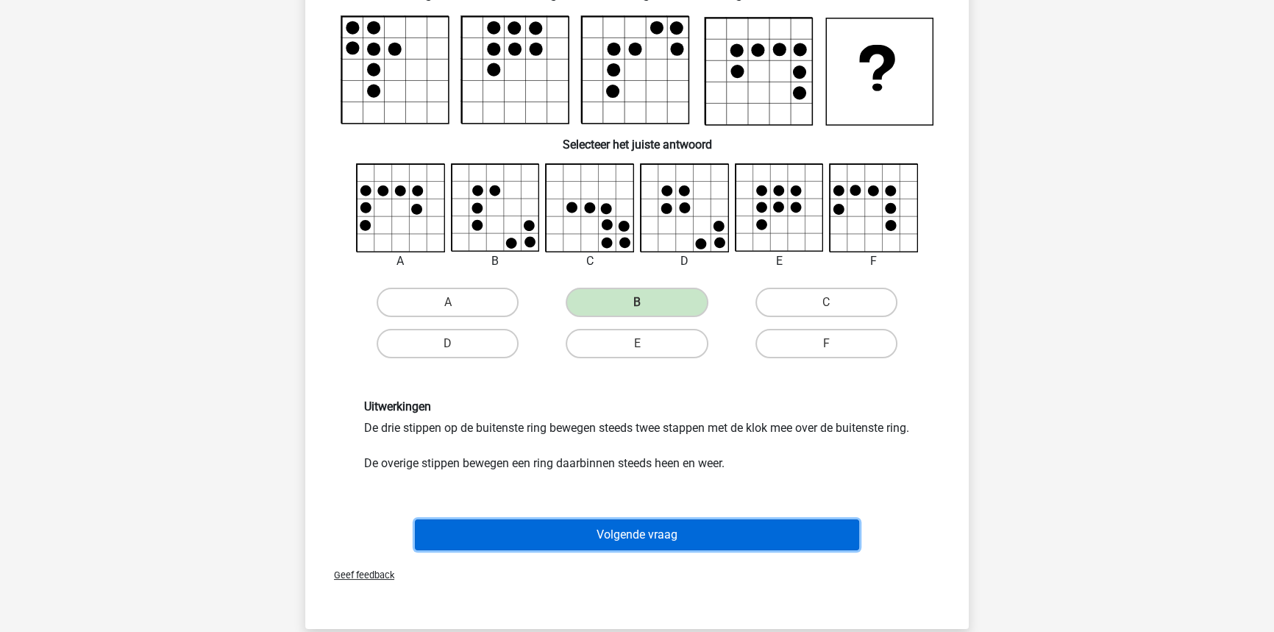
click at [724, 550] on button "Volgende vraag" at bounding box center [637, 534] width 445 height 31
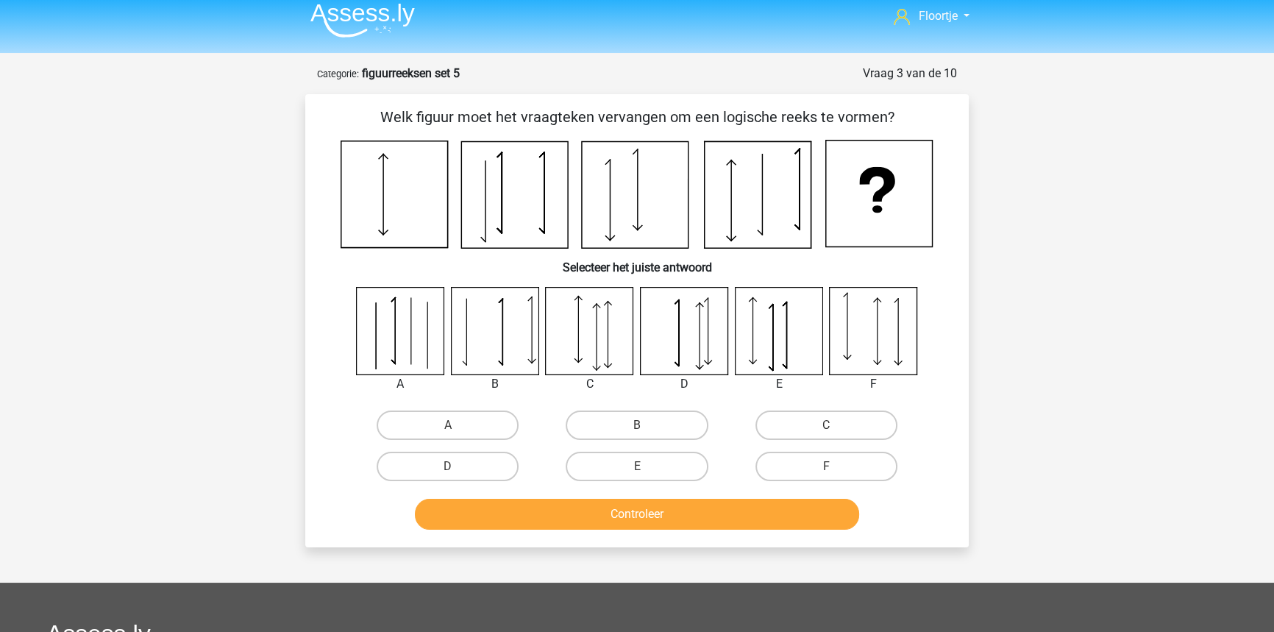
scroll to position [0, 0]
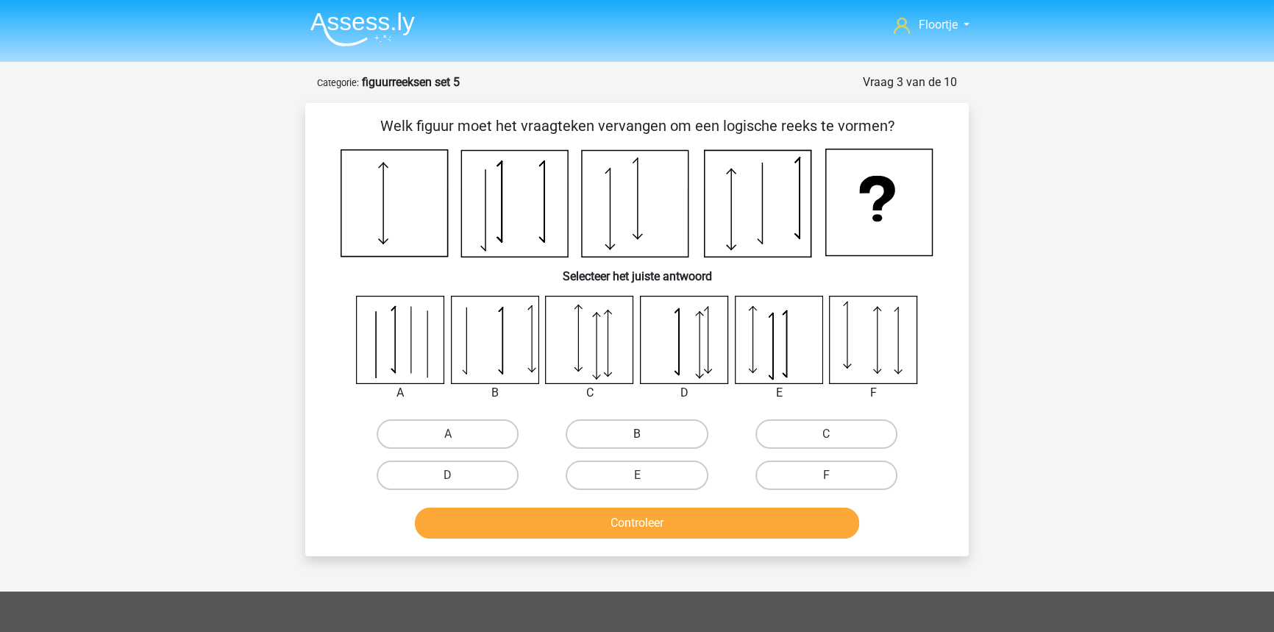
click at [639, 431] on label "B" at bounding box center [637, 433] width 142 height 29
click at [639, 434] on input "B" at bounding box center [642, 439] width 10 height 10
radio input "true"
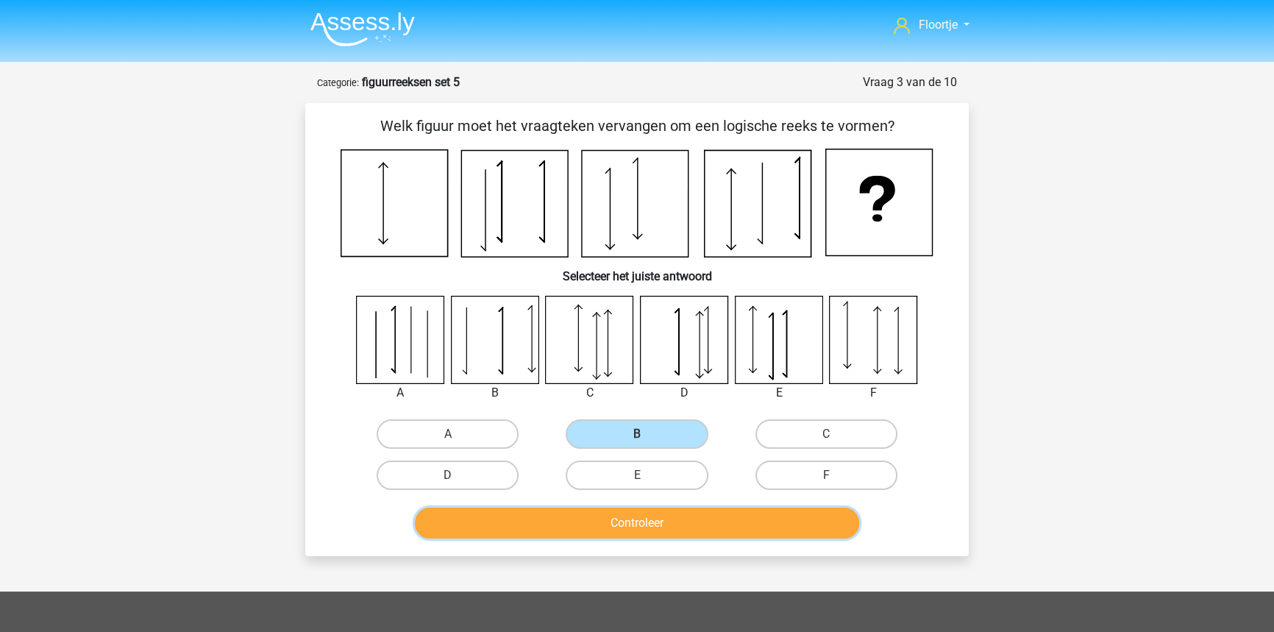
click at [731, 524] on button "Controleer" at bounding box center [637, 522] width 445 height 31
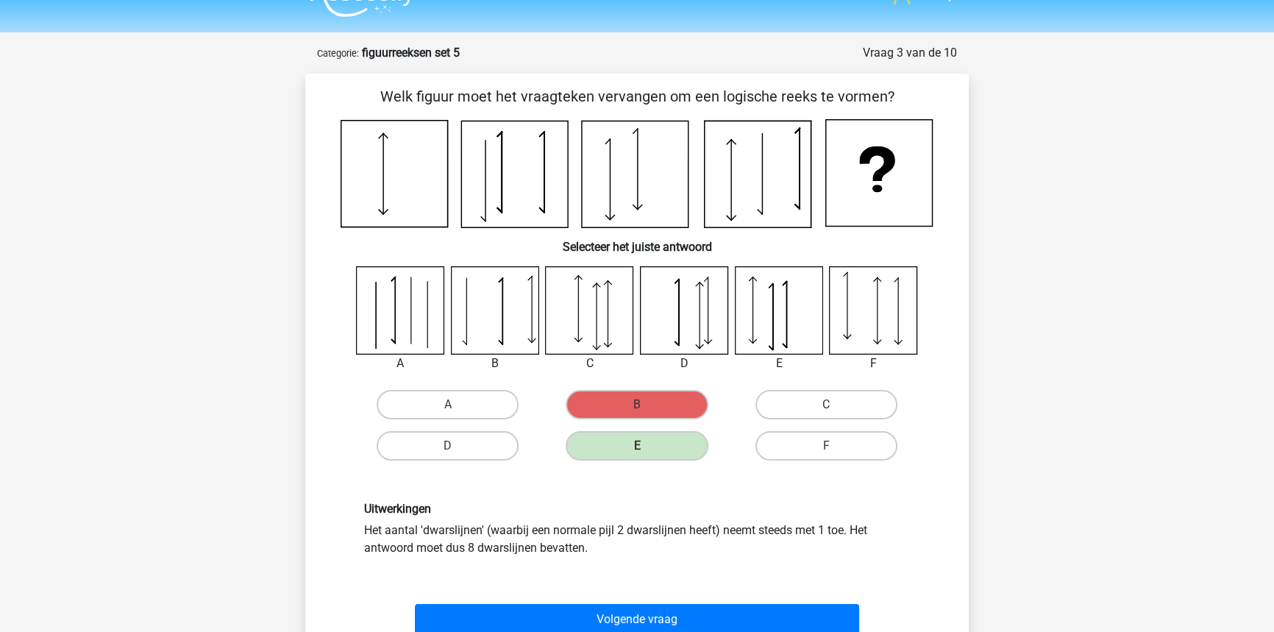
scroll to position [66, 0]
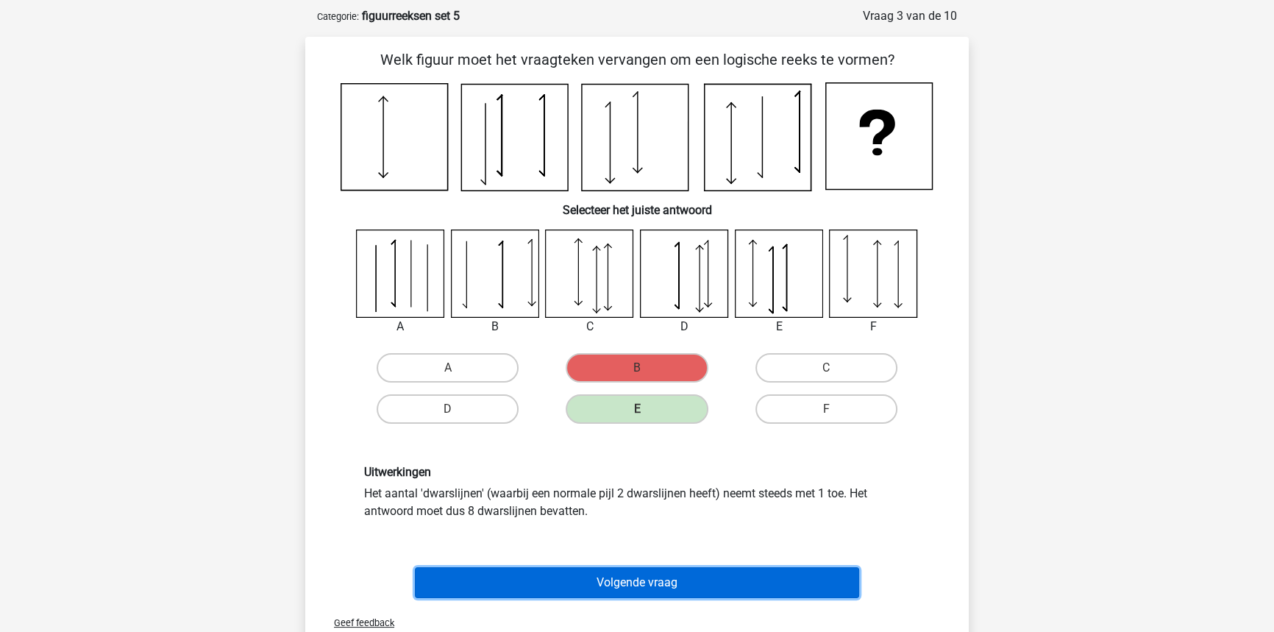
click at [744, 596] on button "Volgende vraag" at bounding box center [637, 582] width 445 height 31
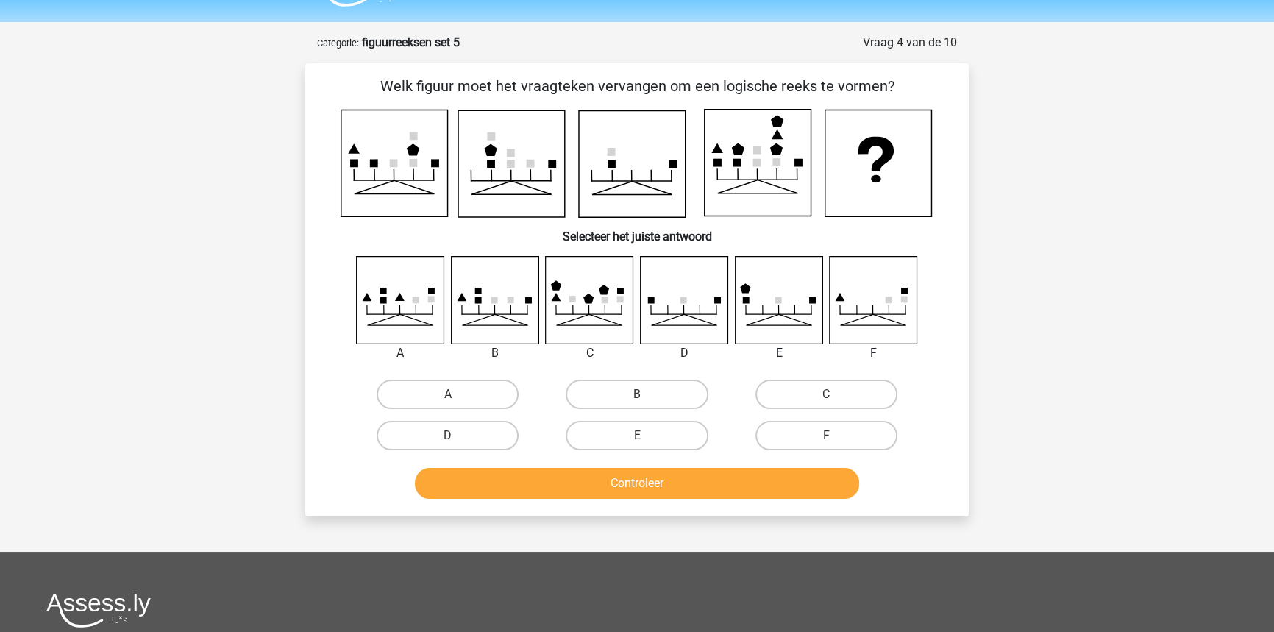
scroll to position [0, 0]
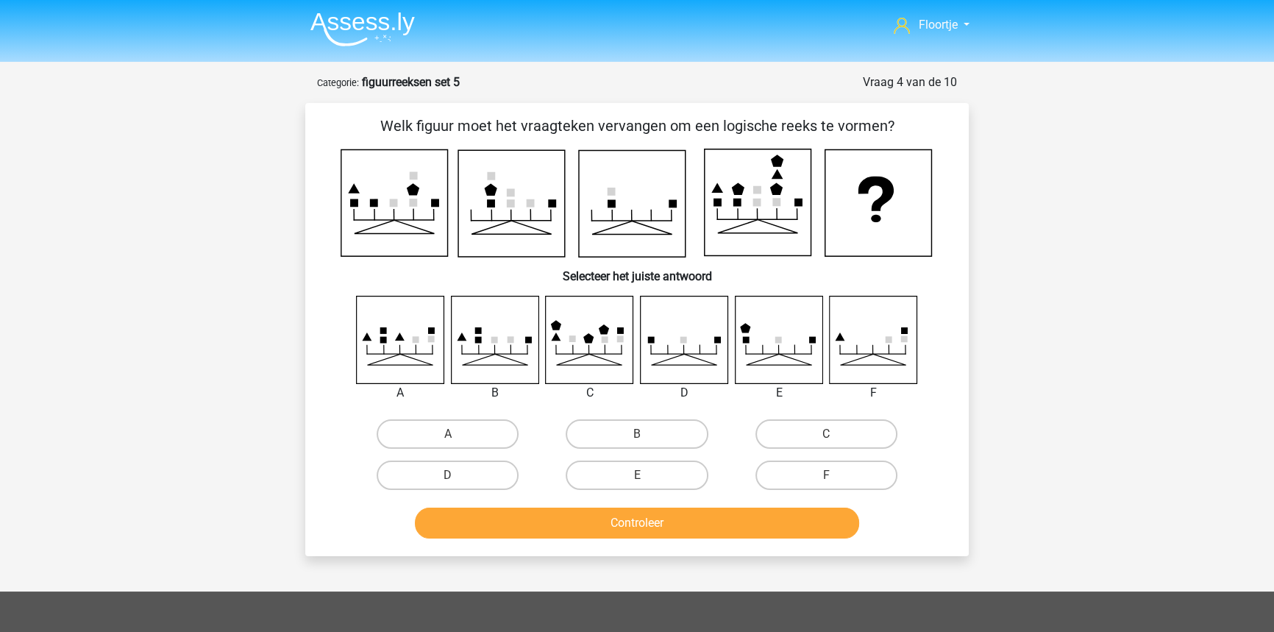
drag, startPoint x: 74, startPoint y: 410, endPoint x: 212, endPoint y: 319, distance: 164.6
click at [177, 373] on div "Floortje floortjejasmijn11@gmail.com Nederlands English" at bounding box center [637, 490] width 1274 height 980
click at [213, 318] on div "Floortje floortjejasmijn11@gmail.com Nederlands English" at bounding box center [637, 490] width 1274 height 980
click at [212, 320] on div "Floortje floortjejasmijn11@gmail.com Nederlands English" at bounding box center [637, 490] width 1274 height 980
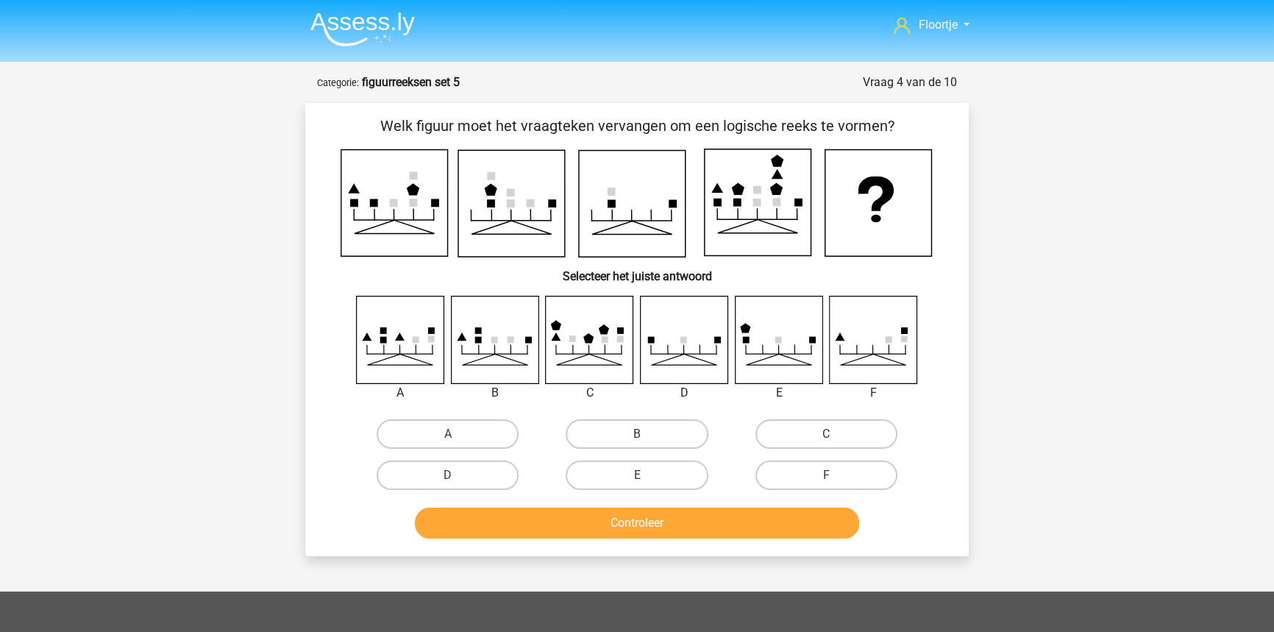
click at [212, 320] on div "Floortje floortjejasmijn11@gmail.com Nederlands English" at bounding box center [637, 490] width 1274 height 980
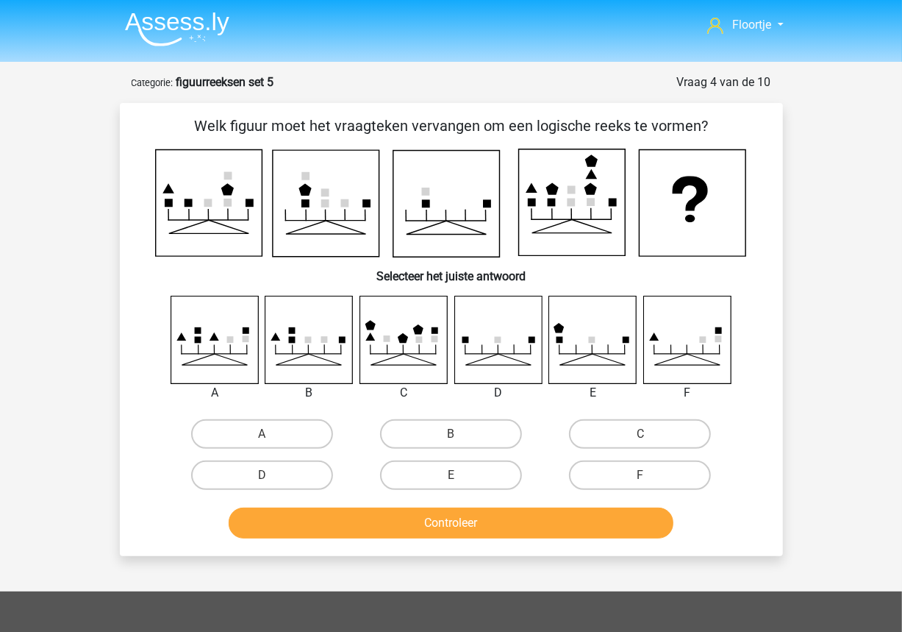
click at [840, 189] on div "Floortje floortjejasmijn11@gmail.com Nederlands English" at bounding box center [451, 490] width 902 height 980
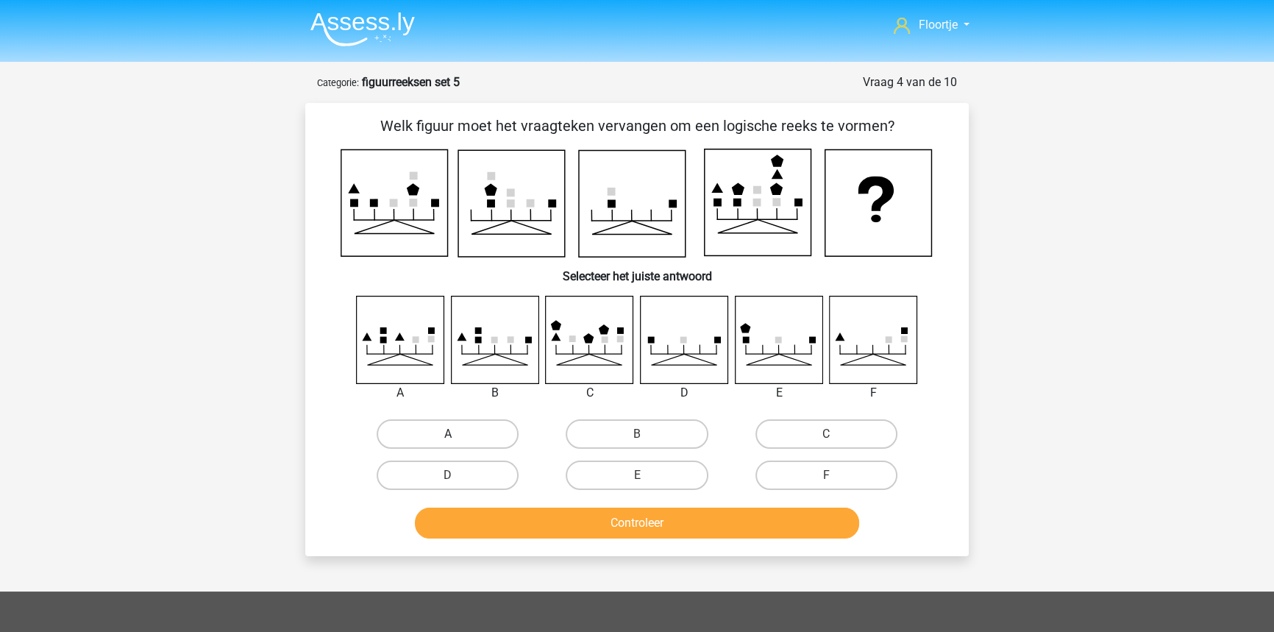
click at [491, 425] on label "A" at bounding box center [448, 433] width 142 height 29
click at [457, 434] on input "A" at bounding box center [453, 439] width 10 height 10
radio input "true"
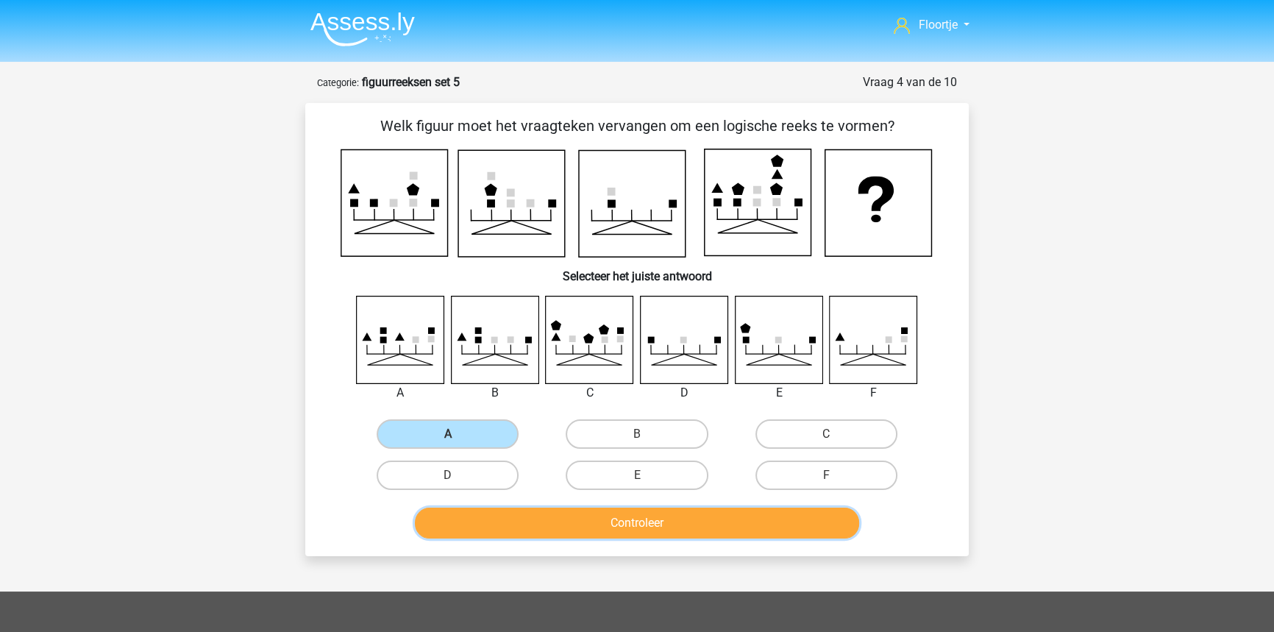
click at [596, 533] on button "Controleer" at bounding box center [637, 522] width 445 height 31
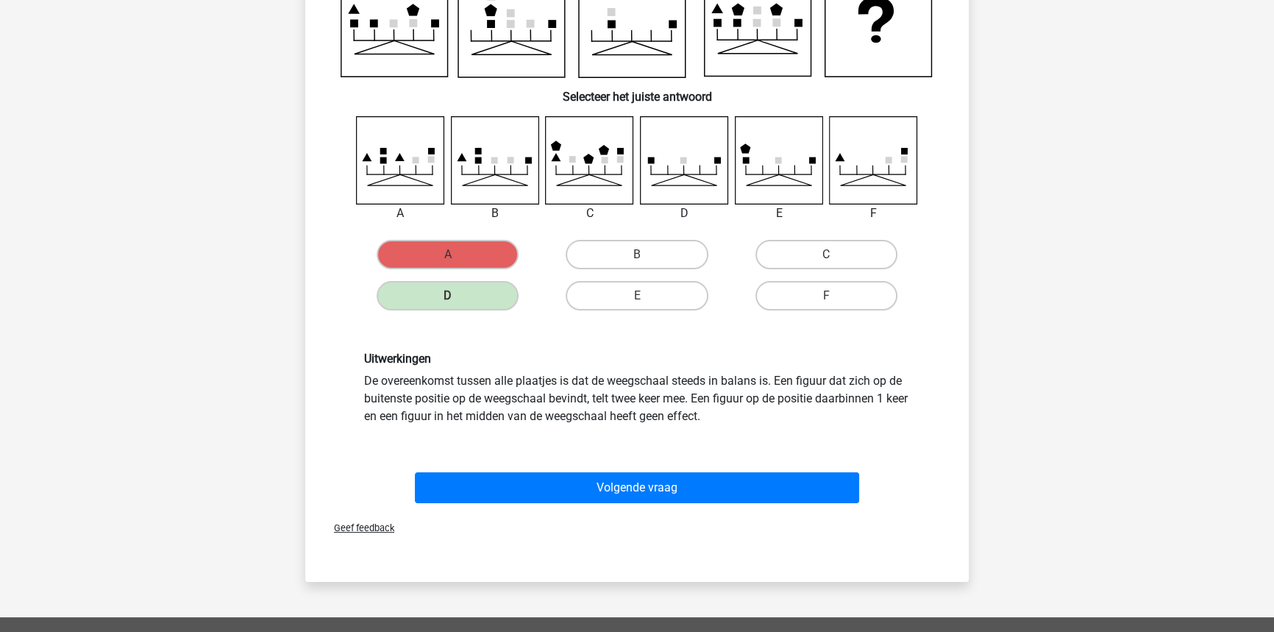
scroll to position [245, 0]
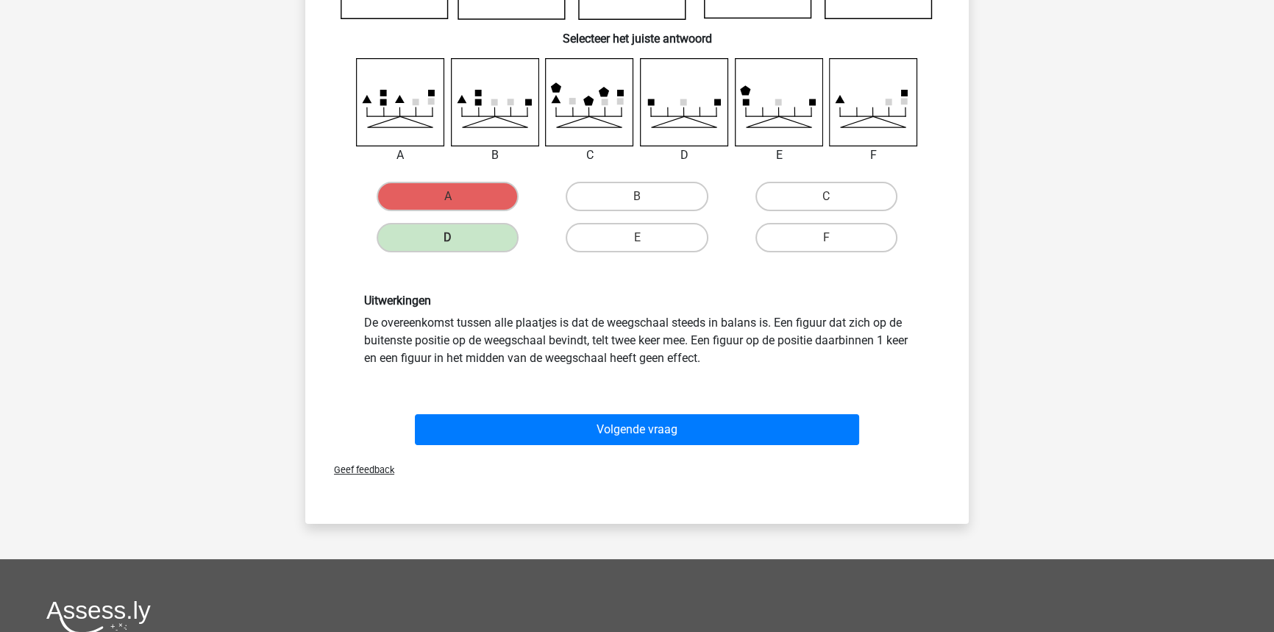
drag, startPoint x: 1005, startPoint y: 352, endPoint x: 1022, endPoint y: 420, distance: 69.9
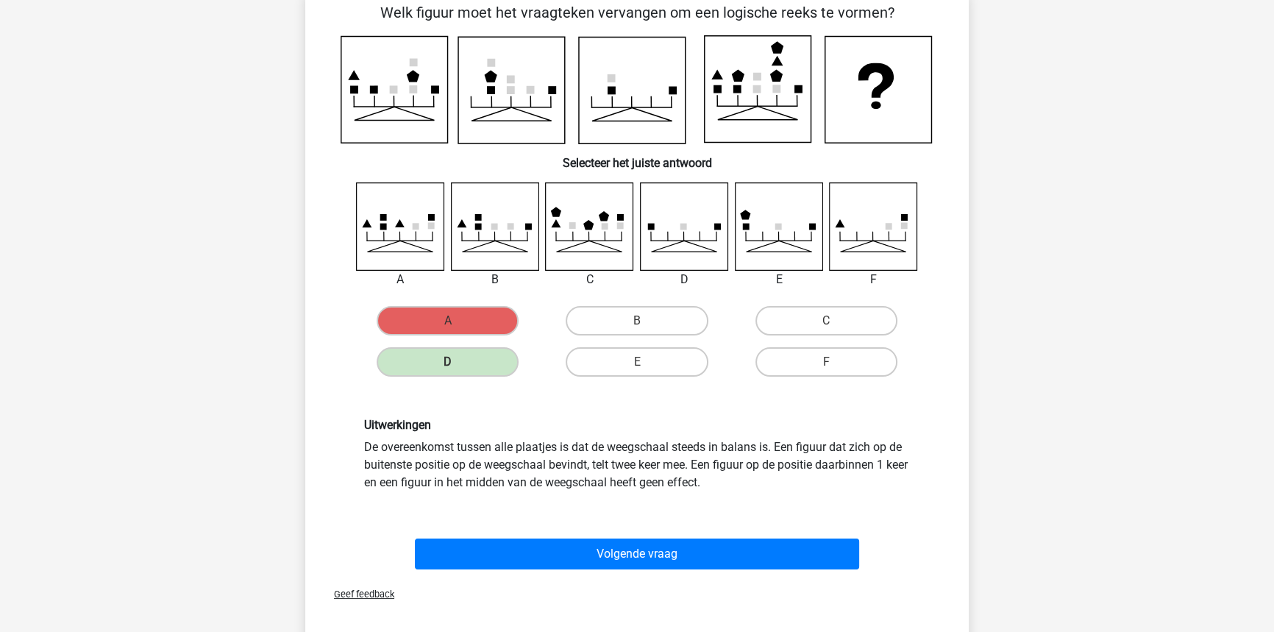
scroll to position [111, 0]
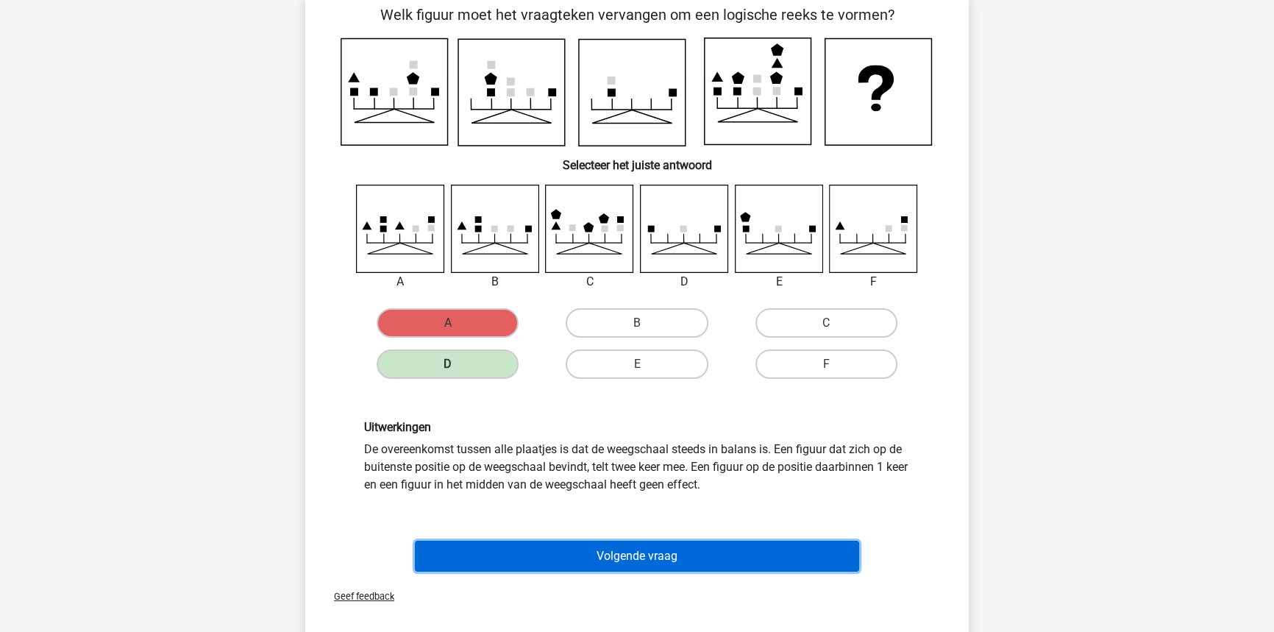
click at [611, 560] on button "Volgende vraag" at bounding box center [637, 556] width 445 height 31
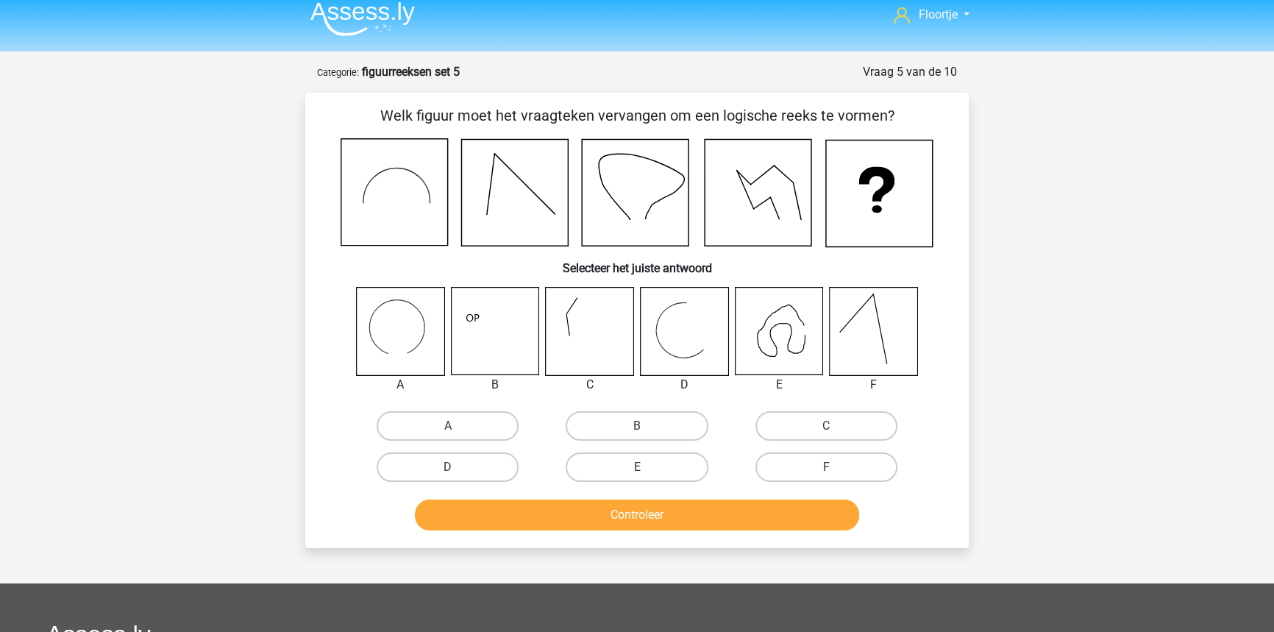
scroll to position [0, 0]
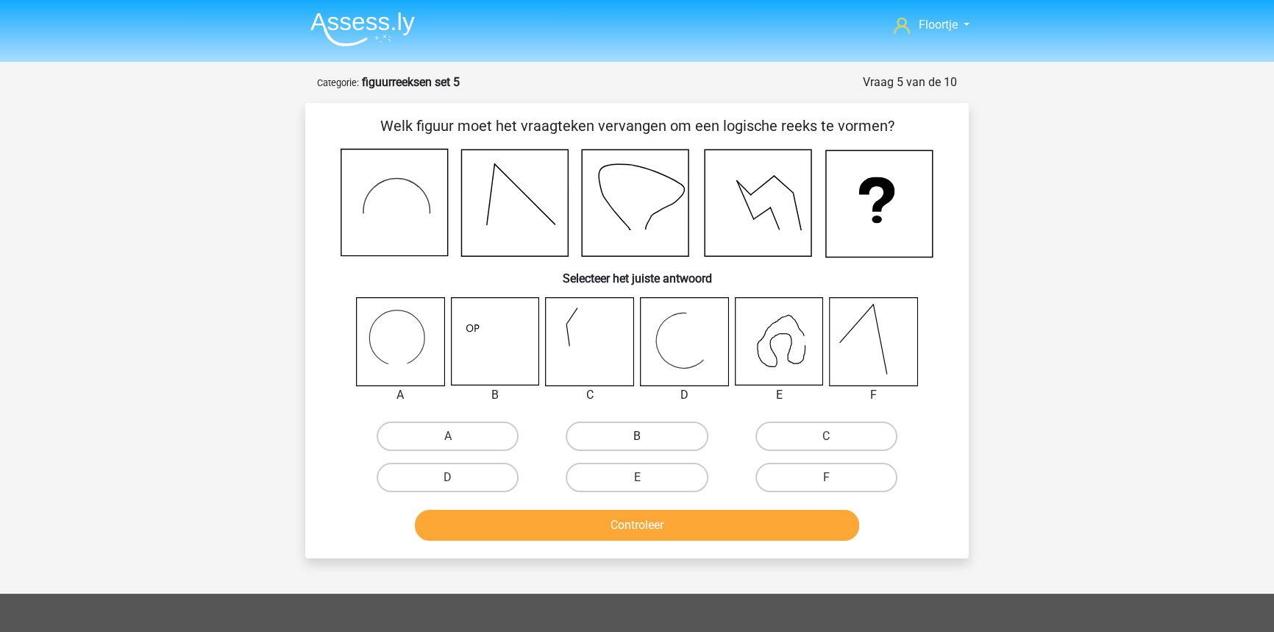
click at [610, 430] on label "B" at bounding box center [637, 435] width 142 height 29
click at [637, 436] on input "B" at bounding box center [642, 441] width 10 height 10
radio input "true"
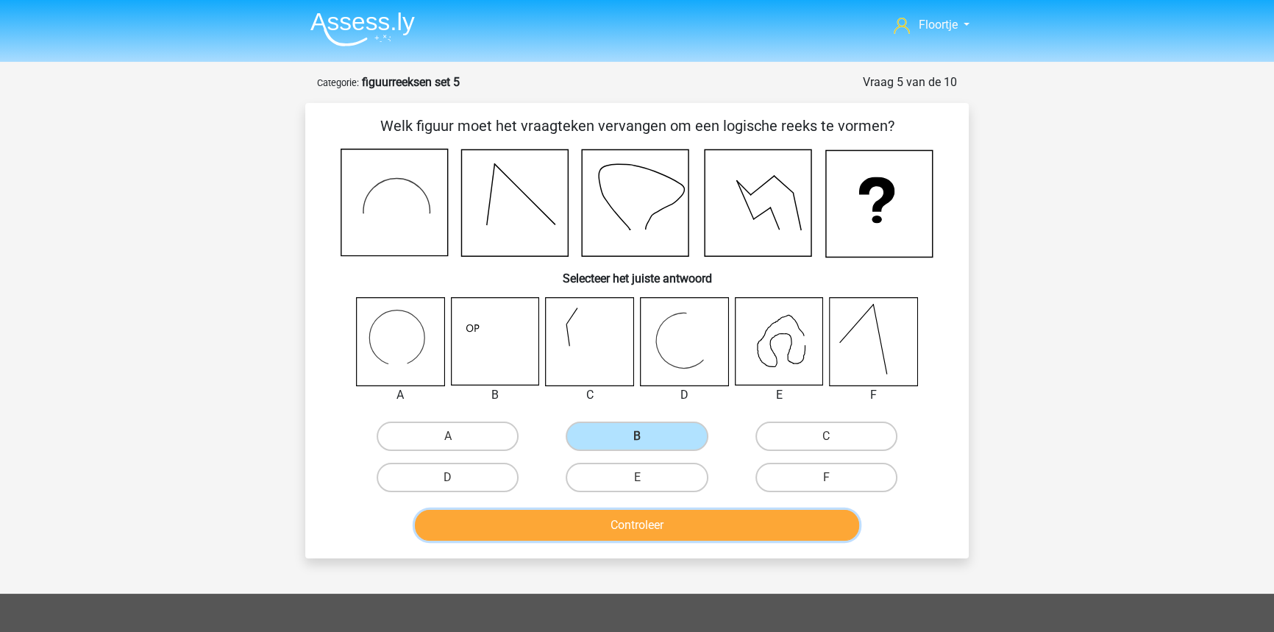
click at [606, 523] on button "Controleer" at bounding box center [637, 525] width 445 height 31
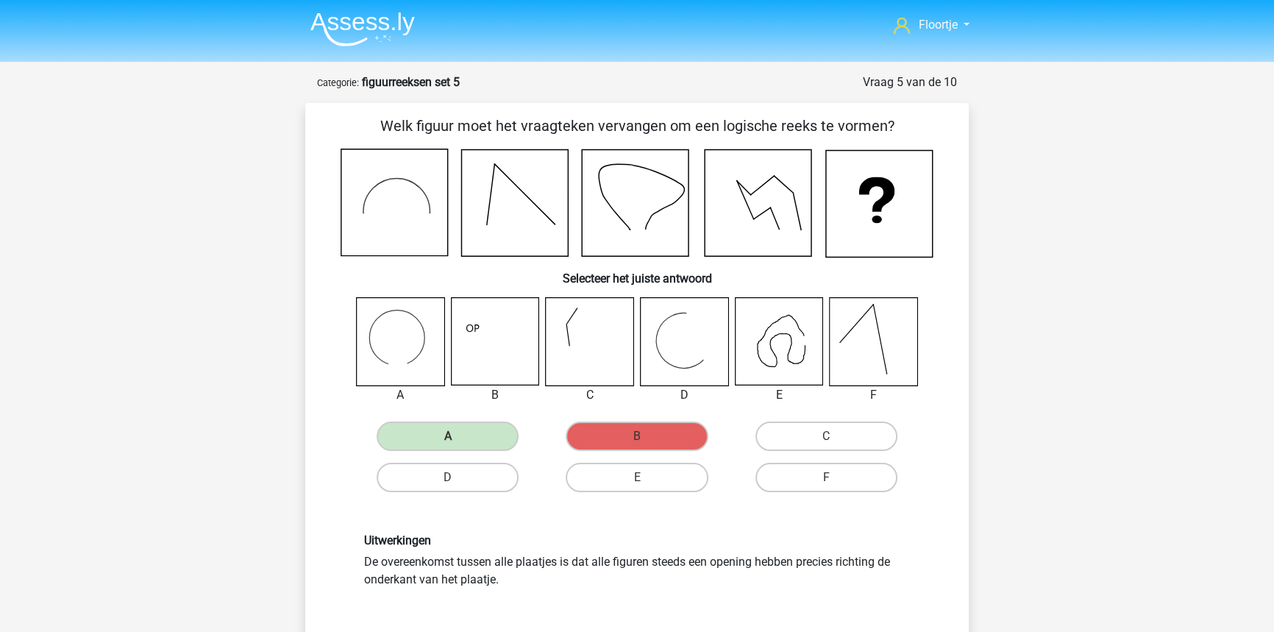
drag, startPoint x: 606, startPoint y: 524, endPoint x: 605, endPoint y: 533, distance: 9.6
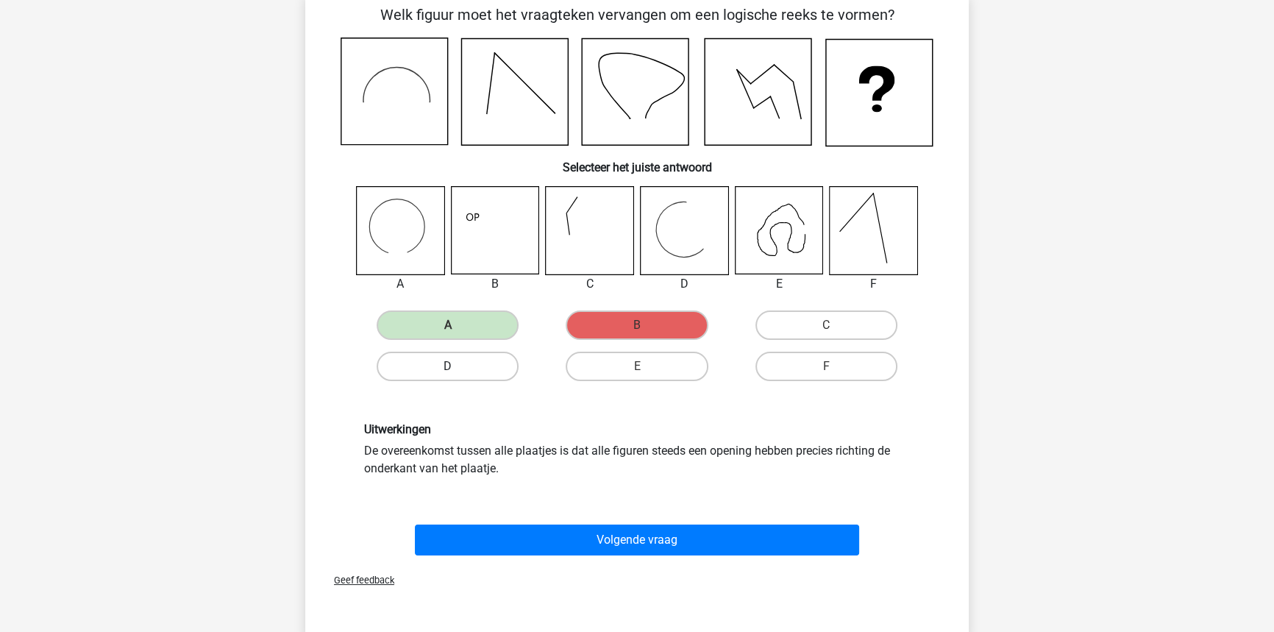
scroll to position [113, 0]
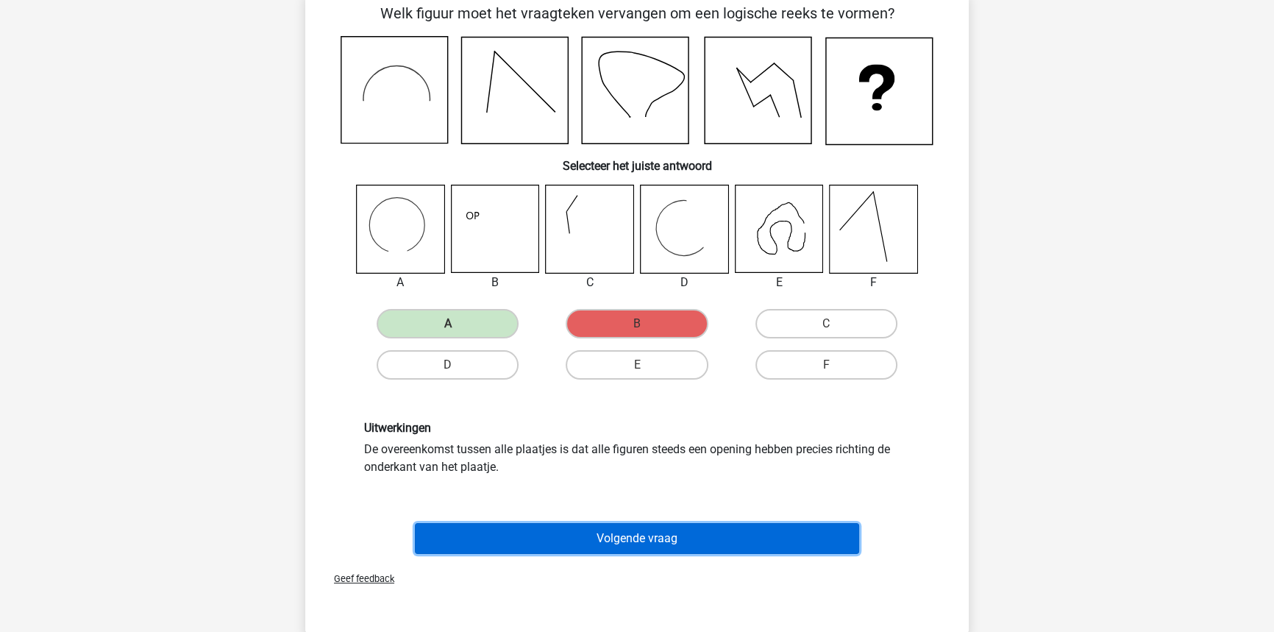
click at [588, 542] on button "Volgende vraag" at bounding box center [637, 538] width 445 height 31
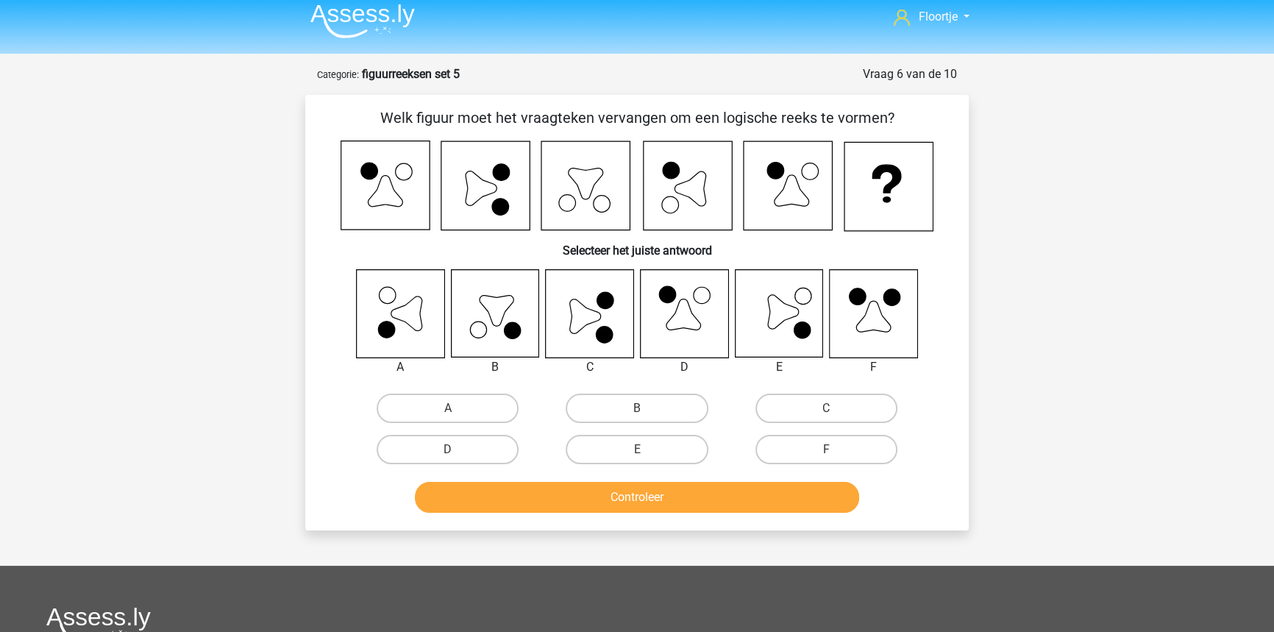
scroll to position [7, 0]
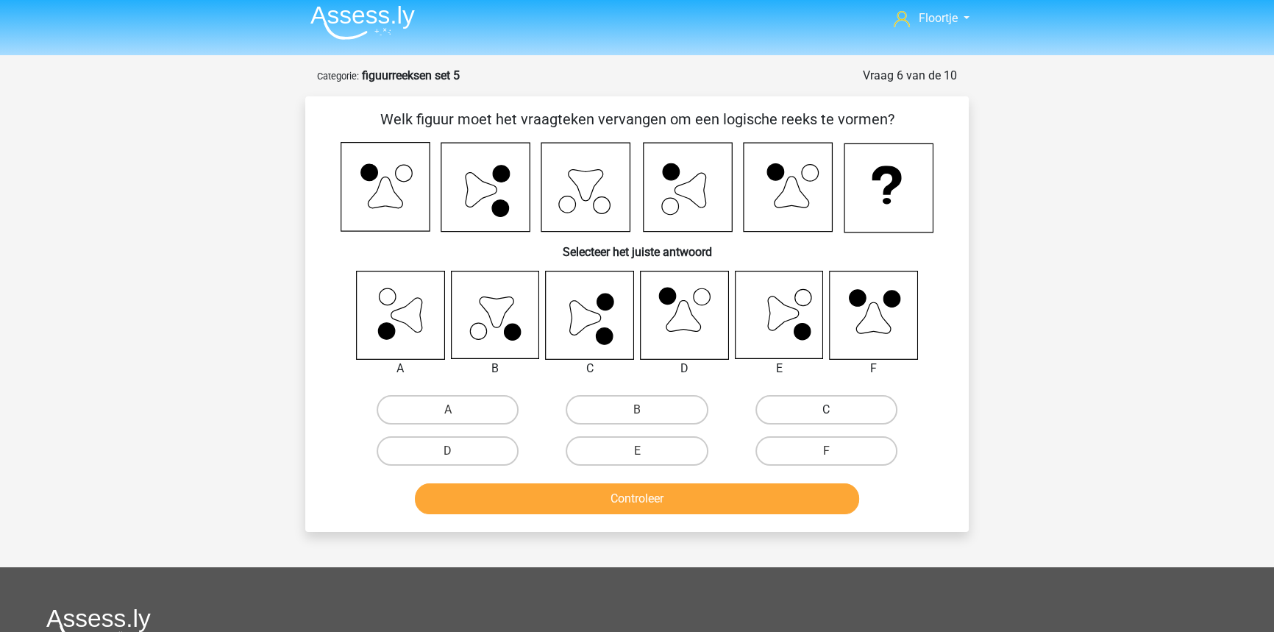
click at [791, 408] on label "C" at bounding box center [826, 409] width 142 height 29
click at [826, 410] on input "C" at bounding box center [831, 415] width 10 height 10
radio input "true"
click at [710, 494] on button "Controleer" at bounding box center [637, 498] width 445 height 31
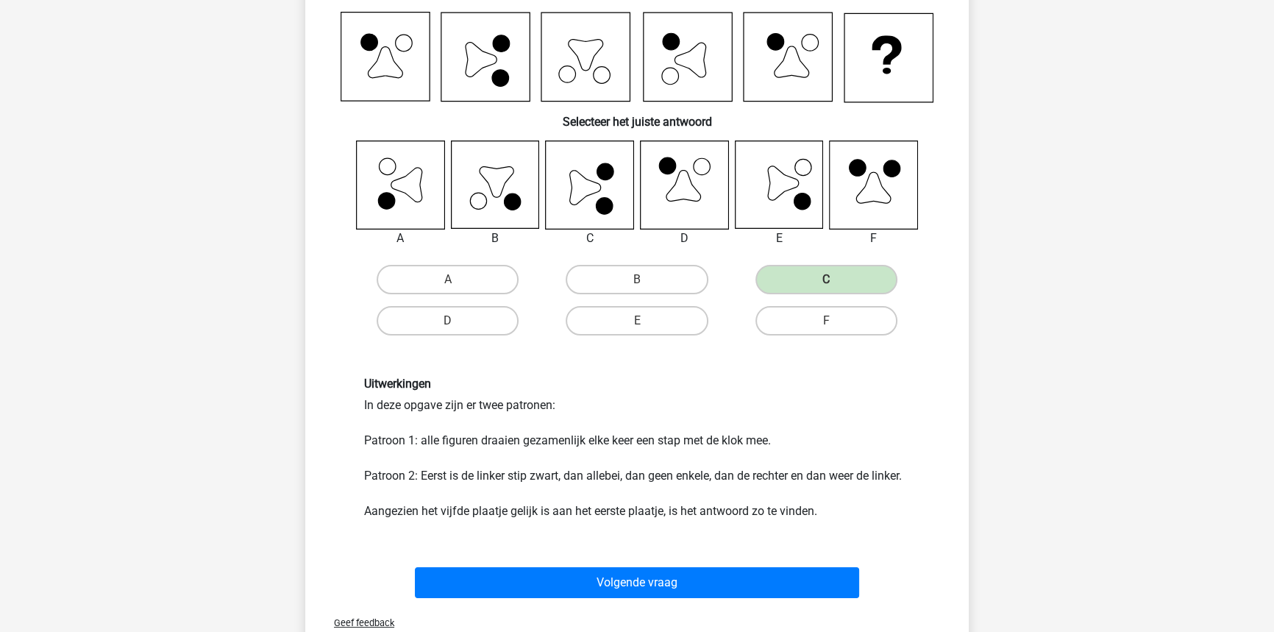
scroll to position [140, 0]
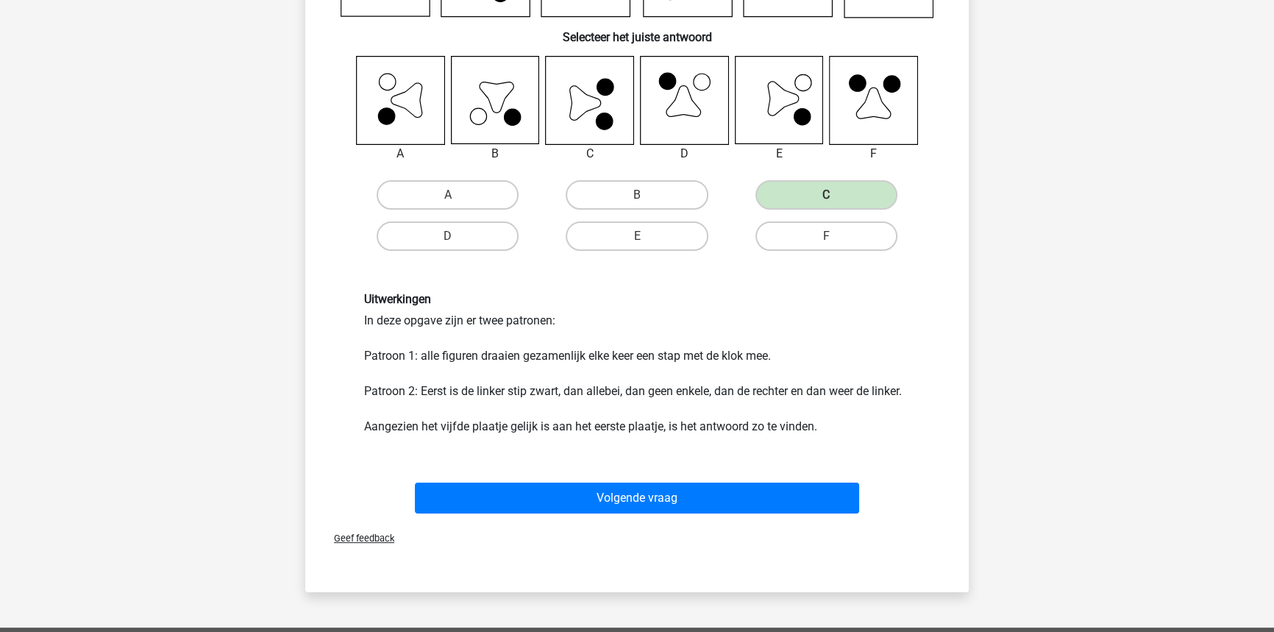
drag, startPoint x: 708, startPoint y: 498, endPoint x: 706, endPoint y: 509, distance: 11.3
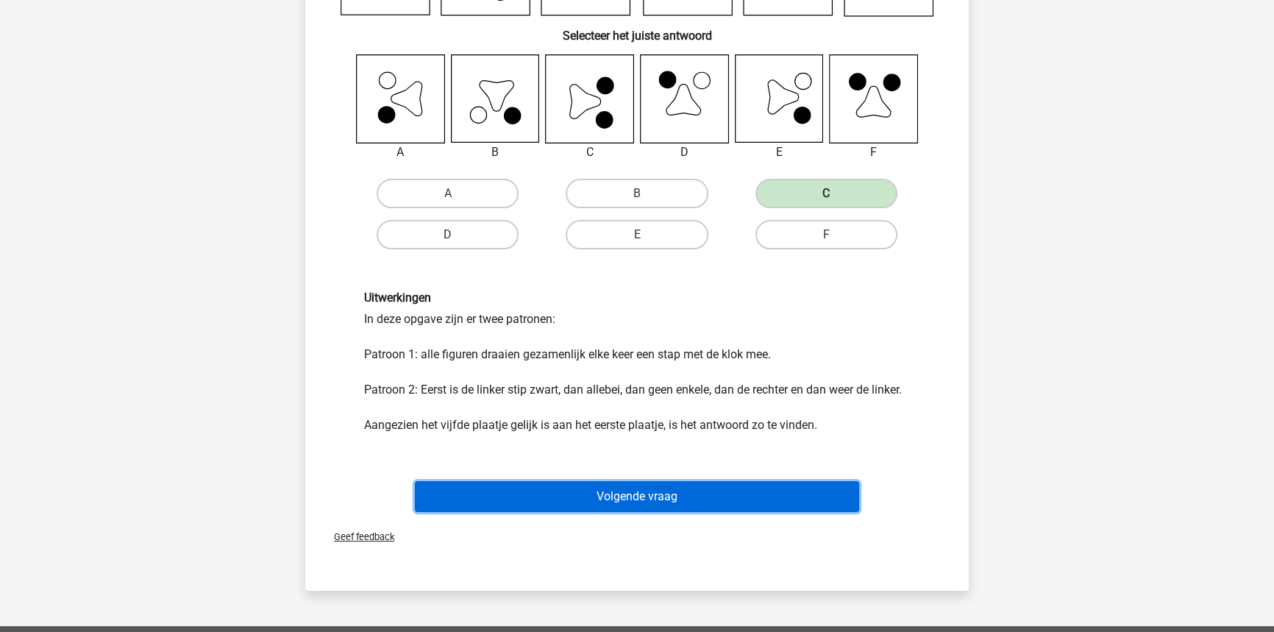
click at [710, 507] on button "Volgende vraag" at bounding box center [637, 496] width 445 height 31
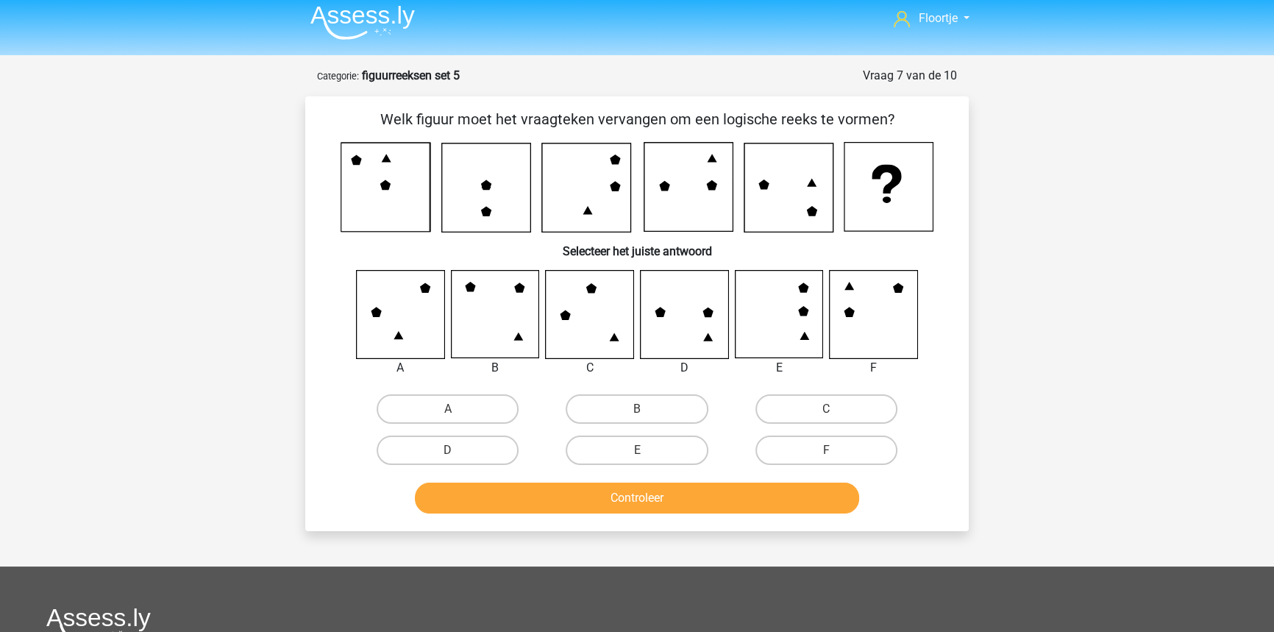
scroll to position [0, 0]
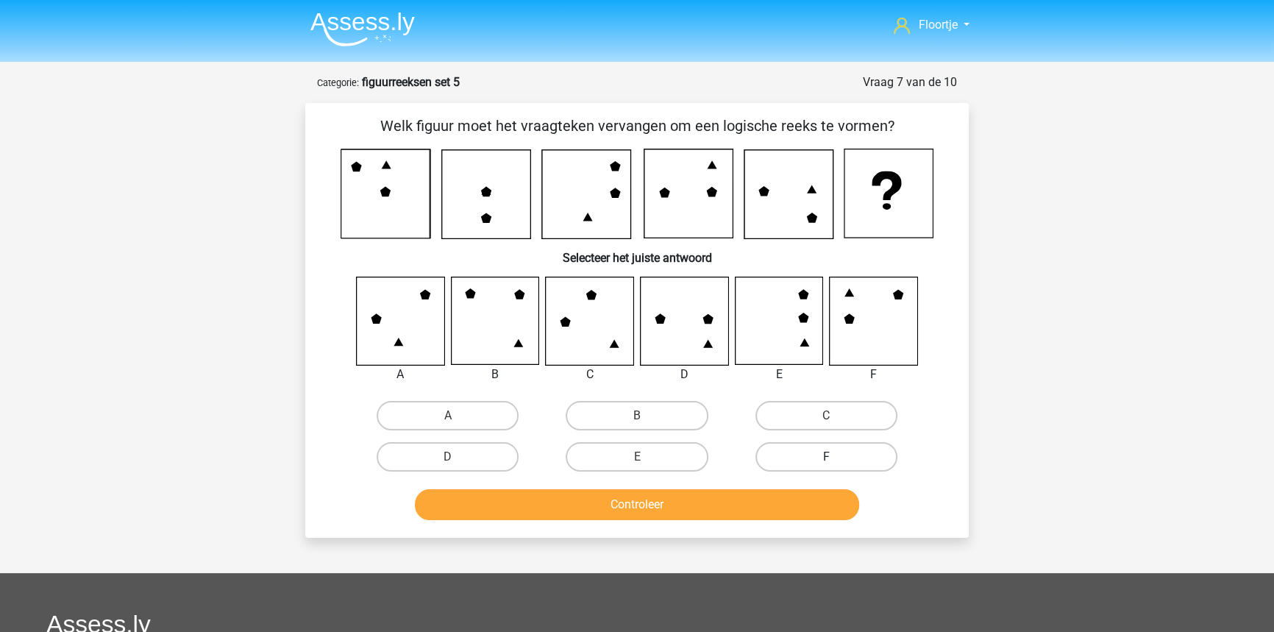
click at [871, 449] on label "F" at bounding box center [826, 456] width 142 height 29
click at [836, 457] on input "F" at bounding box center [831, 462] width 10 height 10
radio input "true"
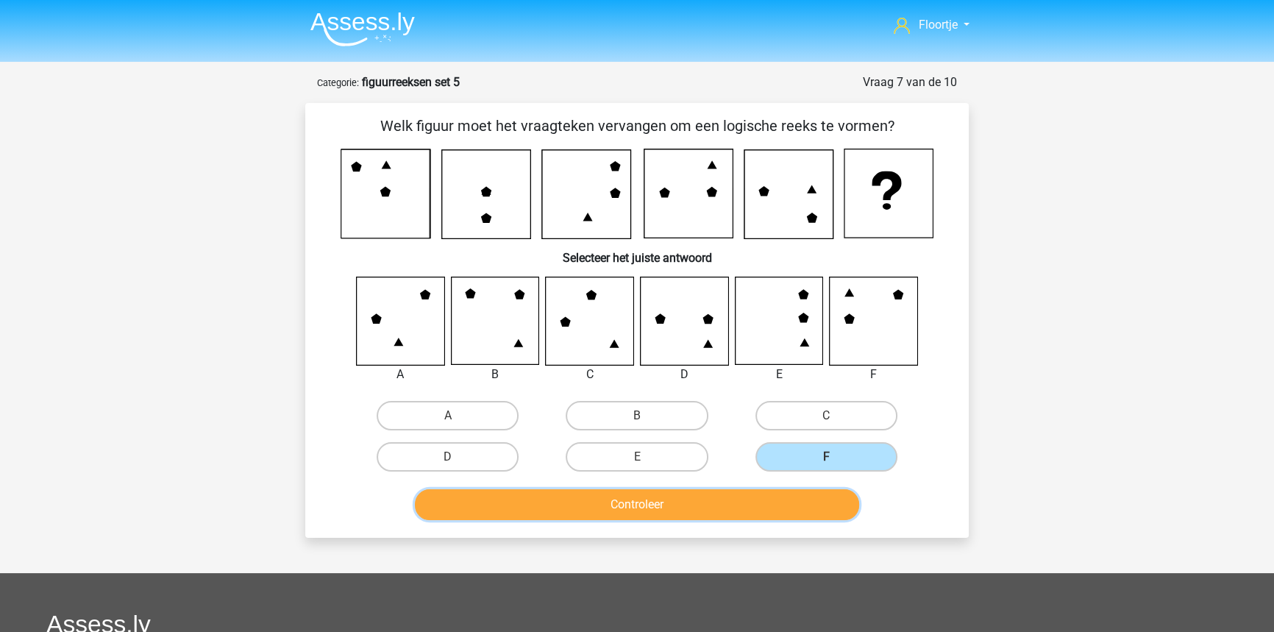
click at [805, 505] on button "Controleer" at bounding box center [637, 504] width 445 height 31
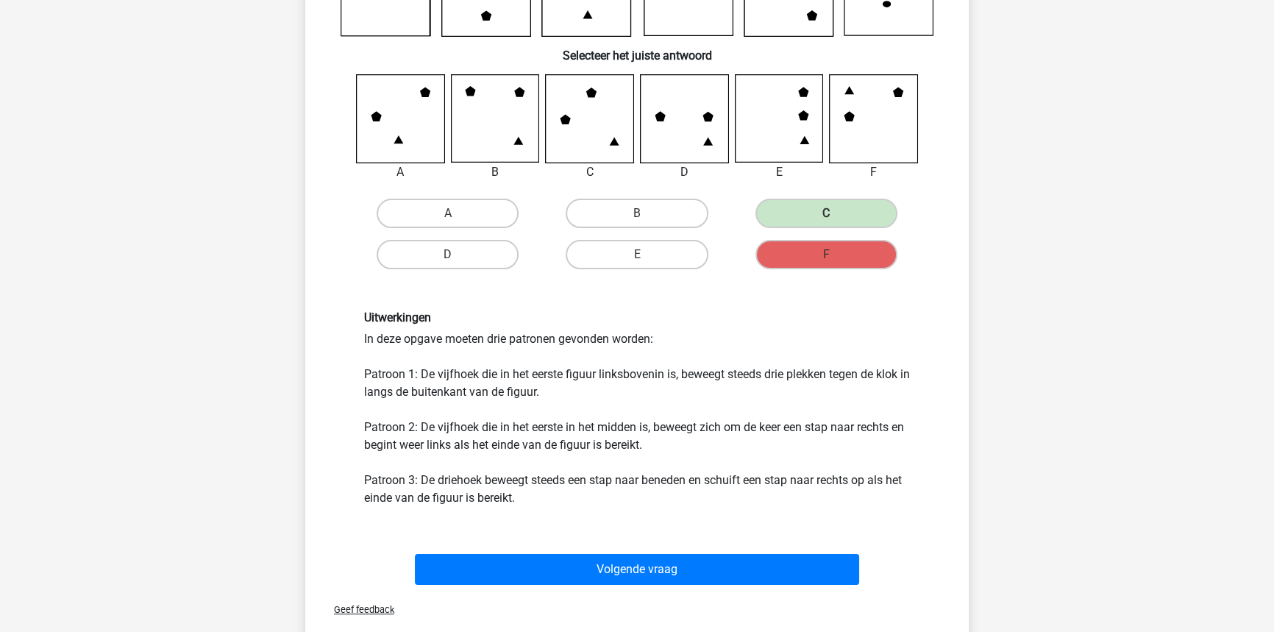
scroll to position [200, 0]
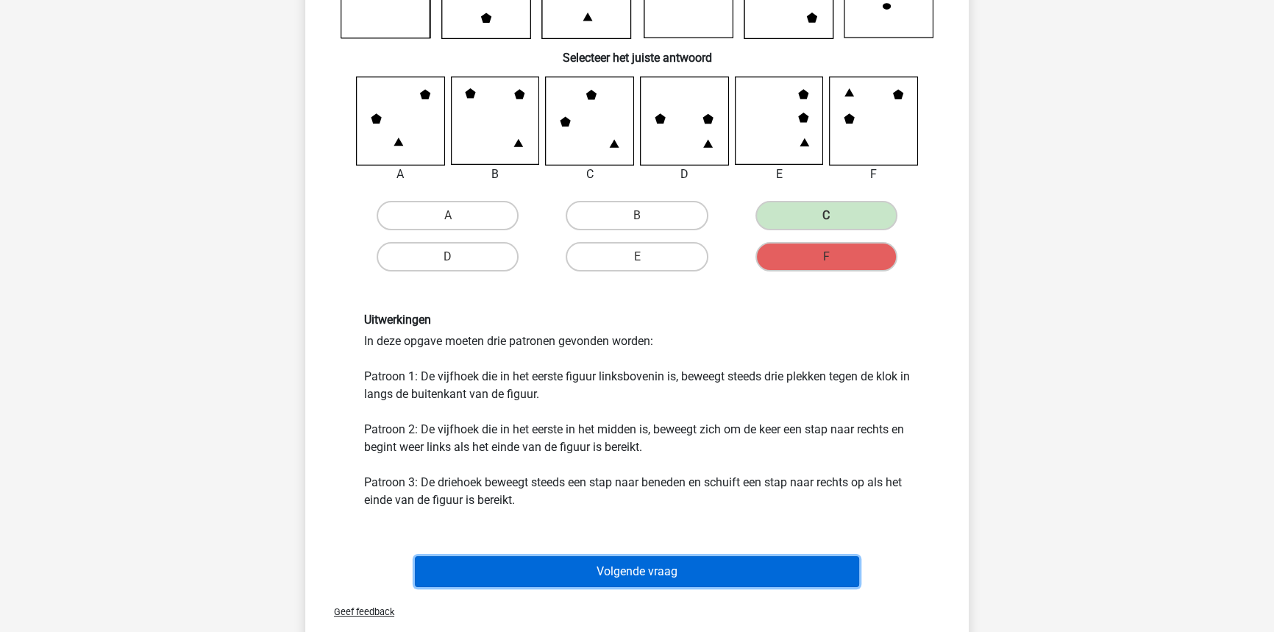
click at [466, 566] on button "Volgende vraag" at bounding box center [637, 571] width 445 height 31
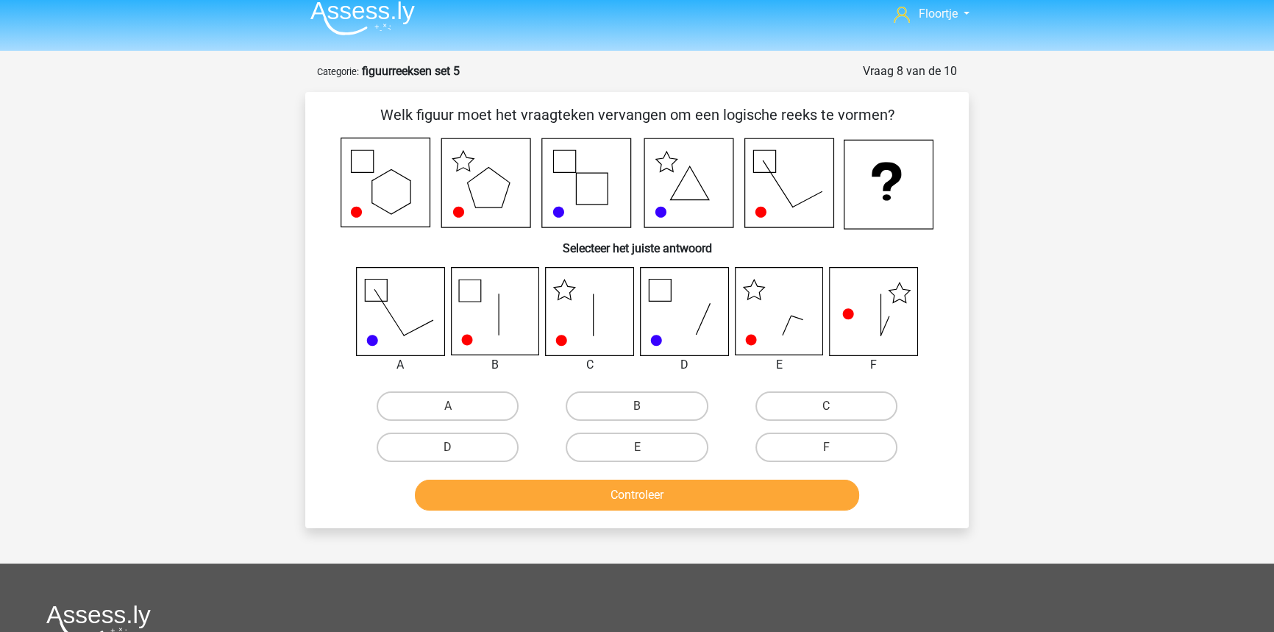
scroll to position [0, 0]
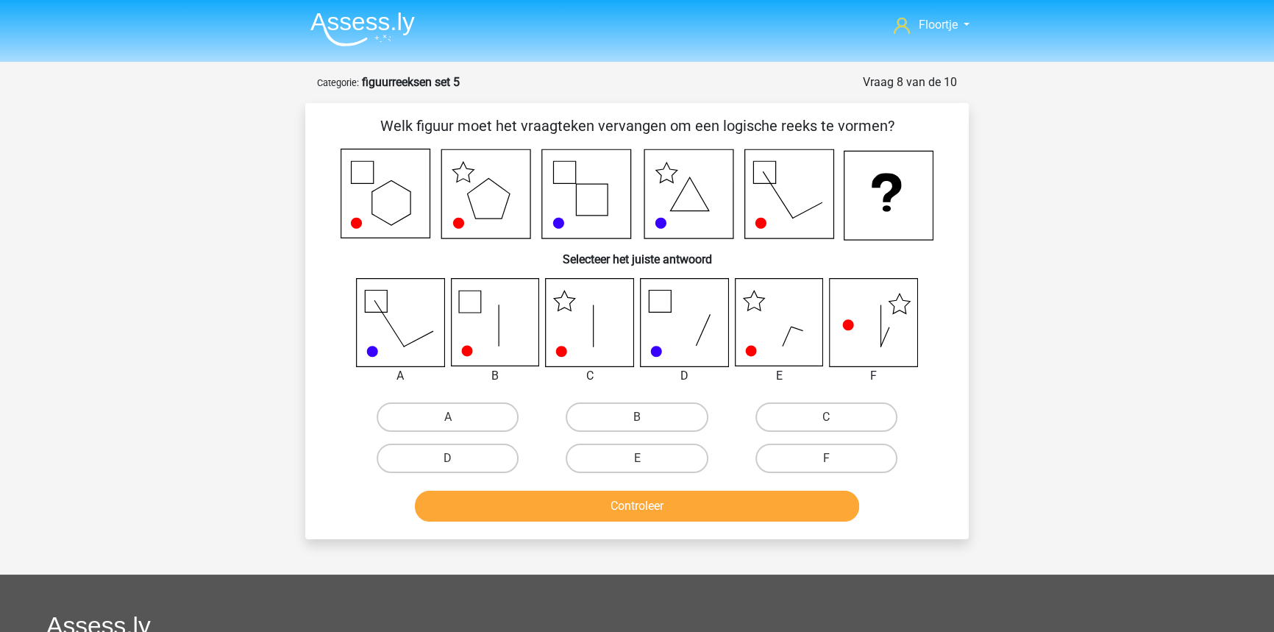
drag, startPoint x: 781, startPoint y: 424, endPoint x: 771, endPoint y: 440, distance: 18.6
click at [781, 426] on label "C" at bounding box center [826, 416] width 142 height 29
click at [826, 426] on input "C" at bounding box center [831, 422] width 10 height 10
radio input "true"
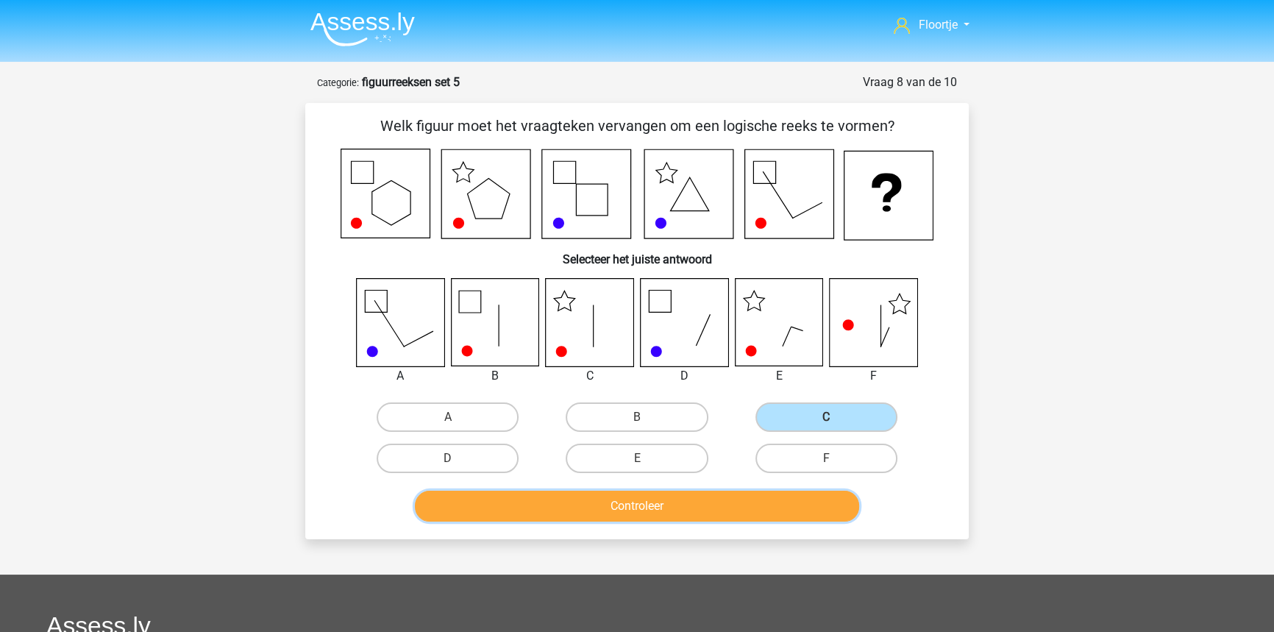
click at [741, 493] on button "Controleer" at bounding box center [637, 506] width 445 height 31
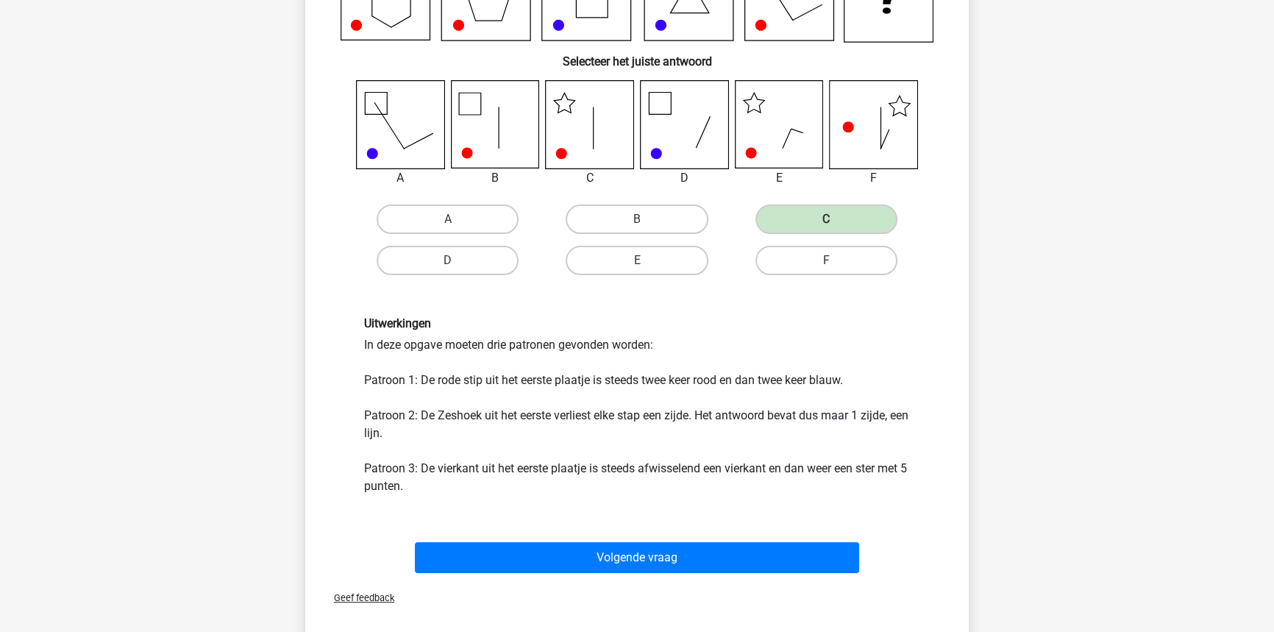
scroll to position [200, 0]
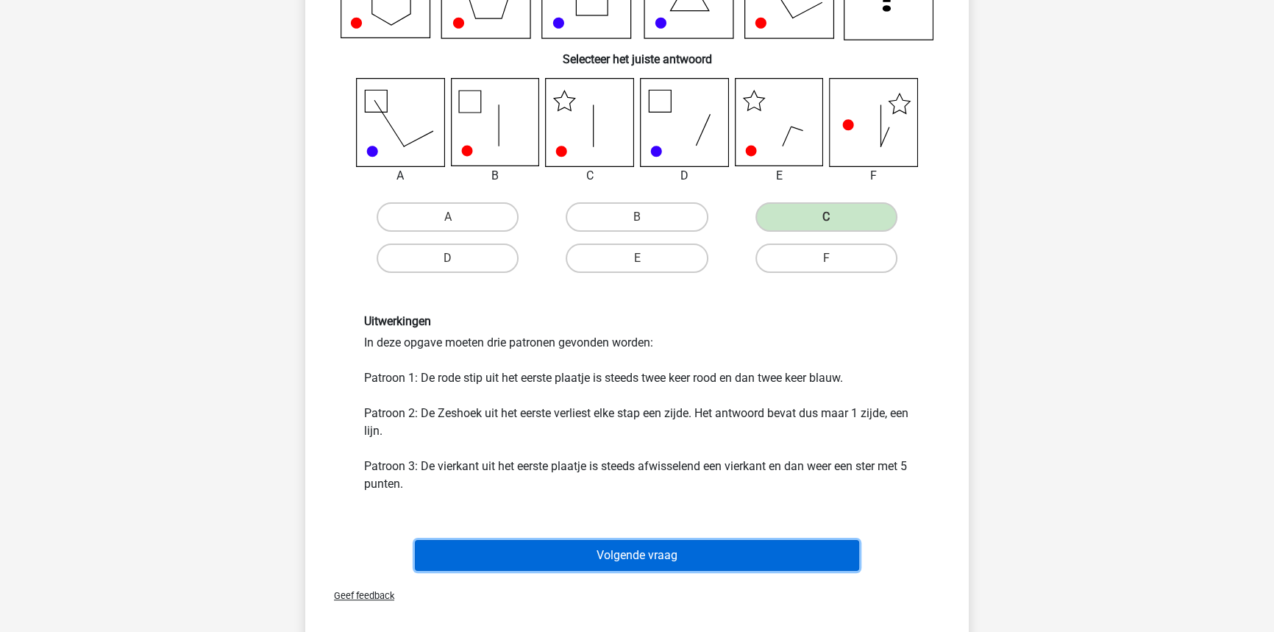
click at [558, 541] on button "Volgende vraag" at bounding box center [637, 555] width 445 height 31
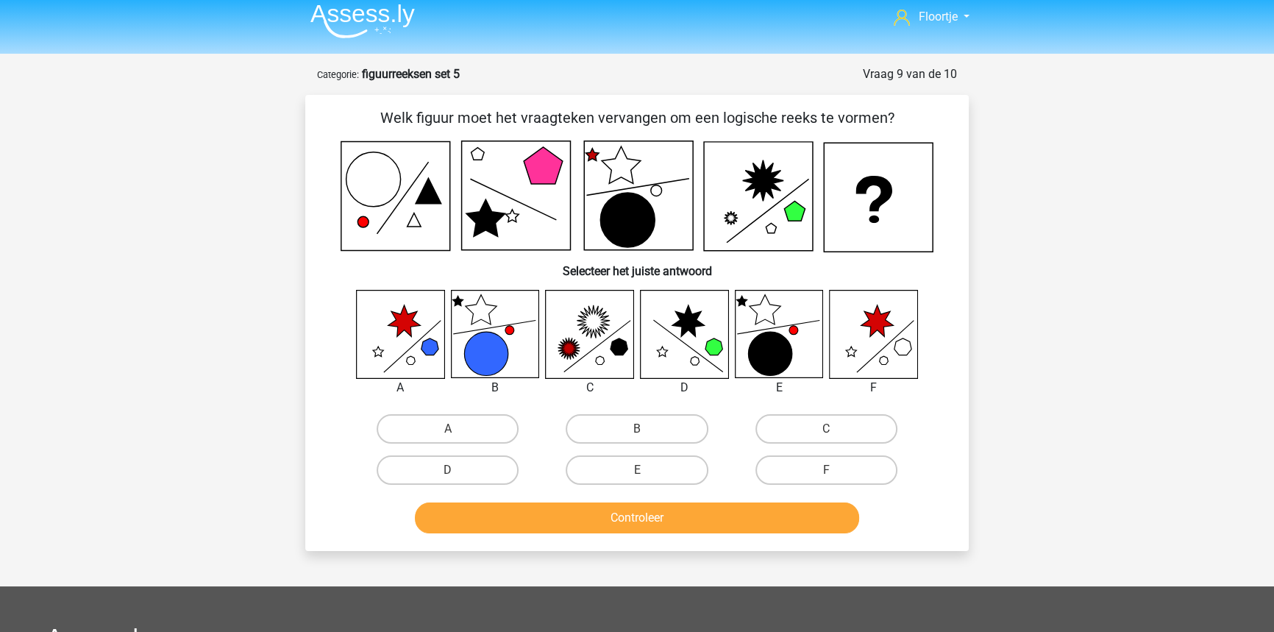
scroll to position [7, 0]
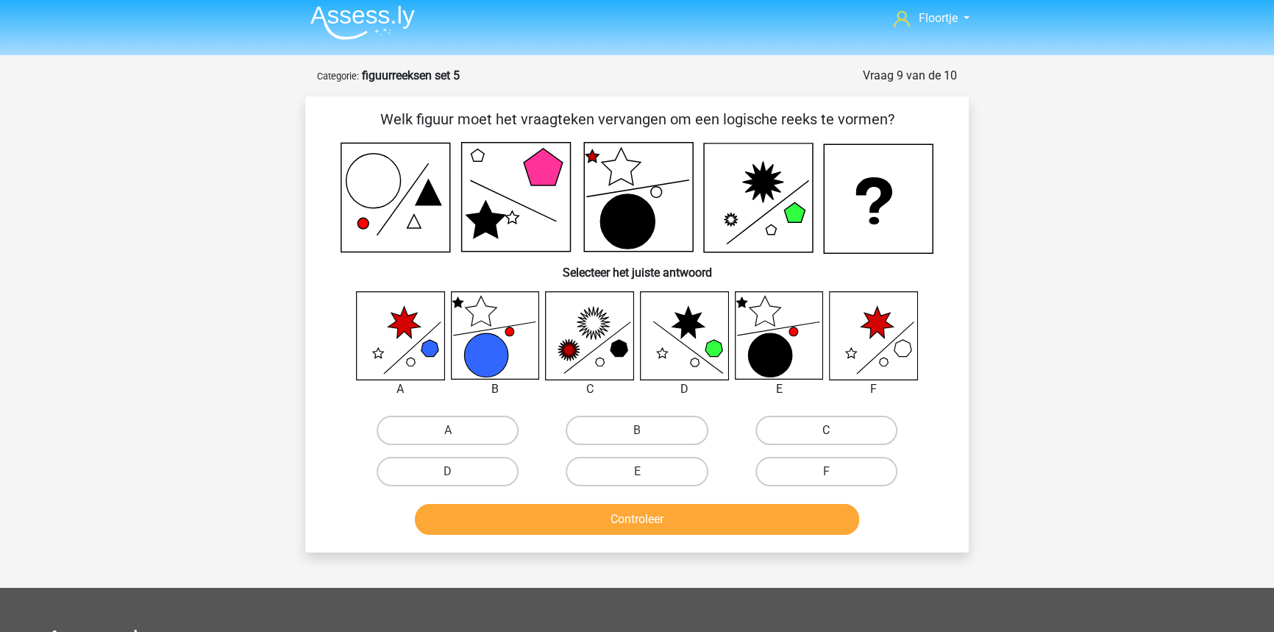
click at [783, 441] on div "C" at bounding box center [826, 430] width 189 height 41
click at [784, 438] on label "C" at bounding box center [826, 430] width 142 height 29
click at [826, 438] on input "C" at bounding box center [831, 435] width 10 height 10
radio input "true"
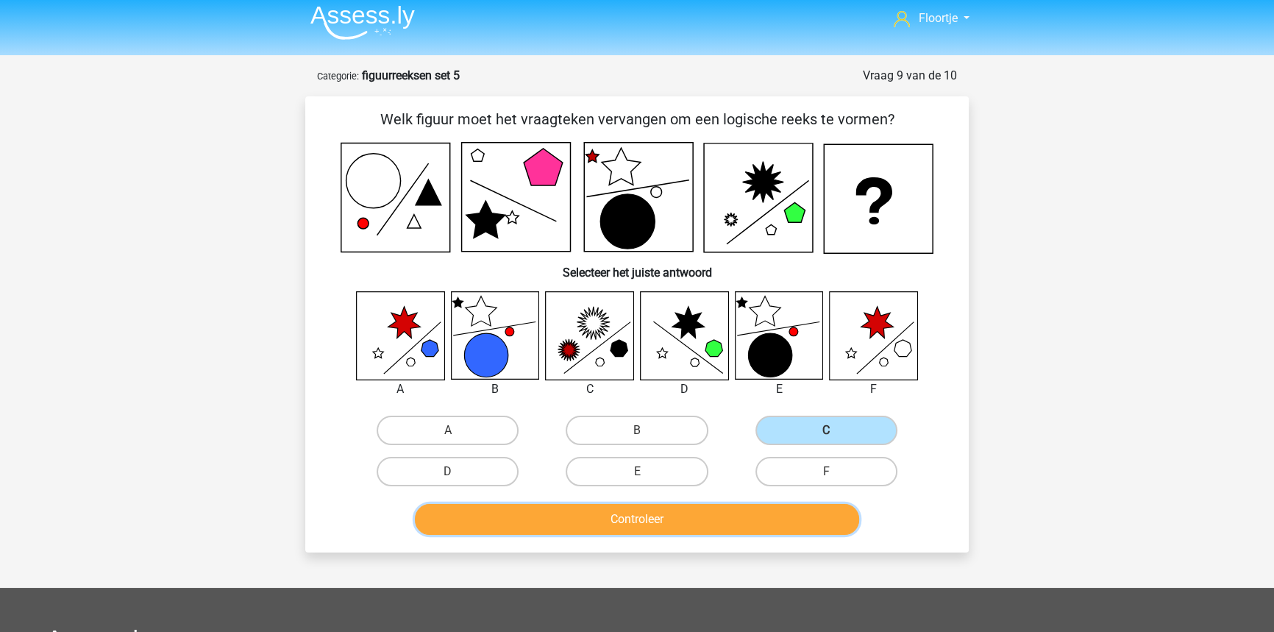
click at [758, 518] on button "Controleer" at bounding box center [637, 519] width 445 height 31
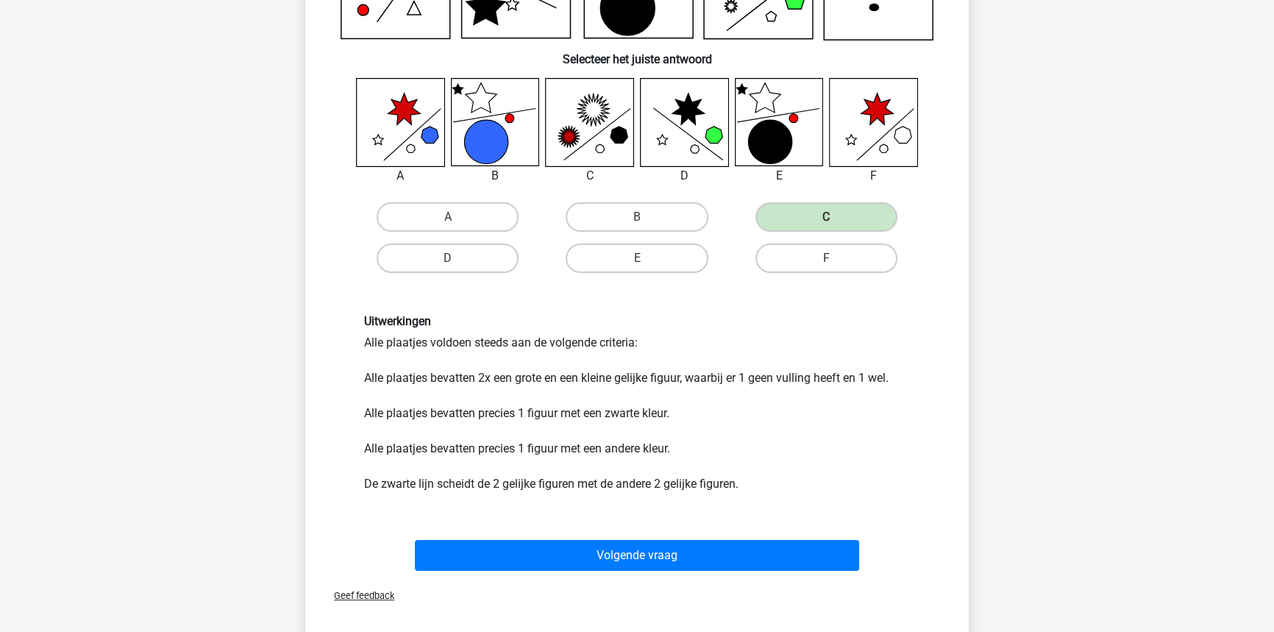
scroll to position [274, 0]
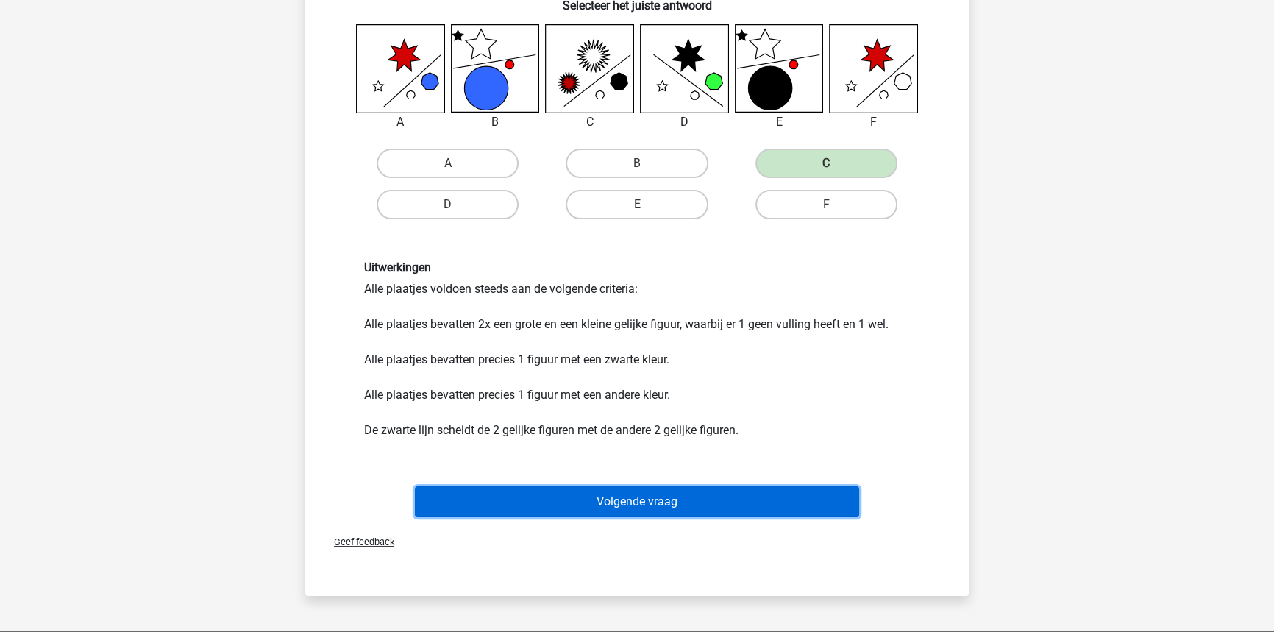
click at [537, 509] on button "Volgende vraag" at bounding box center [637, 501] width 445 height 31
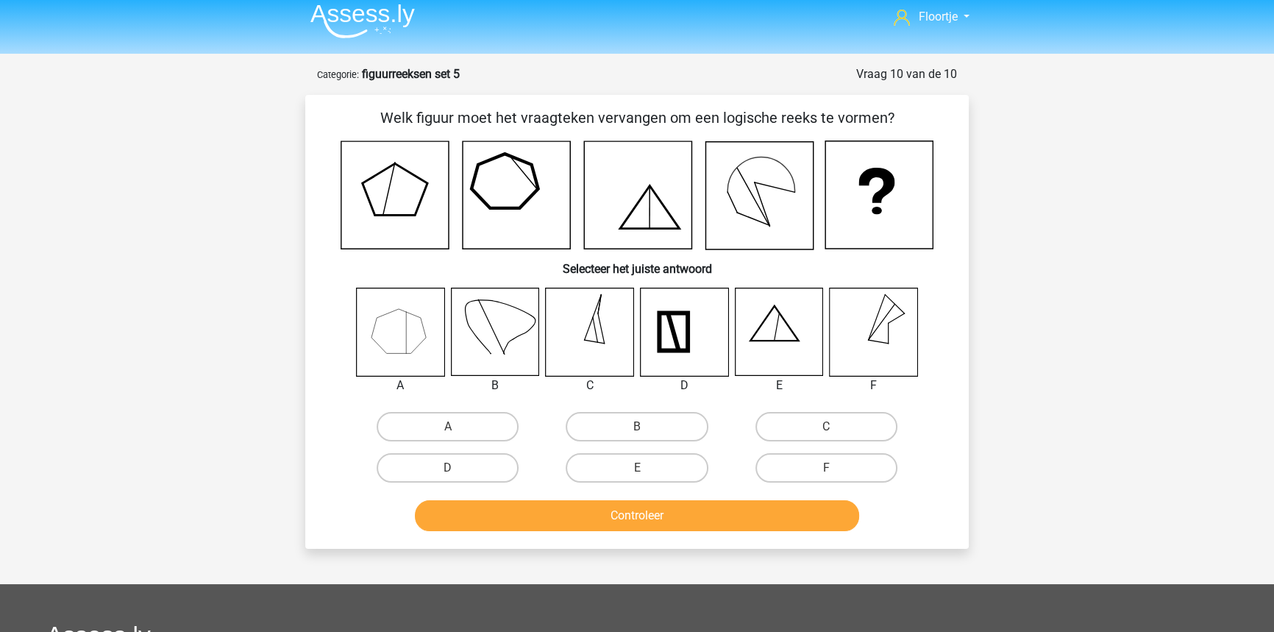
scroll to position [7, 0]
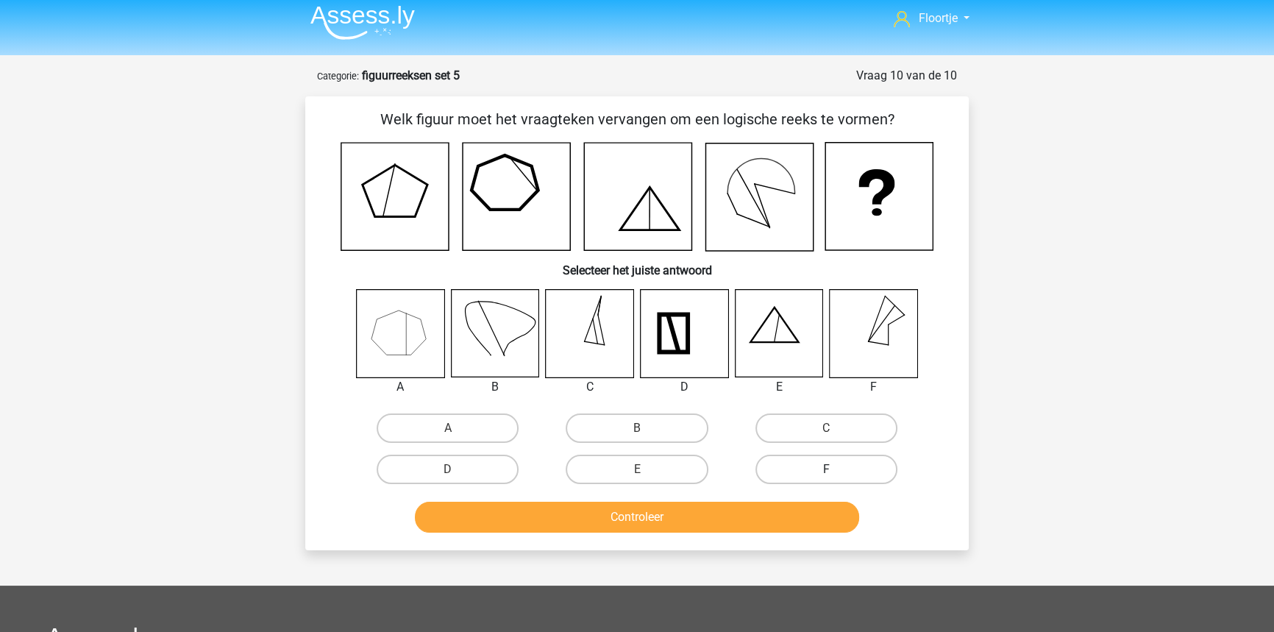
click at [801, 476] on label "F" at bounding box center [826, 469] width 142 height 29
click at [826, 476] on input "F" at bounding box center [831, 474] width 10 height 10
radio input "true"
click at [797, 527] on button "Controleer" at bounding box center [637, 517] width 445 height 31
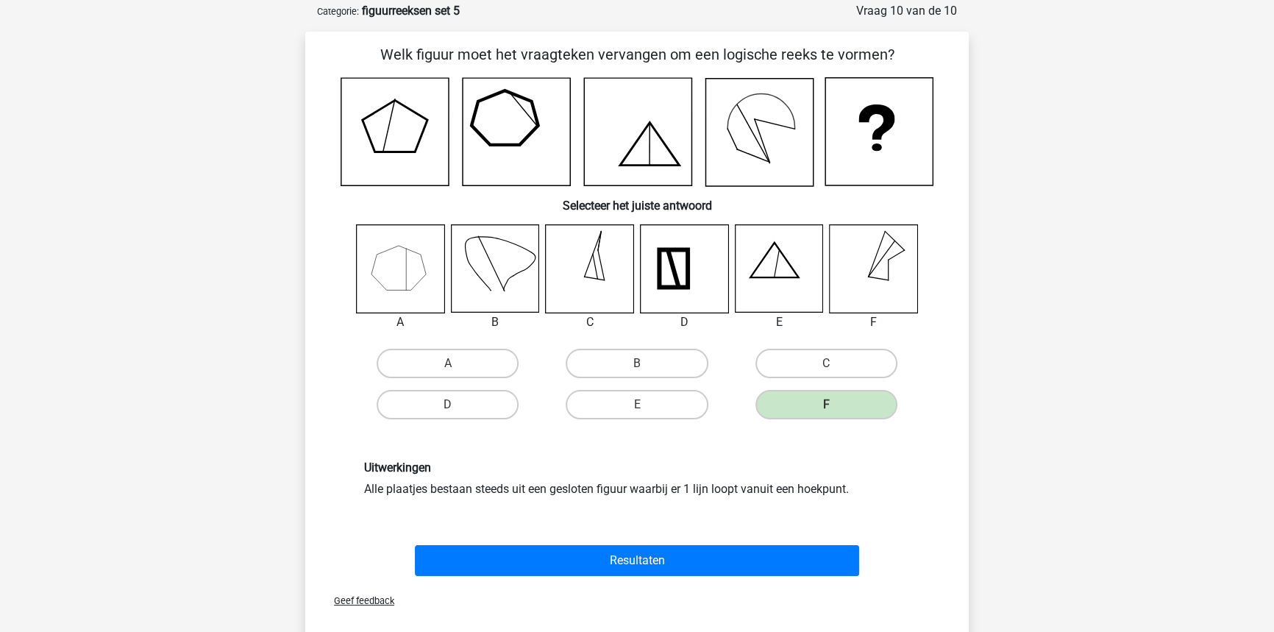
scroll to position [74, 0]
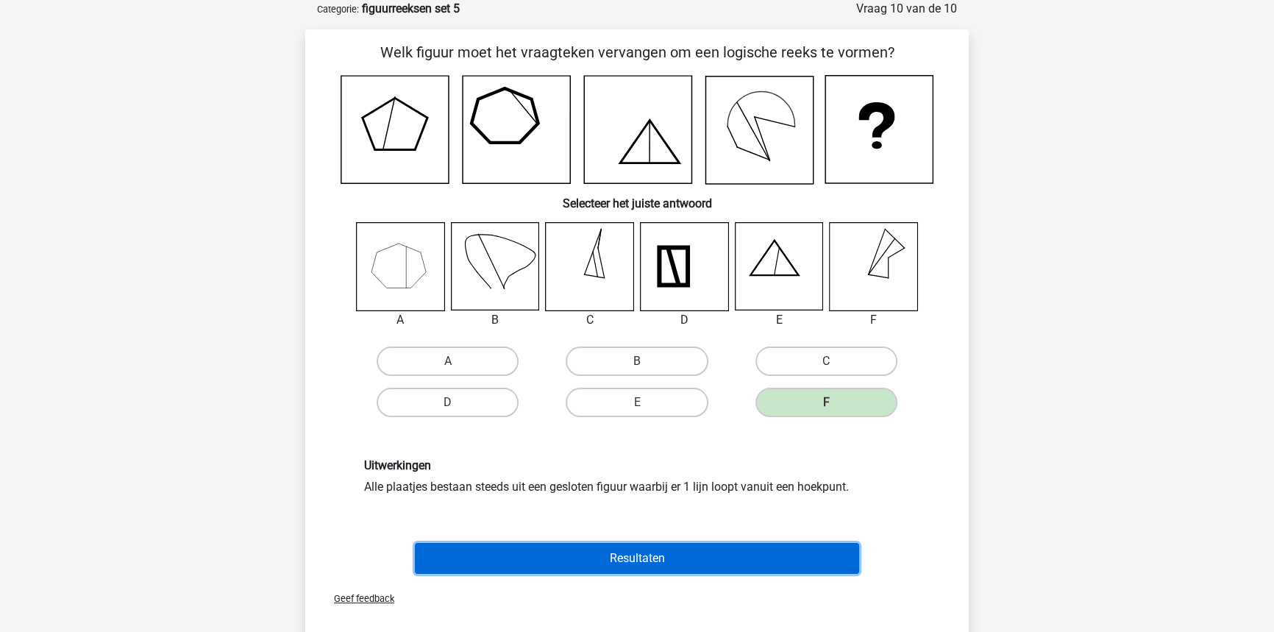
click at [846, 554] on button "Resultaten" at bounding box center [637, 558] width 445 height 31
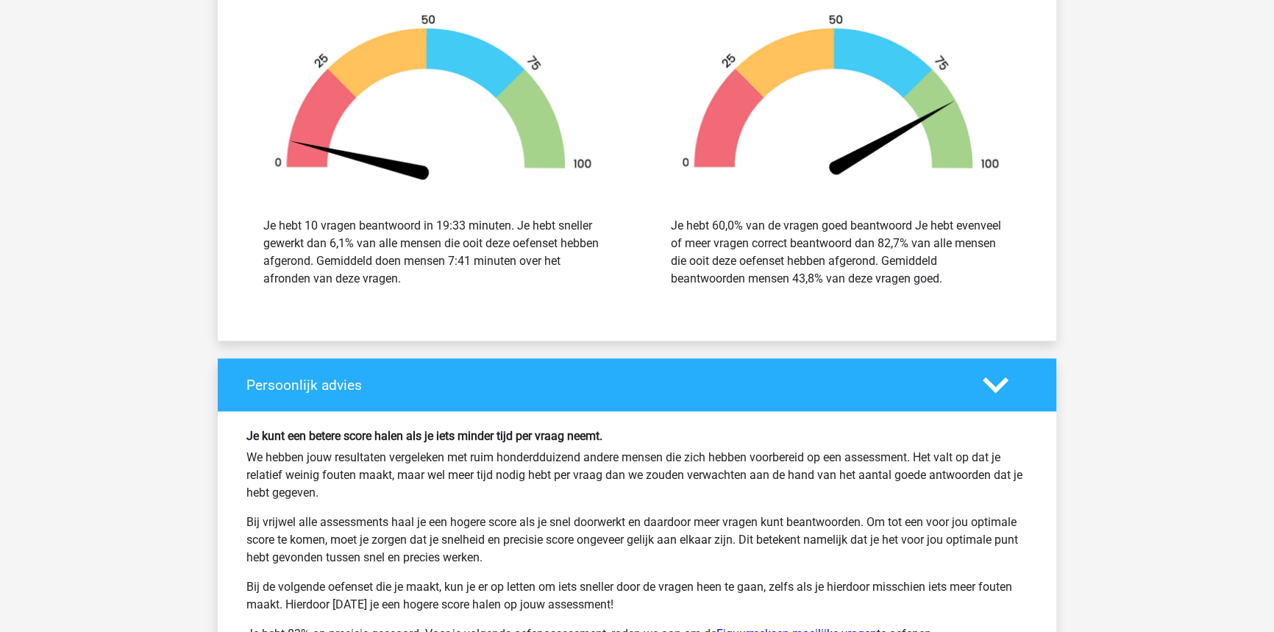
scroll to position [1604, 0]
